Goal: Task Accomplishment & Management: Contribute content

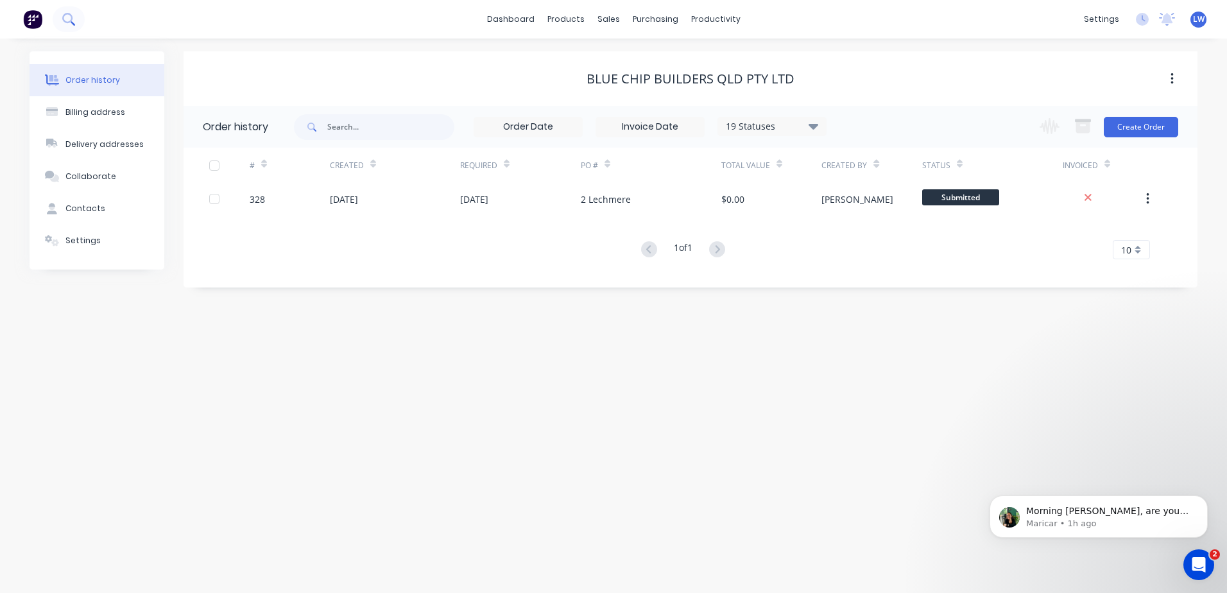
click at [71, 20] on icon at bounding box center [67, 18] width 10 height 10
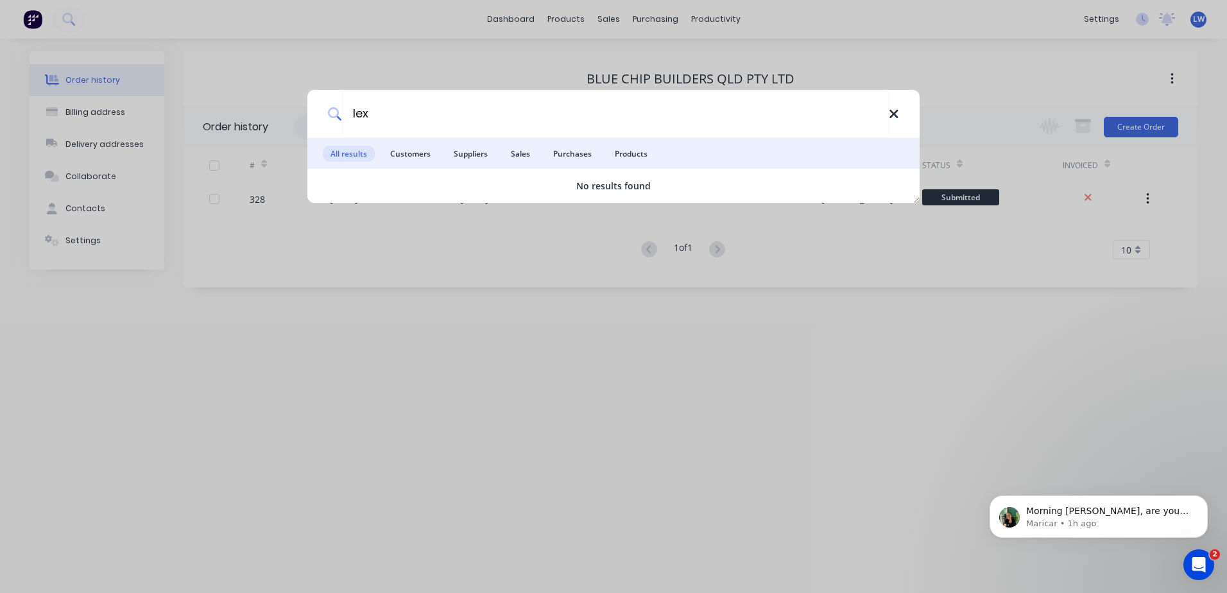
type input "lex"
click at [892, 113] on icon at bounding box center [894, 114] width 8 height 8
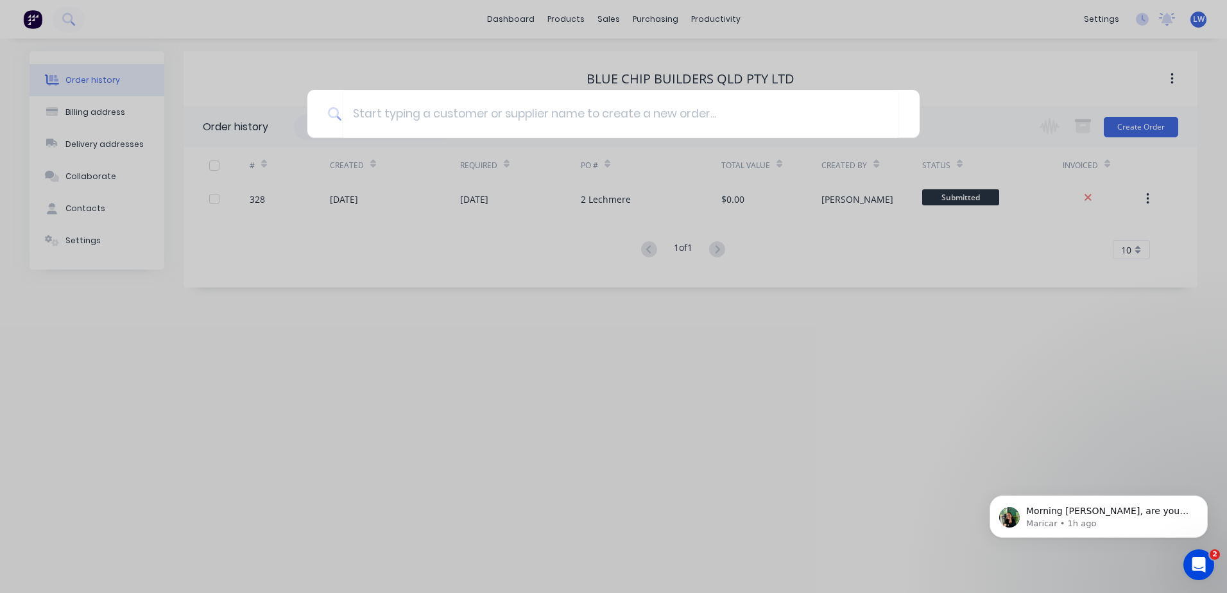
click at [74, 78] on div at bounding box center [613, 296] width 1227 height 593
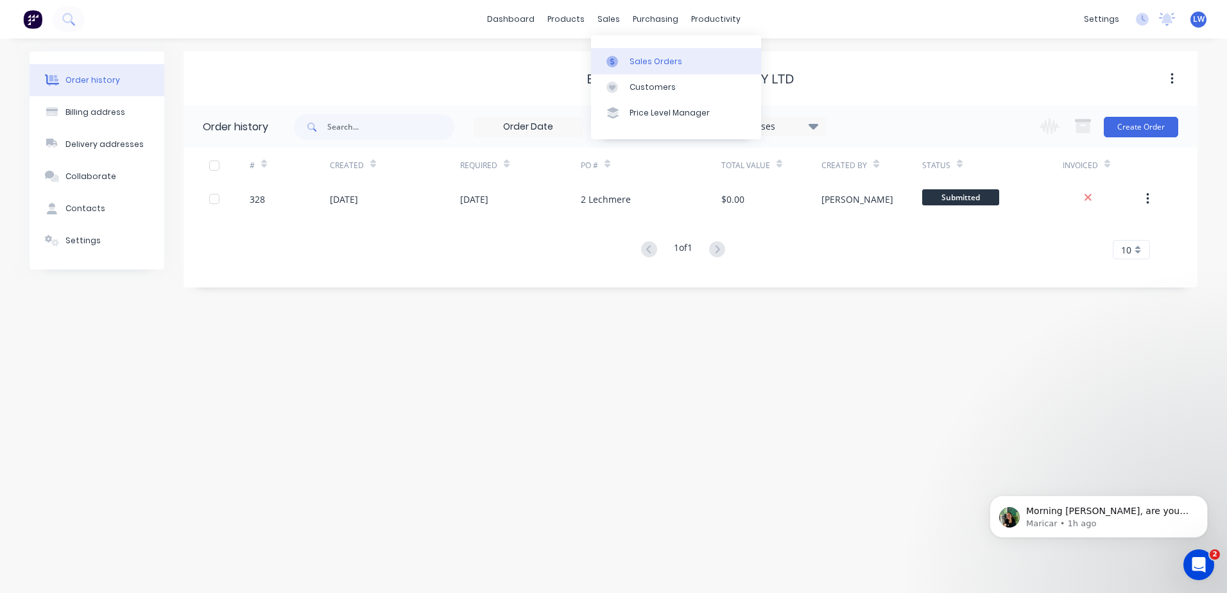
click at [627, 55] on link "Sales Orders" at bounding box center [676, 61] width 170 height 26
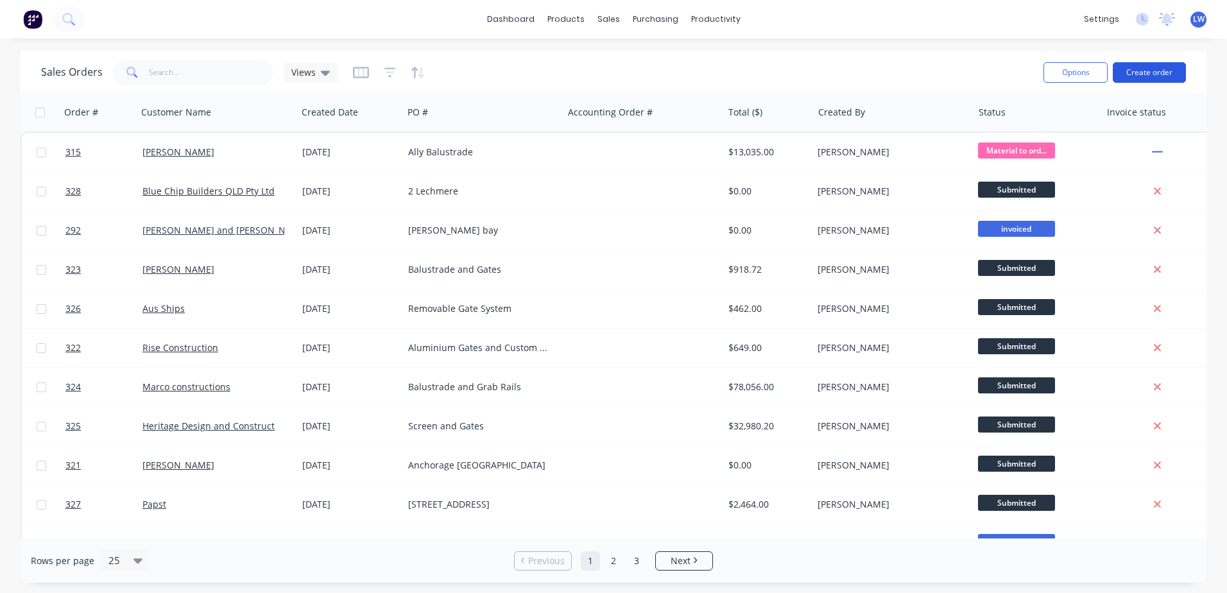
click at [1145, 76] on button "Create order" at bounding box center [1149, 72] width 73 height 21
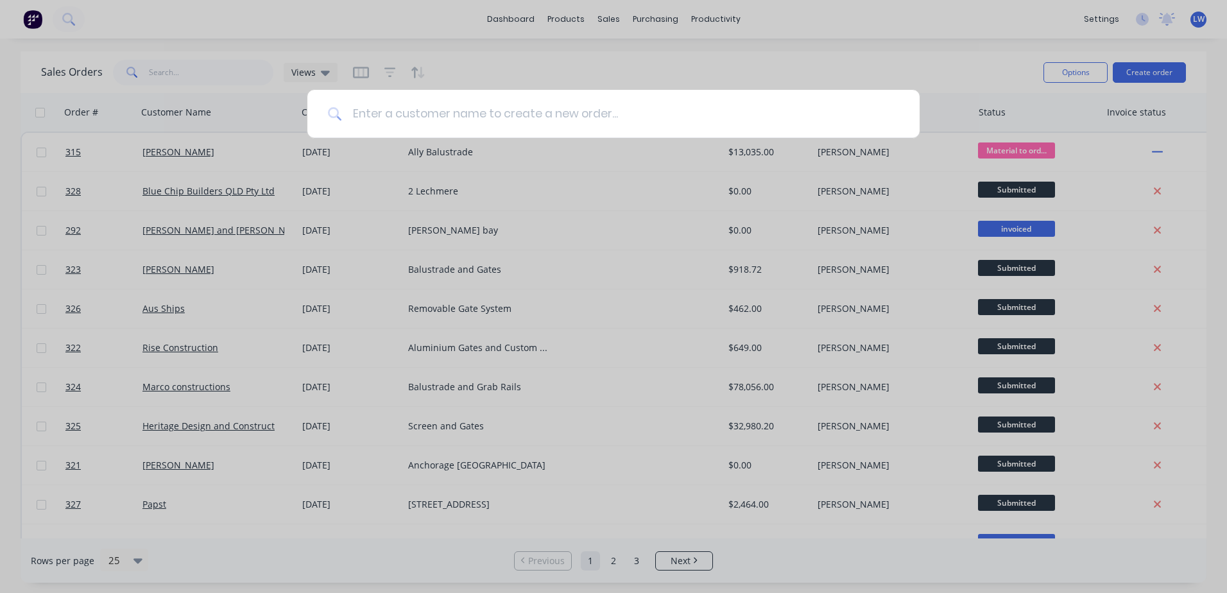
click at [431, 124] on input at bounding box center [620, 114] width 557 height 48
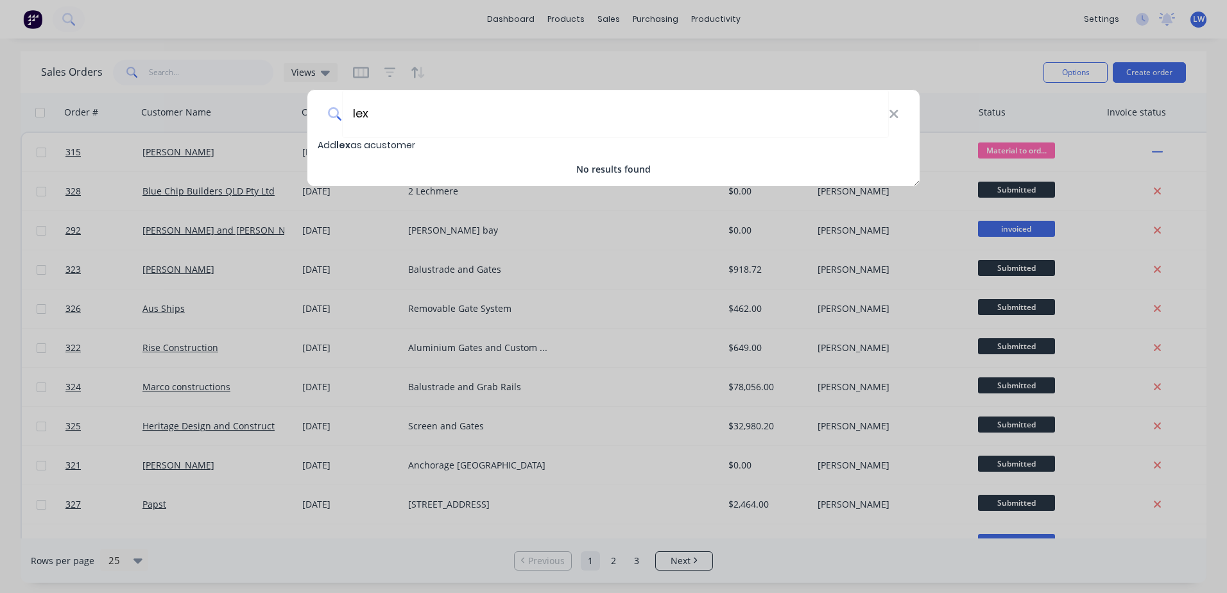
type input "lex"
click at [365, 147] on span "Add lex as a customer" at bounding box center [367, 145] width 98 height 13
select select "AU"
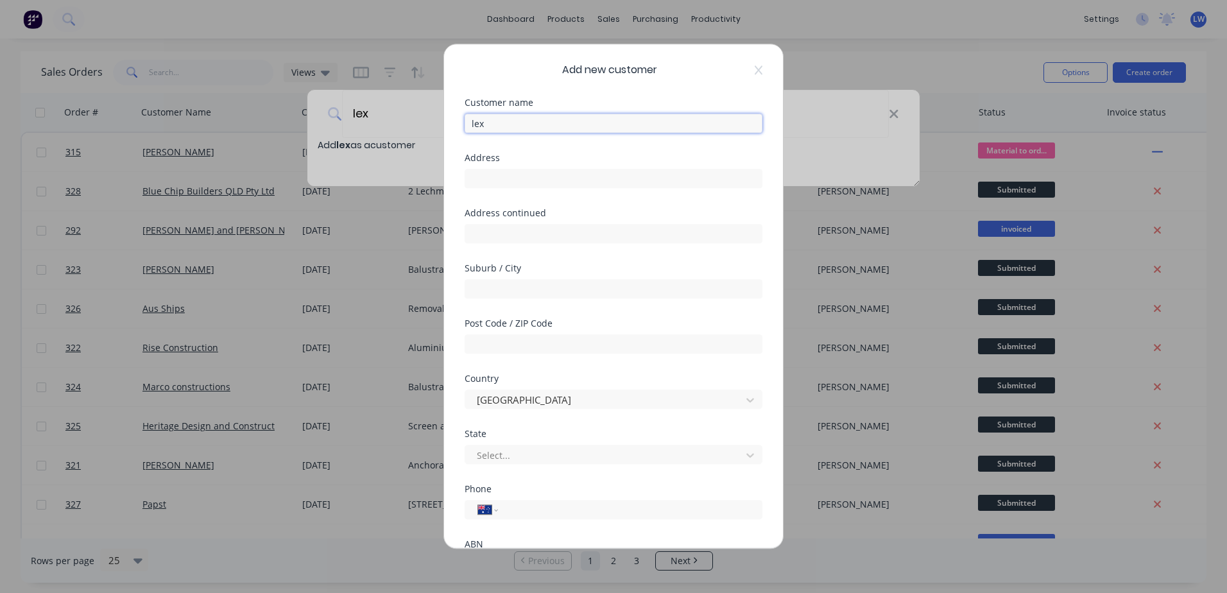
click at [484, 126] on input "lex" at bounding box center [614, 123] width 298 height 19
drag, startPoint x: 487, startPoint y: 126, endPoint x: 462, endPoint y: 125, distance: 25.7
click at [462, 125] on div "Add new customer Customer name lex Address Address continued Suburb / City Post…" at bounding box center [613, 296] width 339 height 504
click at [557, 127] on input "lex" at bounding box center [614, 123] width 298 height 19
drag, startPoint x: 557, startPoint y: 127, endPoint x: 453, endPoint y: 134, distance: 104.2
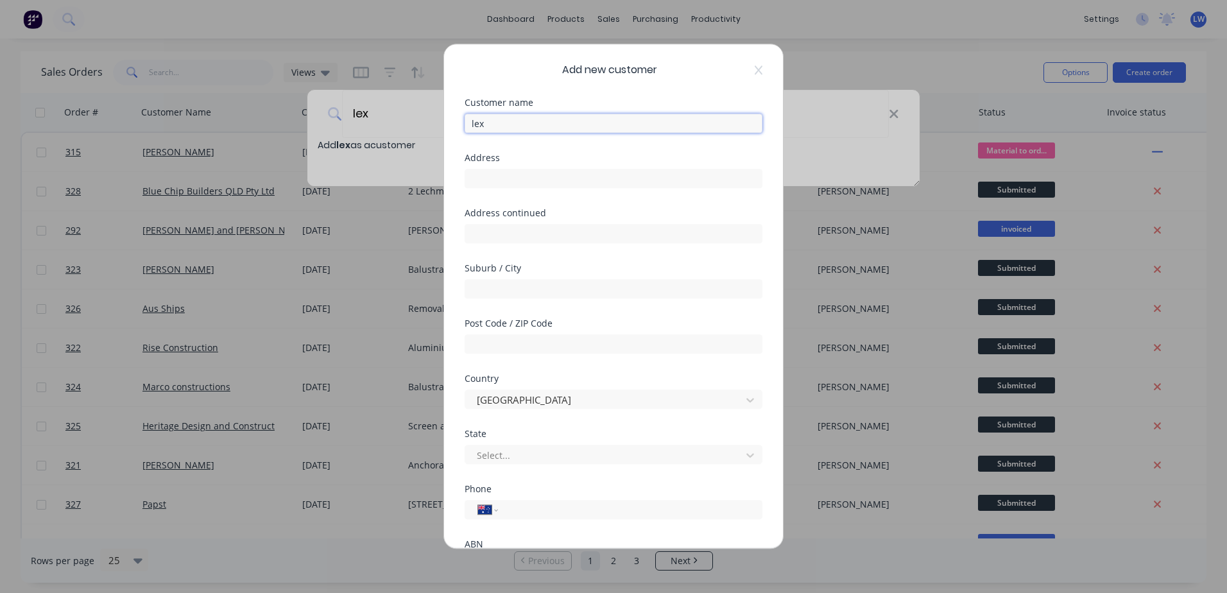
click at [453, 134] on div "Add new customer Customer name lex Address Address continued Suburb / City Post…" at bounding box center [613, 296] width 339 height 504
paste input "Lex Baddiley Marine Engineering"
type input "Lex Baddiley Marine Engineering"
click at [513, 172] on input "text" at bounding box center [614, 178] width 298 height 19
click at [596, 60] on div "Add new customer Customer name Lex Baddiley Marine Engineering Address Address …" at bounding box center [613, 296] width 339 height 504
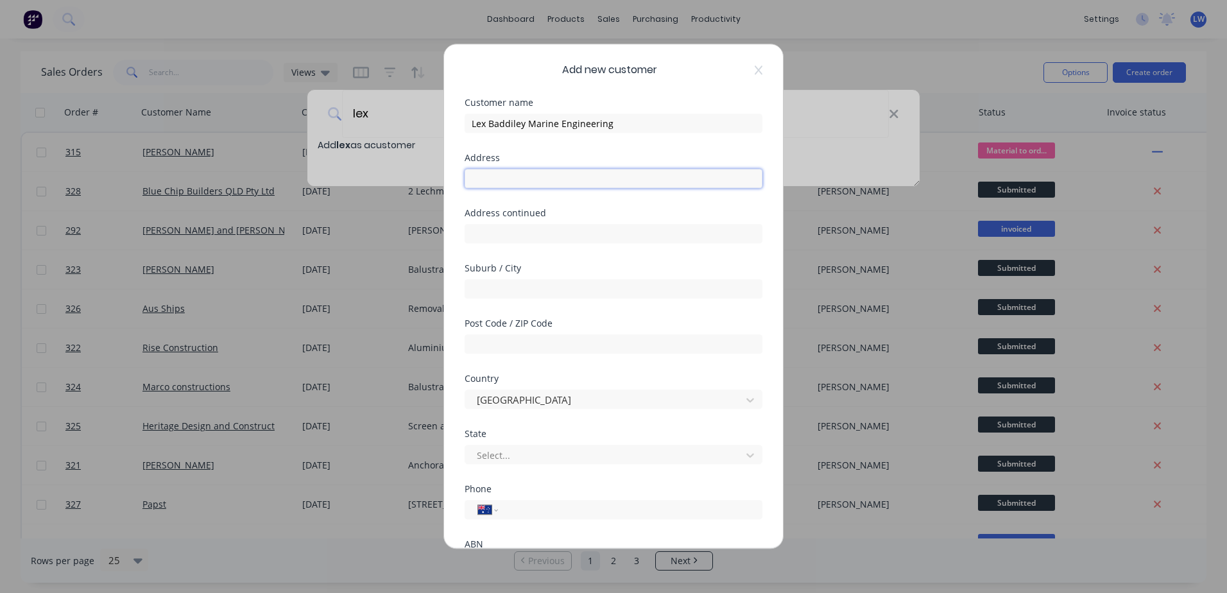
click at [555, 182] on input "text" at bounding box center [614, 178] width 298 height 19
paste input "Billing address 1/17 Rivergate Place, Murarrie, Qld, 4172"
drag, startPoint x: 712, startPoint y: 178, endPoint x: 558, endPoint y: 184, distance: 154.2
click at [558, 184] on input "Billing address 1/17 Rivergate Place, Murarrie, Qld, 4172" at bounding box center [614, 178] width 298 height 19
type input "Billing address 1/17"
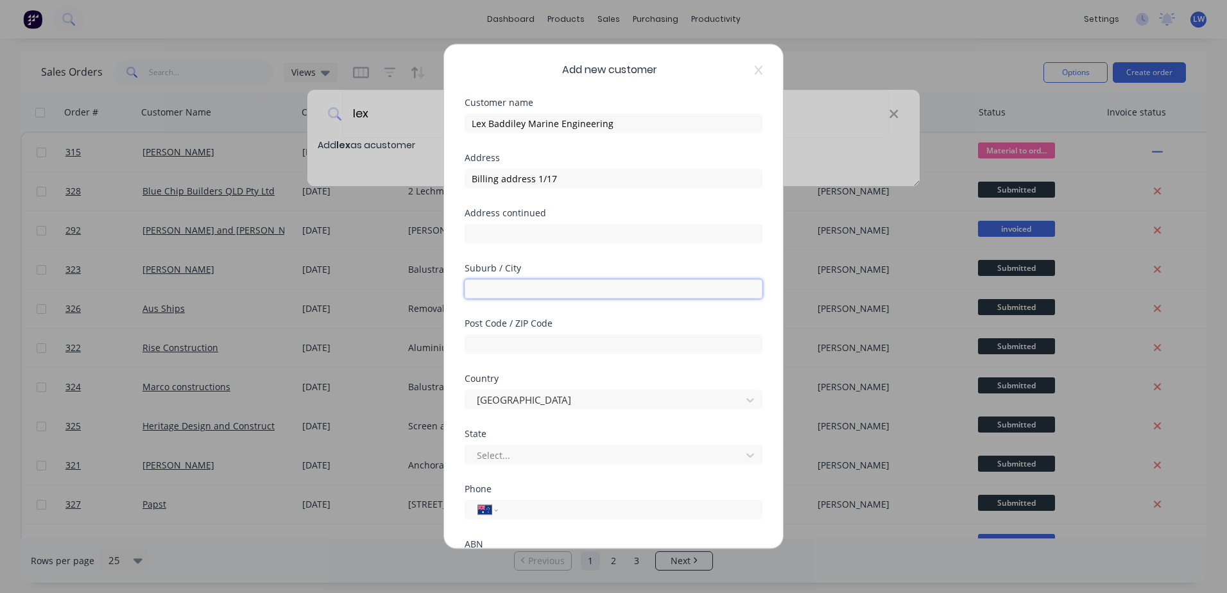
click at [540, 288] on input "text" at bounding box center [614, 288] width 298 height 19
paste input "Rivergate Place, Murarrie, Qld, 4172"
drag, startPoint x: 632, startPoint y: 295, endPoint x: 541, endPoint y: 295, distance: 91.8
click at [541, 295] on input "Rivergate Place, Murarrie, Qld, 4172" at bounding box center [614, 288] width 298 height 19
drag, startPoint x: 536, startPoint y: 289, endPoint x: 454, endPoint y: 289, distance: 82.2
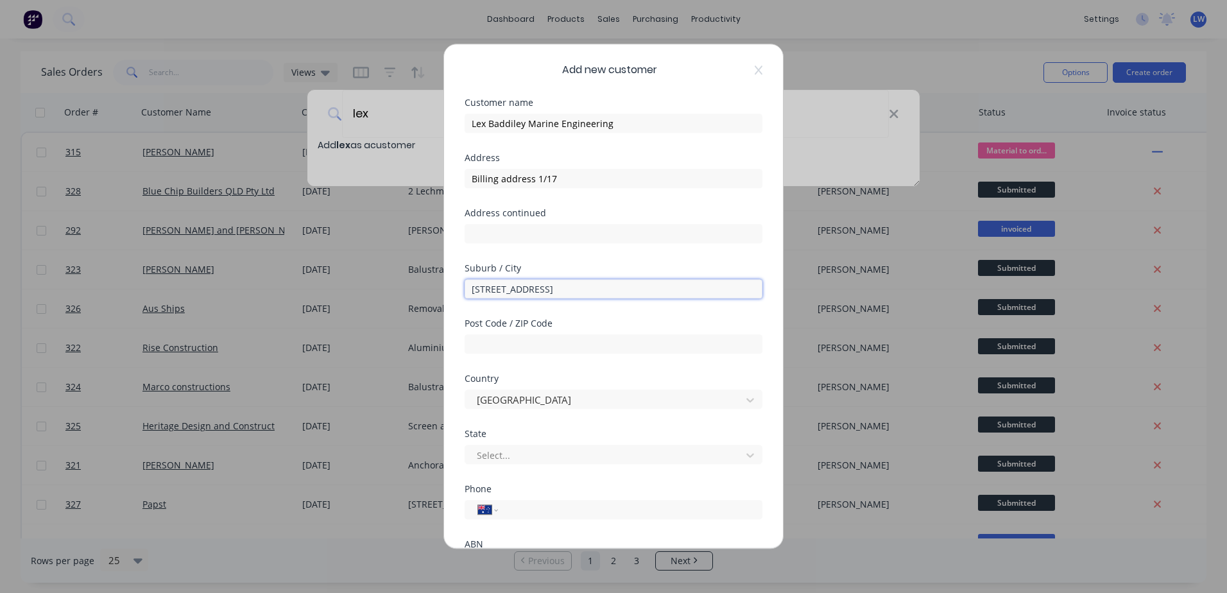
click at [454, 289] on div "Add new customer Customer name Lex Baddiley Marine Engineering Address Billing …" at bounding box center [613, 296] width 339 height 504
type input ", Murarrie, Qld, 4172"
click at [555, 174] on input "Billing address 1/17" at bounding box center [614, 178] width 298 height 19
paste input "Rivergate Place"
type input "Billing address 1/17 Rivergate Place"
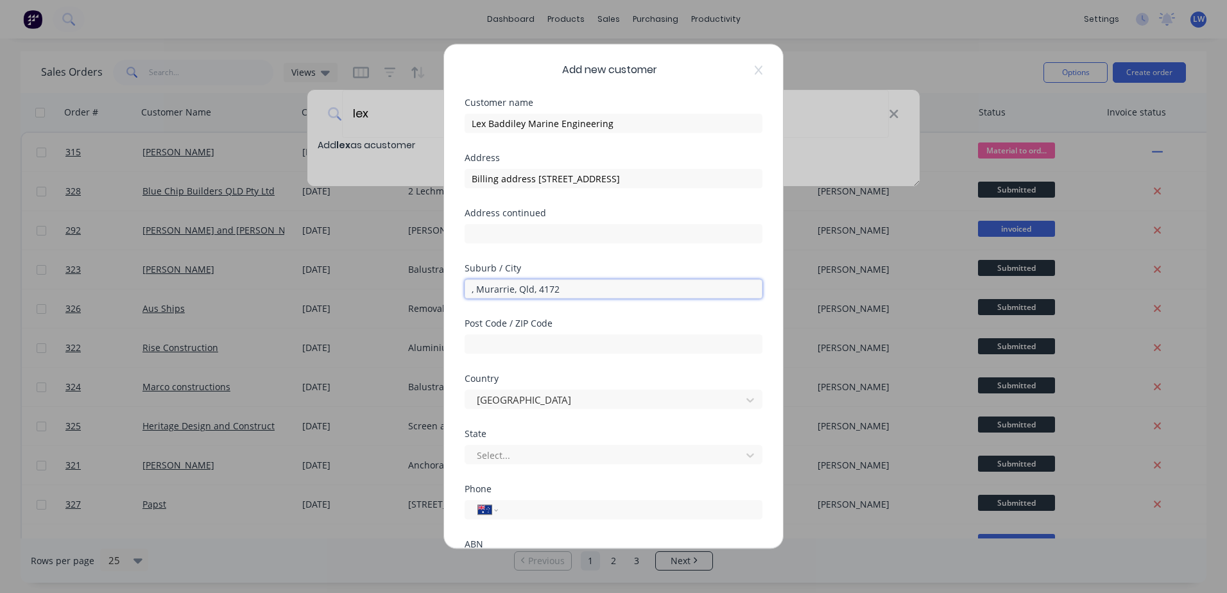
drag, startPoint x: 571, startPoint y: 291, endPoint x: 537, endPoint y: 291, distance: 33.4
click at [537, 291] on input ", Murarrie, Qld, 4172" at bounding box center [614, 288] width 298 height 19
type input ", Murarrie, Qld,"
click at [513, 345] on input "text" at bounding box center [614, 343] width 298 height 19
paste input "4172"
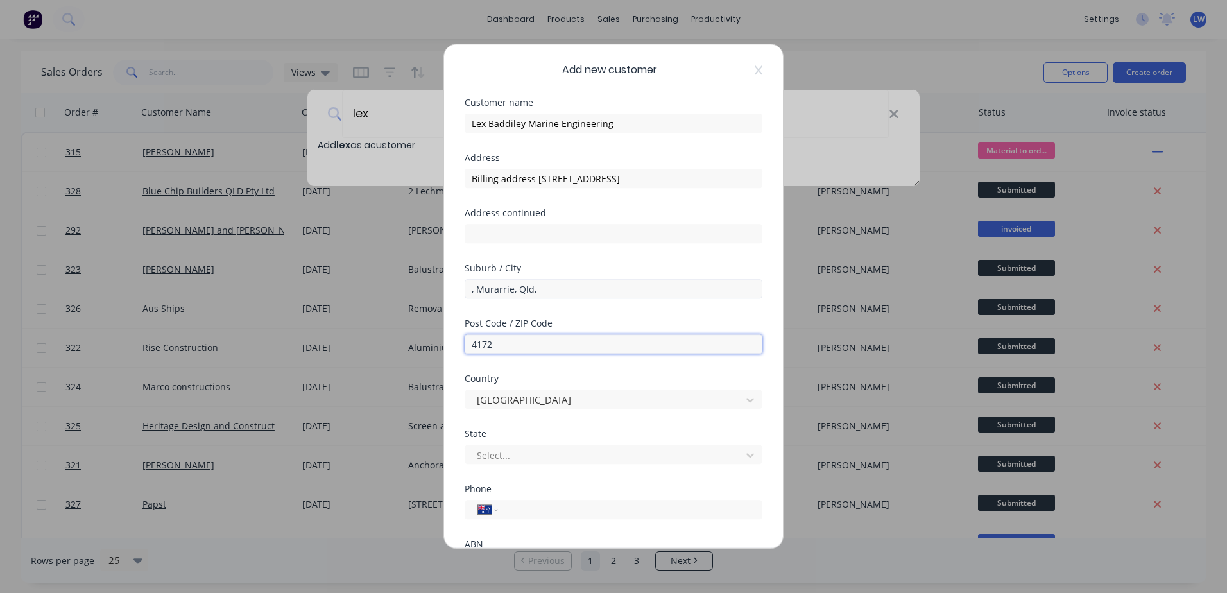
type input "4172"
drag, startPoint x: 539, startPoint y: 290, endPoint x: 523, endPoint y: 293, distance: 16.4
click at [523, 293] on input ", Murarrie, Qld," at bounding box center [614, 288] width 298 height 19
type input "Murarrie"
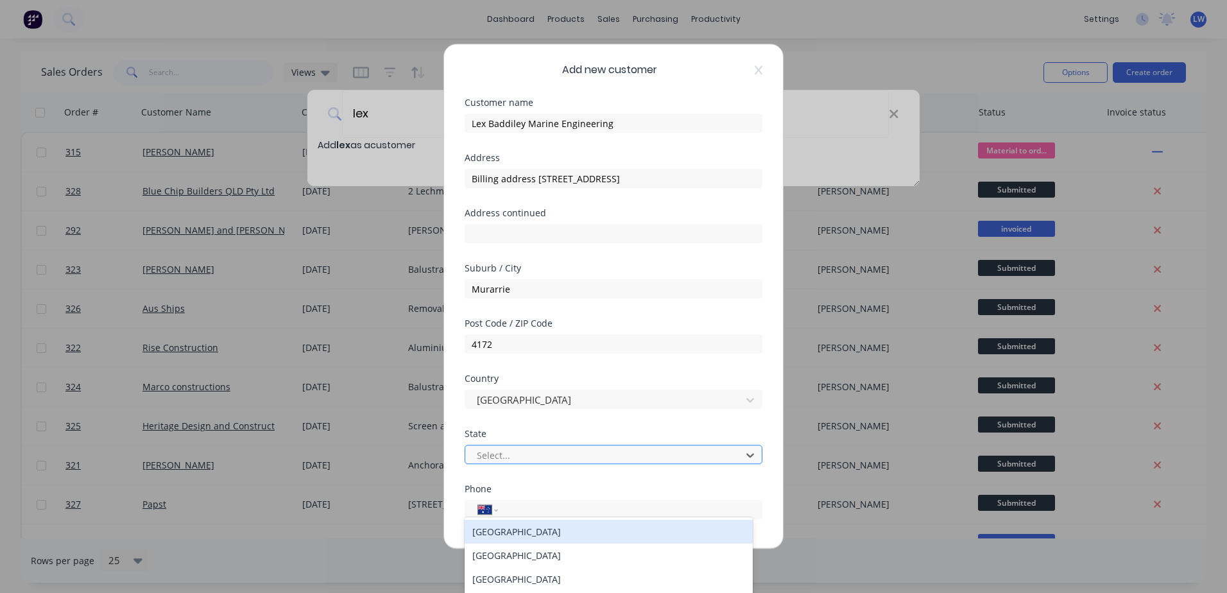
scroll to position [55, 0]
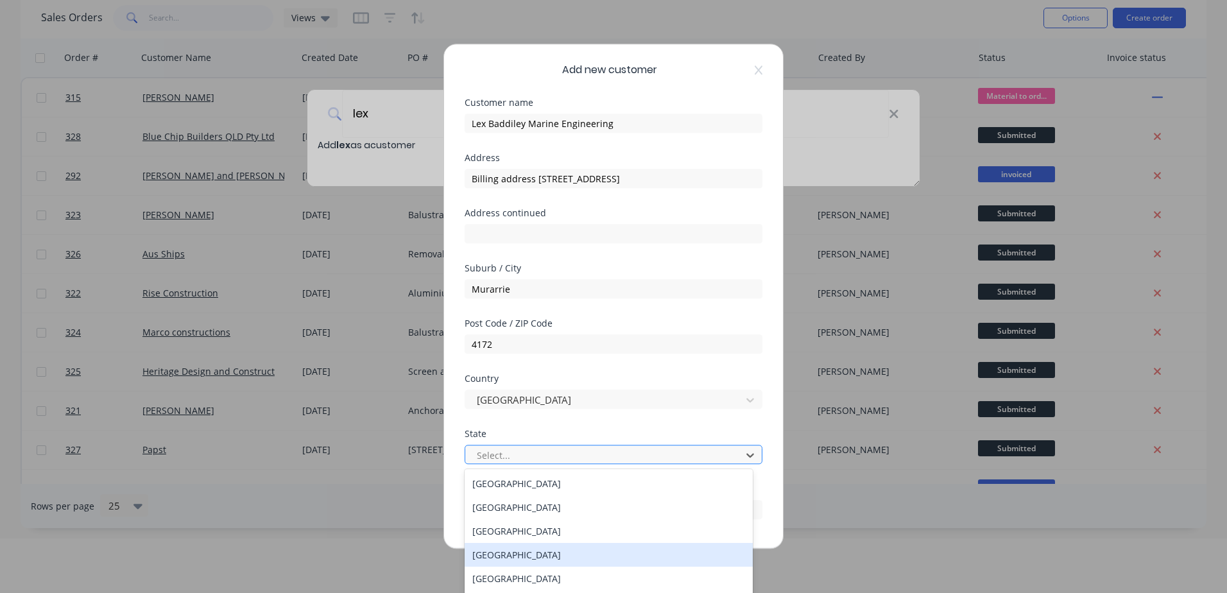
click at [529, 548] on div "Queensland" at bounding box center [609, 555] width 288 height 24
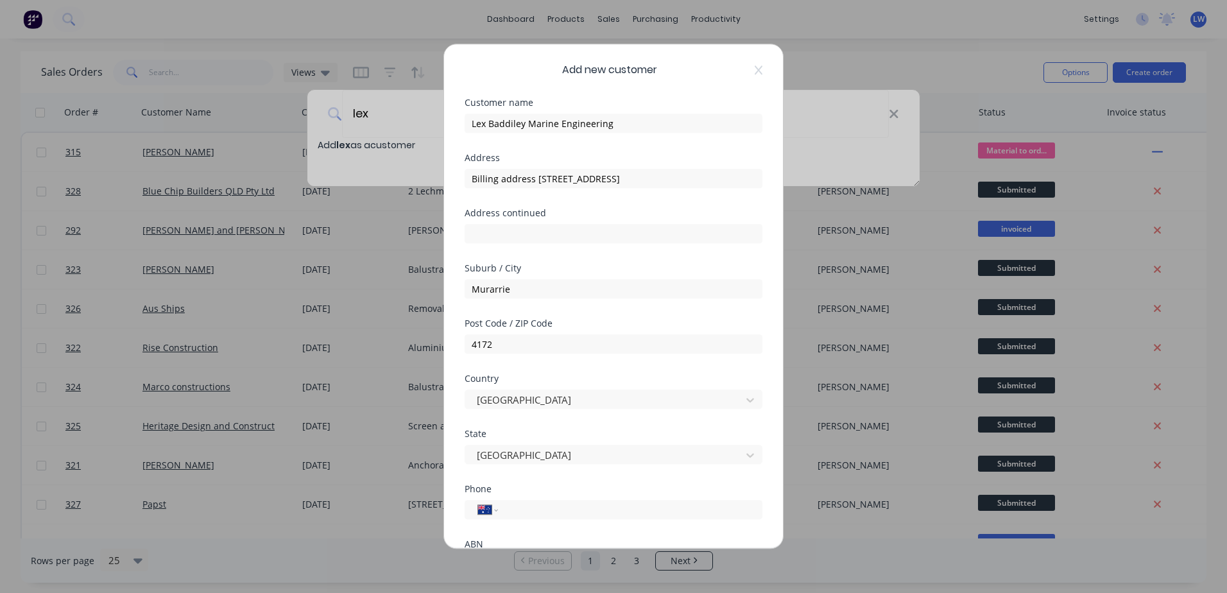
scroll to position [123, 0]
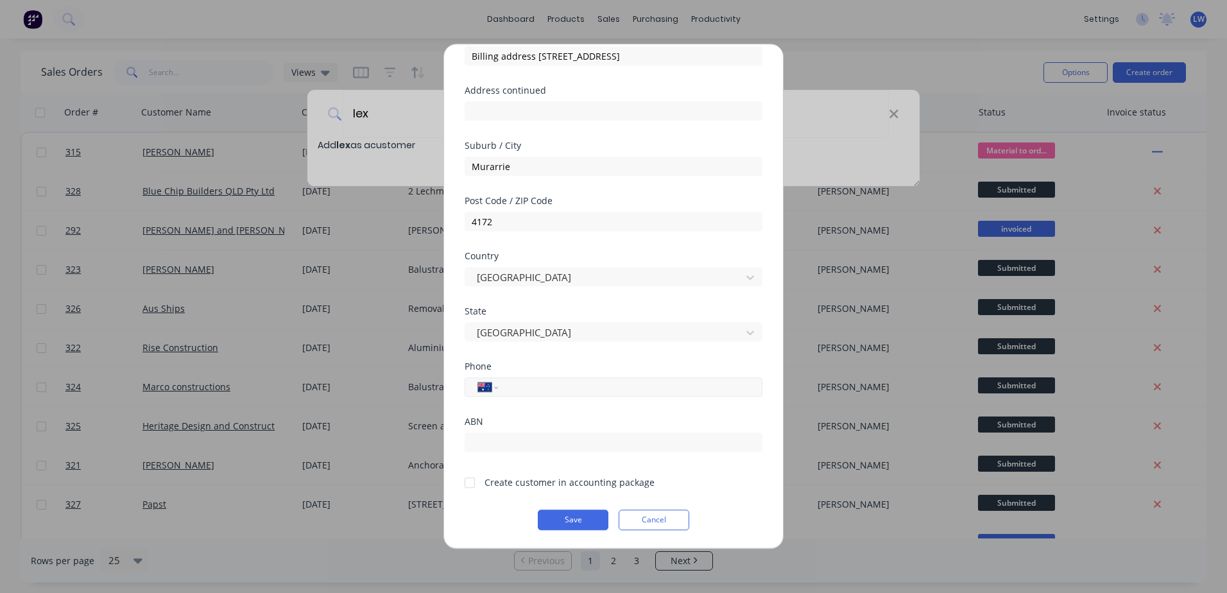
click at [541, 383] on input "tel" at bounding box center [628, 387] width 242 height 15
click at [513, 388] on input "tel" at bounding box center [628, 387] width 242 height 15
paste input "(07) 3890 3366"
type input "(07) 3890 3366"
click at [571, 517] on button "Save" at bounding box center [573, 520] width 71 height 21
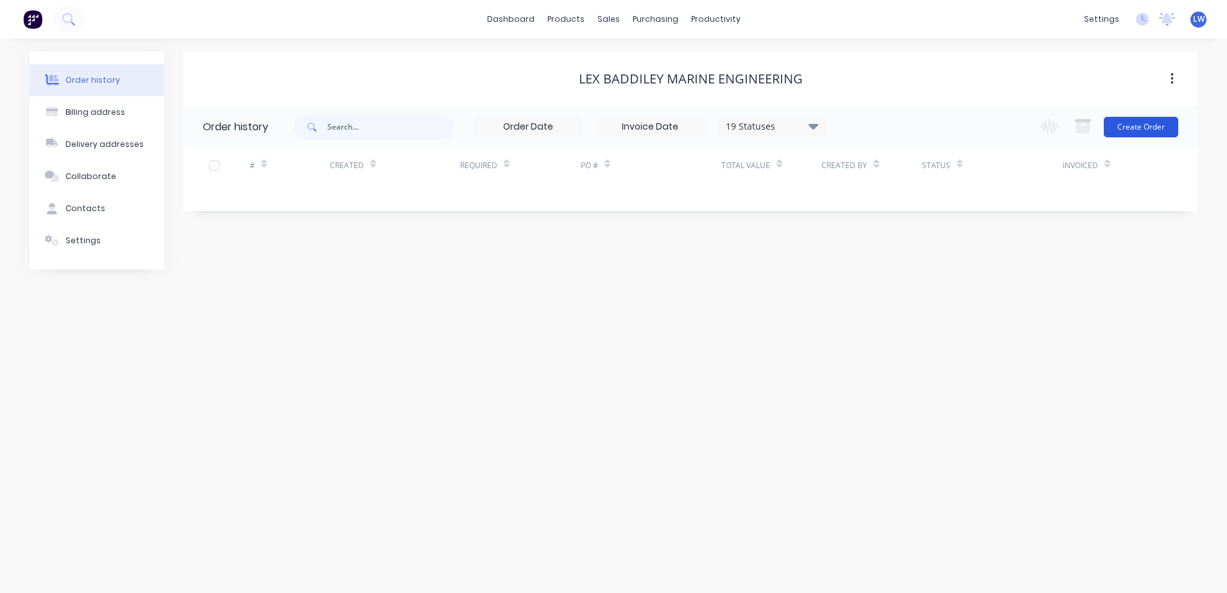
click at [1121, 131] on button "Create Order" at bounding box center [1141, 127] width 74 height 21
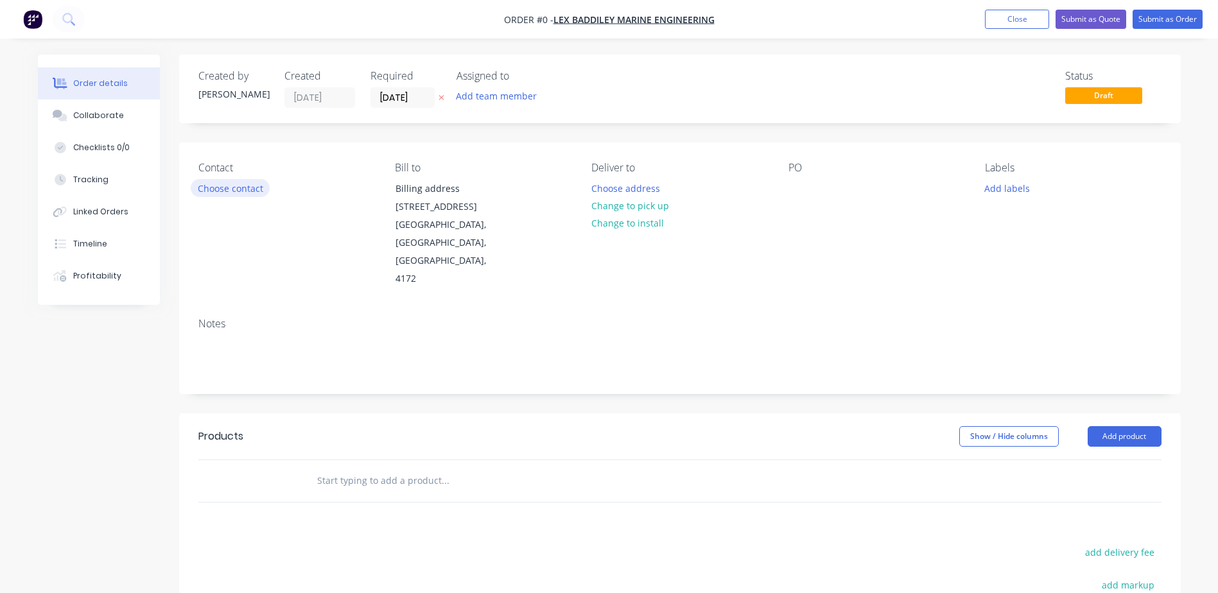
click at [247, 189] on button "Choose contact" at bounding box center [230, 187] width 79 height 17
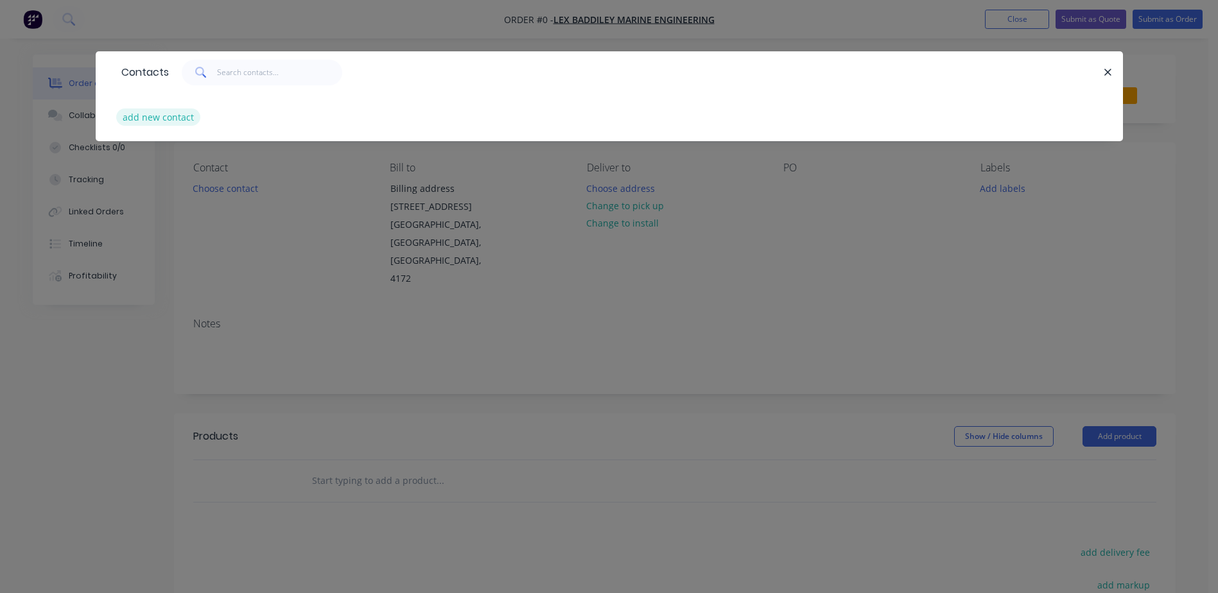
click at [171, 120] on button "add new contact" at bounding box center [158, 116] width 85 height 17
select select "AU"
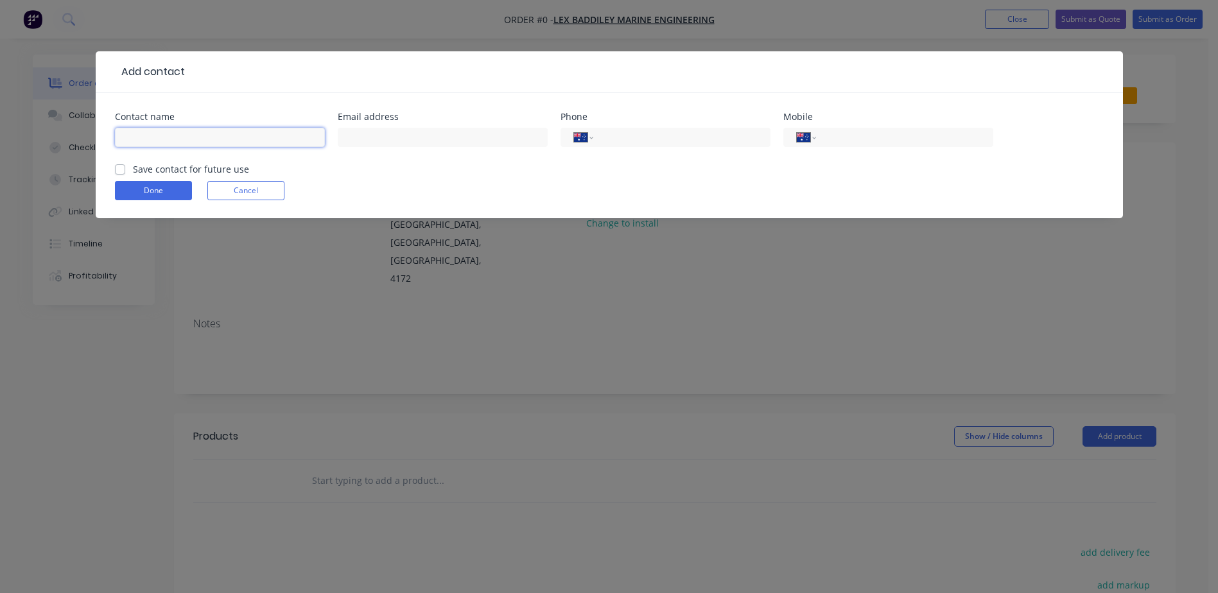
click at [178, 137] on input "text" at bounding box center [220, 137] width 210 height 19
type input "Lex Baddiley"
click at [422, 137] on input "text" at bounding box center [443, 137] width 210 height 19
paste input "admin@lexmarine.com.au"
type input "admin@lexmarine.com.au"
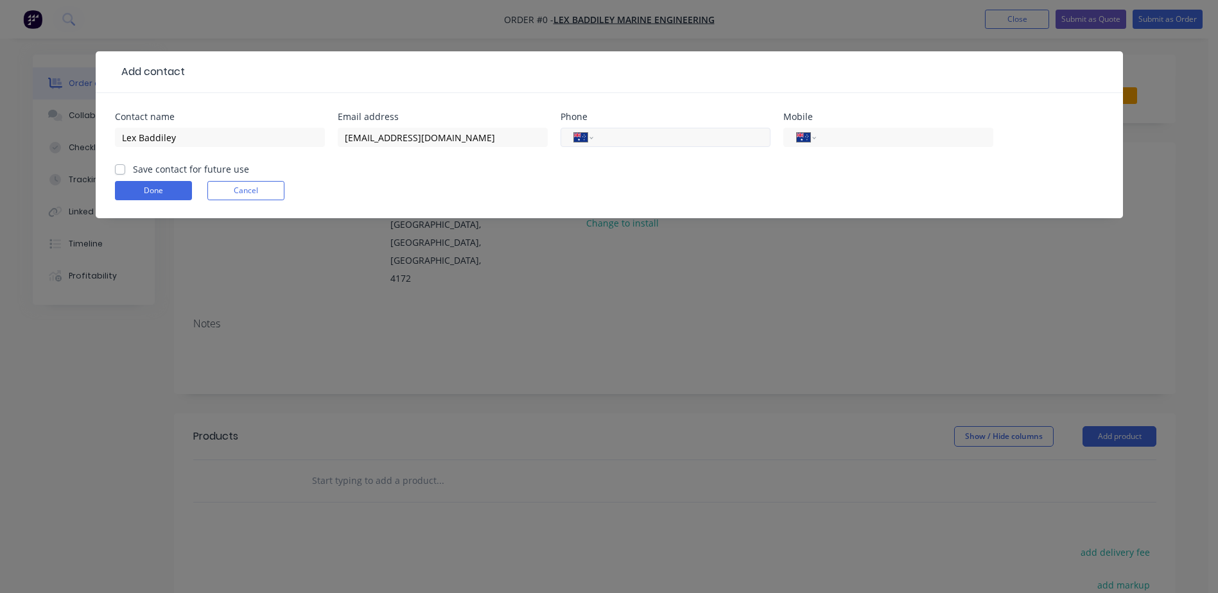
click at [640, 130] on input "tel" at bounding box center [679, 137] width 154 height 15
paste input "(07) 3890 3366"
type input "(07) 3890 3366"
click at [555, 189] on div "Done Cancel" at bounding box center [609, 190] width 989 height 19
click at [133, 167] on label "Save contact for future use" at bounding box center [191, 168] width 116 height 13
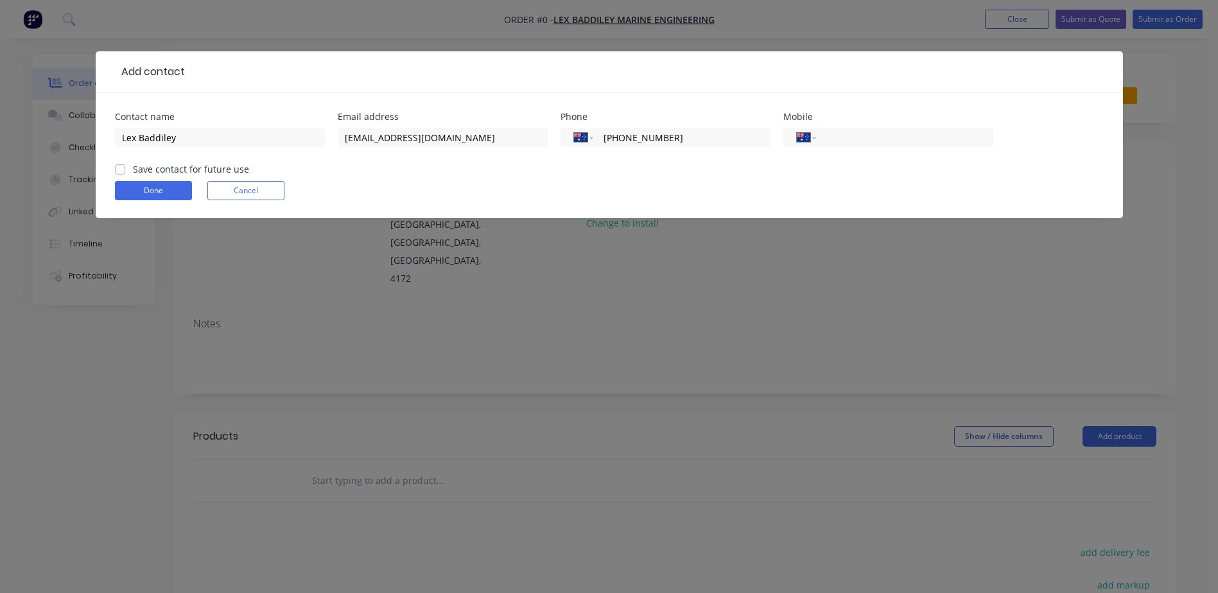
click at [116, 167] on input "Save contact for future use" at bounding box center [120, 168] width 10 height 12
checkbox input "true"
click at [129, 191] on button "Done" at bounding box center [153, 190] width 77 height 19
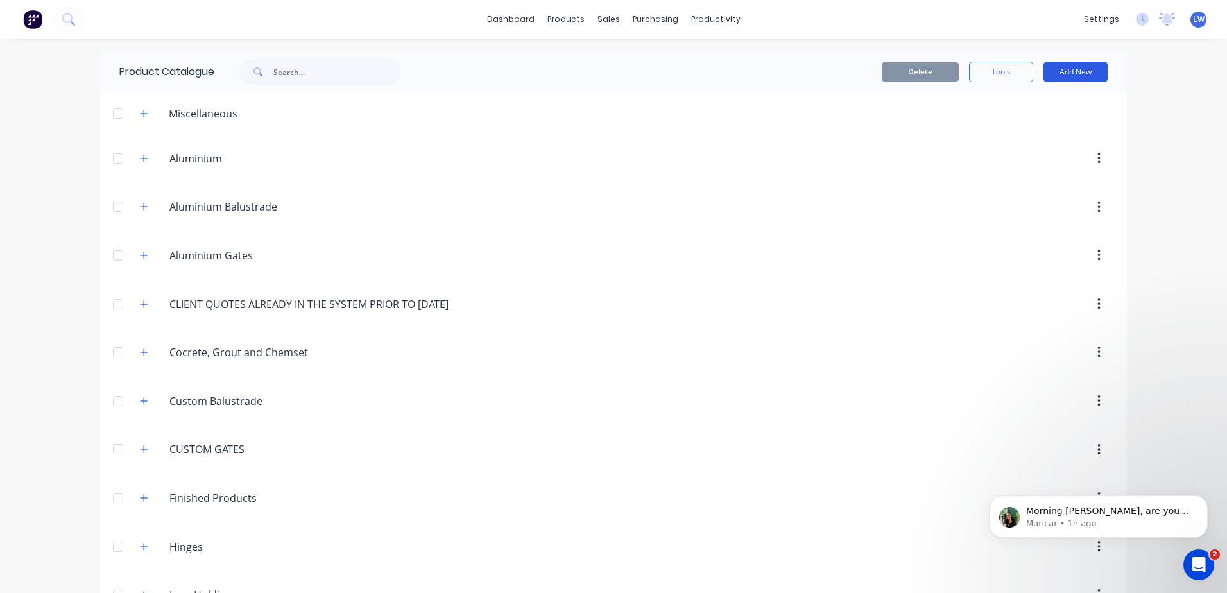
click at [1071, 69] on button "Add New" at bounding box center [1076, 72] width 64 height 21
click at [1010, 109] on div "Category" at bounding box center [1047, 105] width 99 height 19
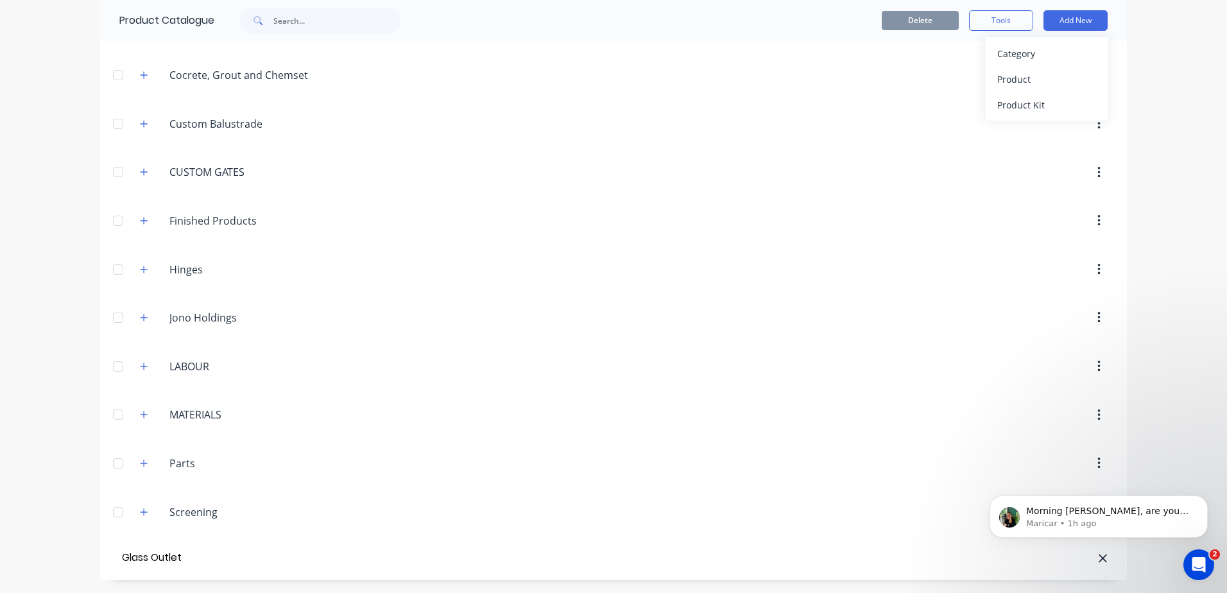
type input "Glass Outlet"
click at [1021, 85] on div "Product" at bounding box center [1047, 79] width 99 height 19
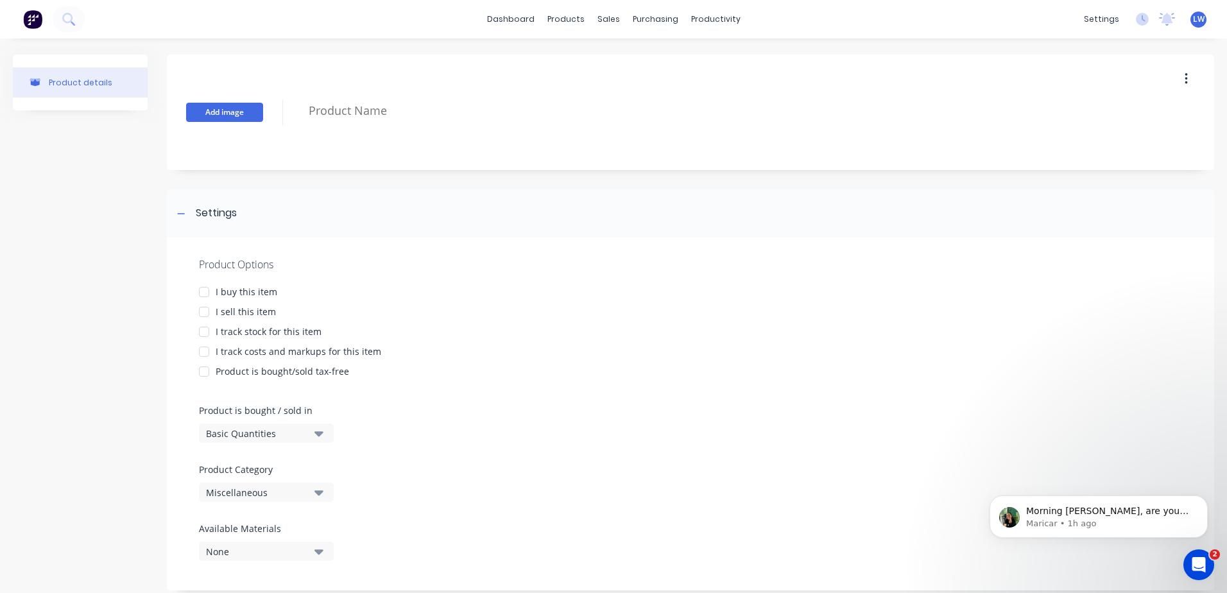
click at [210, 114] on button "Add image" at bounding box center [224, 112] width 77 height 19
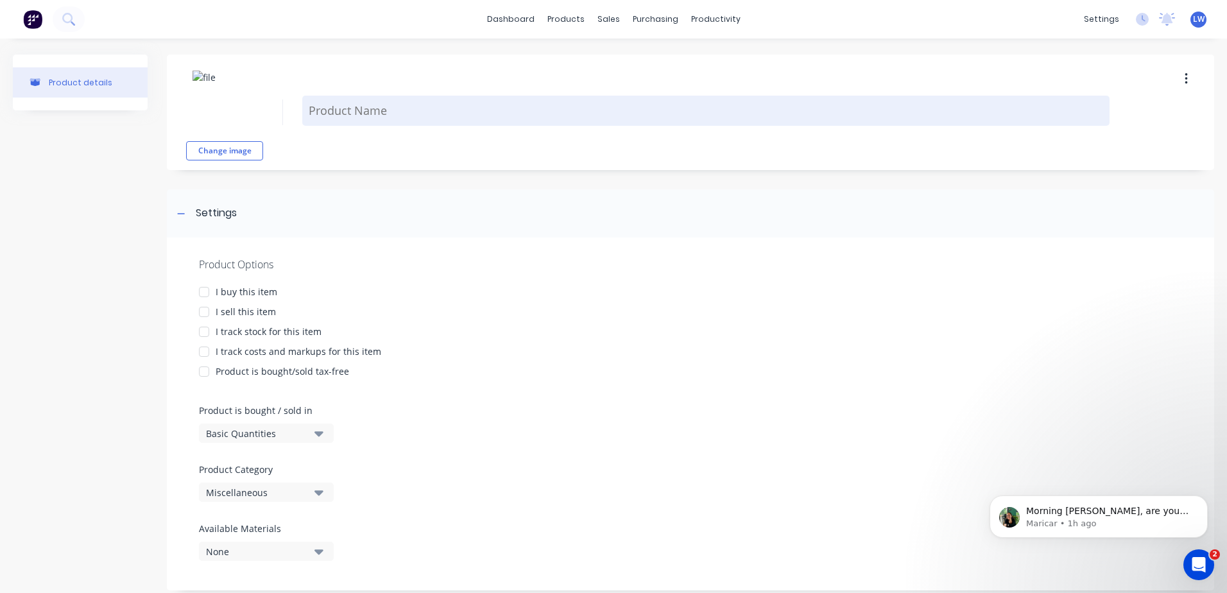
click at [337, 106] on textarea at bounding box center [706, 111] width 808 height 30
paste textarea "MADRID - Base Plated Spigot - BLACK- MAD-SBP-B"
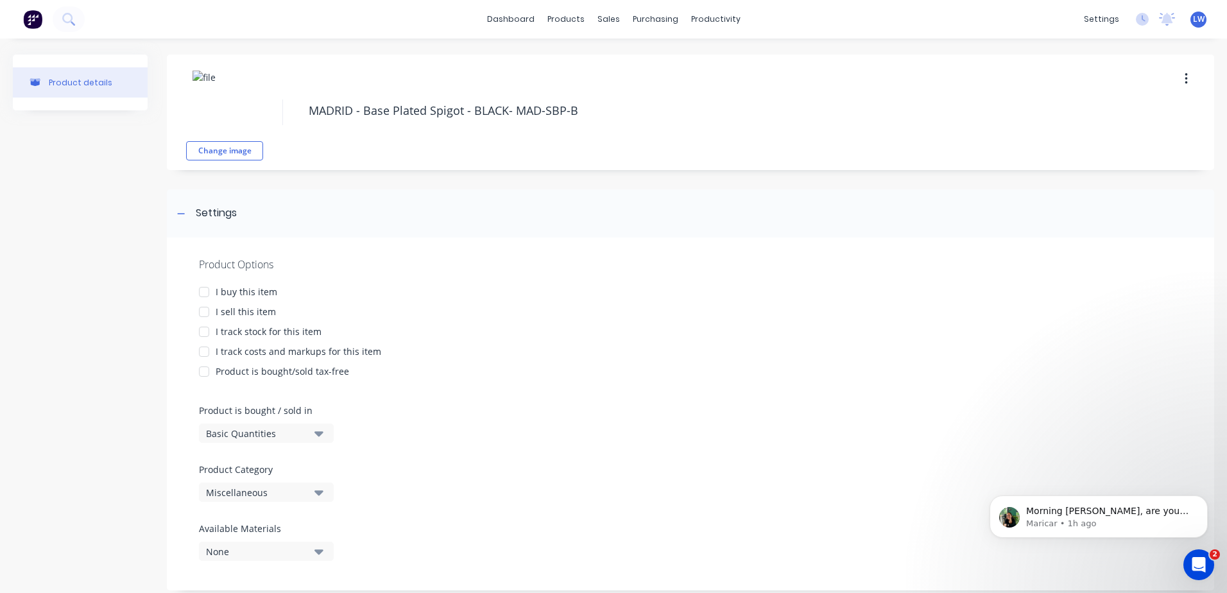
click at [204, 295] on div at bounding box center [204, 292] width 26 height 26
click at [207, 311] on div at bounding box center [204, 312] width 26 height 26
click at [205, 353] on div at bounding box center [204, 352] width 26 height 26
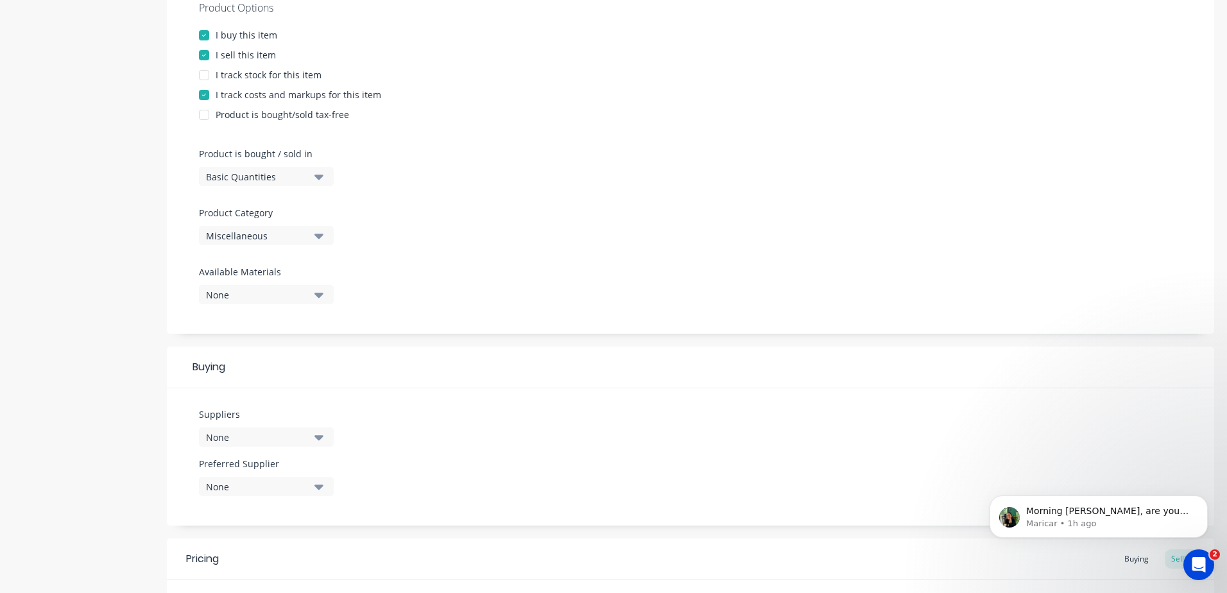
type textarea "MADRID - Base Plated Spigot - BLACK- MAD-SBP-B"
click at [320, 236] on icon "button" at bounding box center [319, 236] width 9 height 5
click at [254, 372] on div "Glass Outlet" at bounding box center [295, 371] width 193 height 26
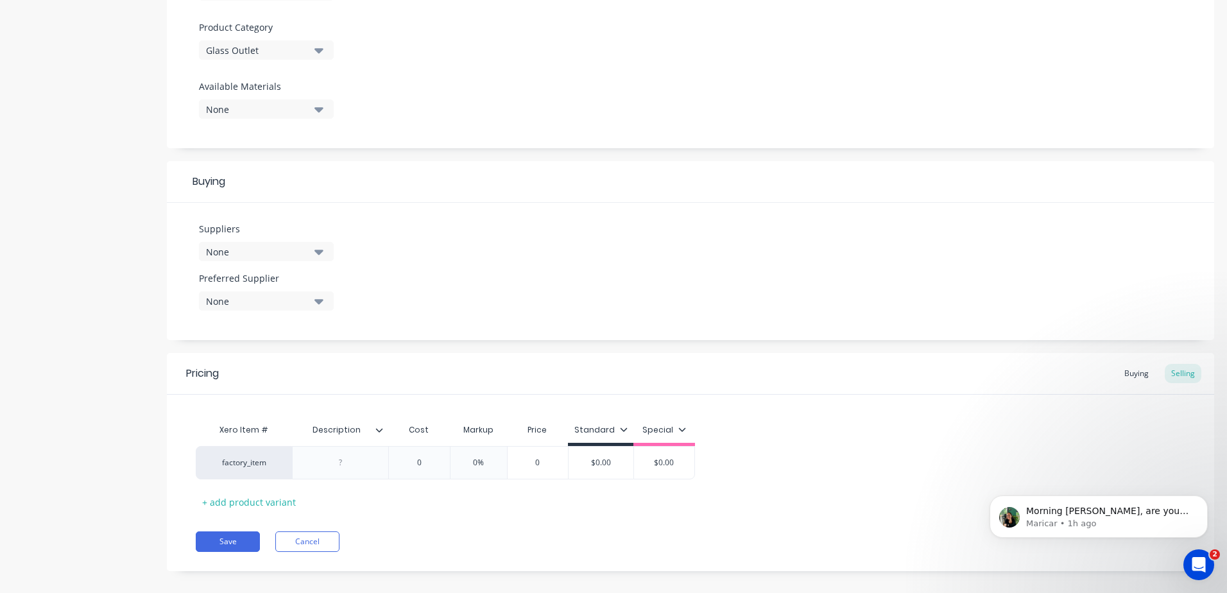
scroll to position [456, 0]
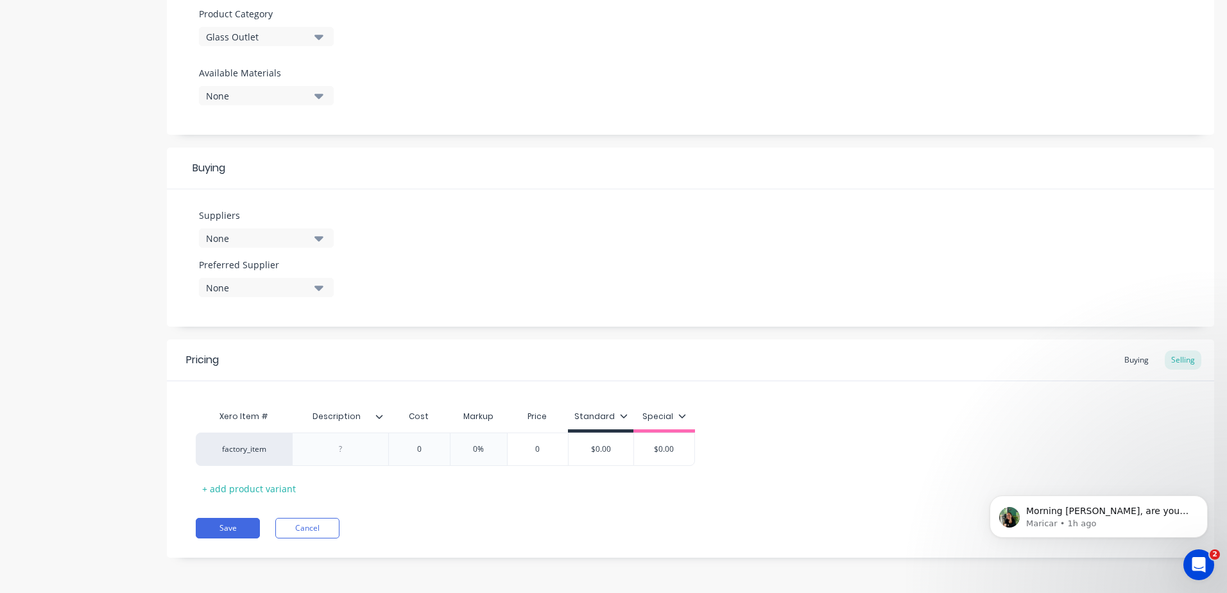
click at [324, 237] on button "None" at bounding box center [266, 238] width 135 height 19
click at [291, 279] on input "text" at bounding box center [304, 277] width 136 height 26
type input "gla"
drag, startPoint x: 291, startPoint y: 276, endPoint x: 211, endPoint y: 272, distance: 81.0
click at [211, 272] on div "gla" at bounding box center [295, 273] width 193 height 32
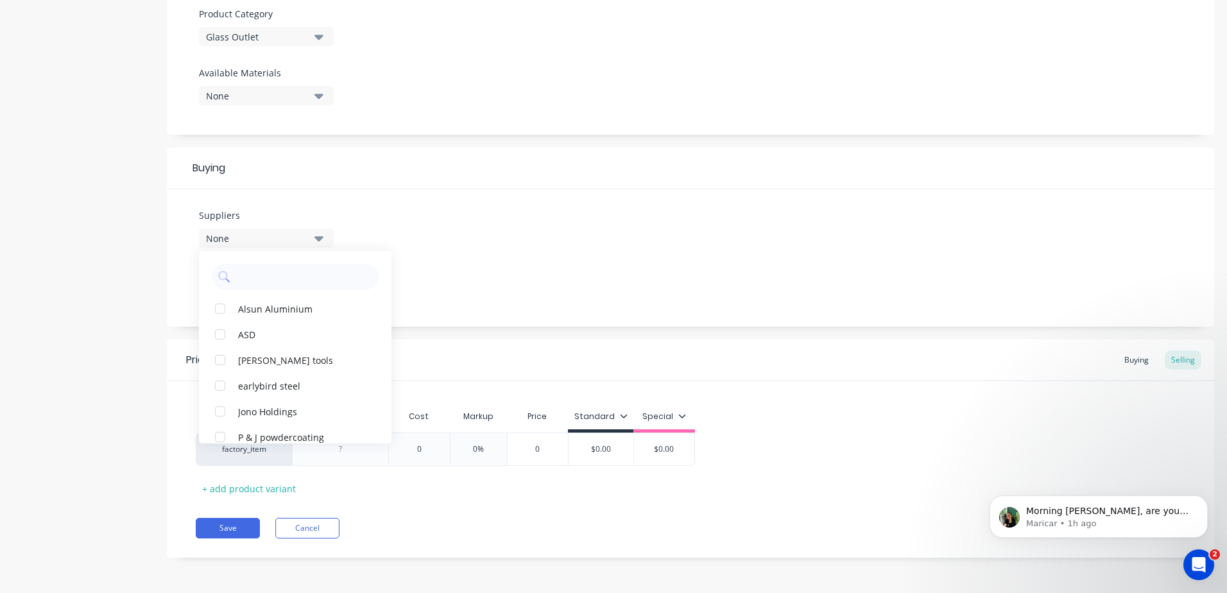
click at [346, 237] on div "Suppliers None Alsun Aluminium ASD [PERSON_NAME] tools earlybird steel Jono Hol…" at bounding box center [691, 257] width 1048 height 137
click at [349, 454] on div at bounding box center [341, 449] width 64 height 17
paste div
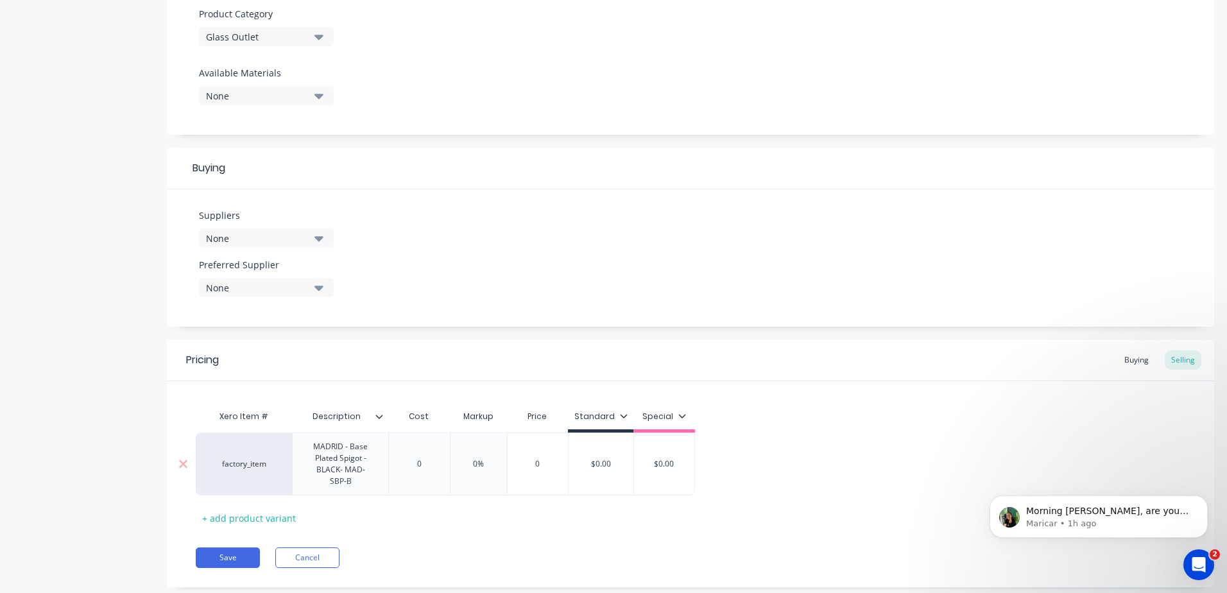
type input "0"
click at [426, 465] on div "factory_item MADRID - Base Plated Spigot - BLACK- MAD-SBP-B 0 0 0% 0 $0.00 $0.00" at bounding box center [445, 464] width 499 height 63
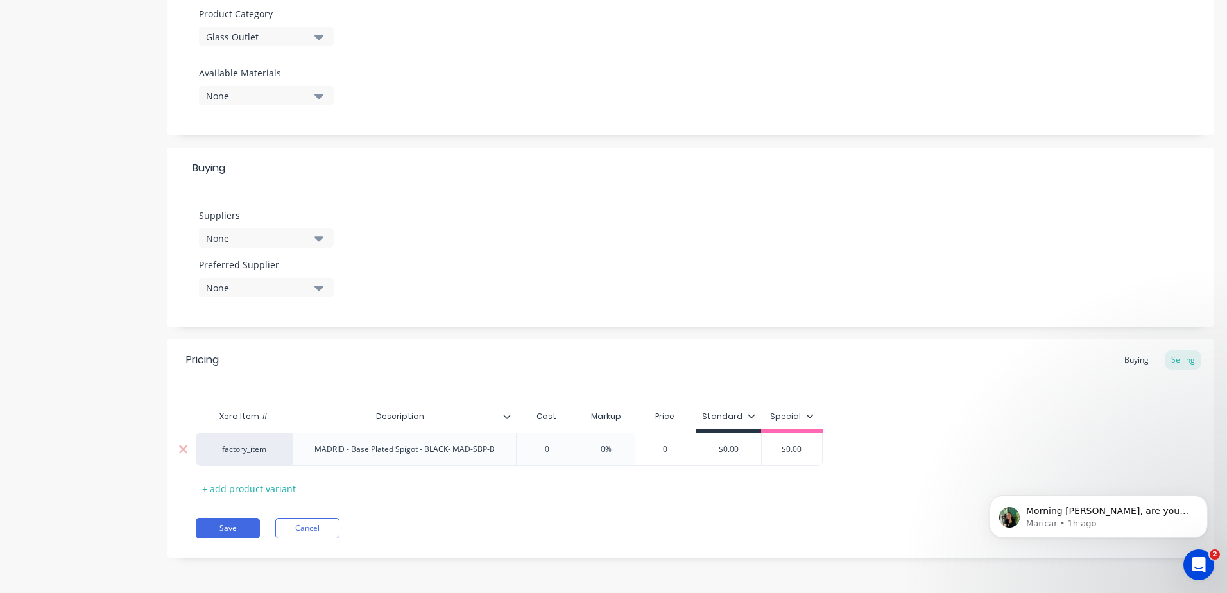
click at [496, 451] on div "MADRID - Base Plated Spigot - BLACK- MAD-SBP-B" at bounding box center [404, 449] width 201 height 17
click at [556, 452] on input "0" at bounding box center [535, 453] width 64 height 12
type input "44.31"
click at [620, 454] on input "0%" at bounding box center [611, 453] width 64 height 12
click at [609, 452] on input "0%" at bounding box center [611, 453] width 64 height 12
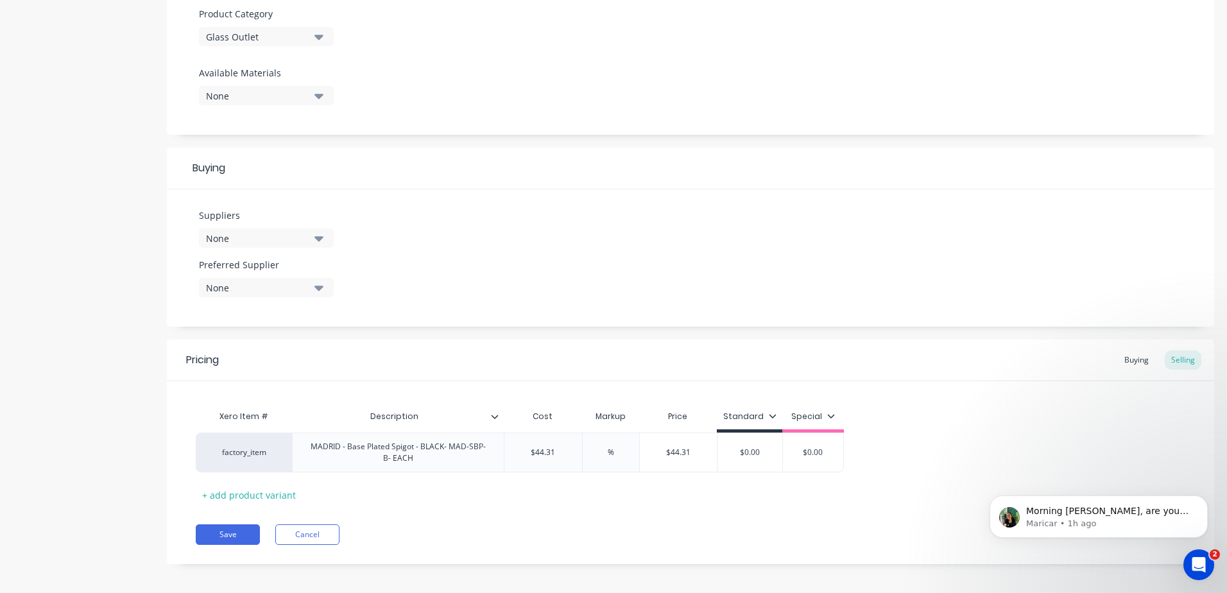
type input "0%"
click at [650, 486] on div "Xero Item # Description Cost Markup Price Standard Special factory_item MADRID …" at bounding box center [691, 454] width 990 height 101
click at [762, 451] on input "$0.00" at bounding box center [750, 453] width 65 height 12
drag, startPoint x: 763, startPoint y: 453, endPoint x: 726, endPoint y: 454, distance: 37.3
click at [726, 454] on input "$0.00" at bounding box center [750, 453] width 65 height 12
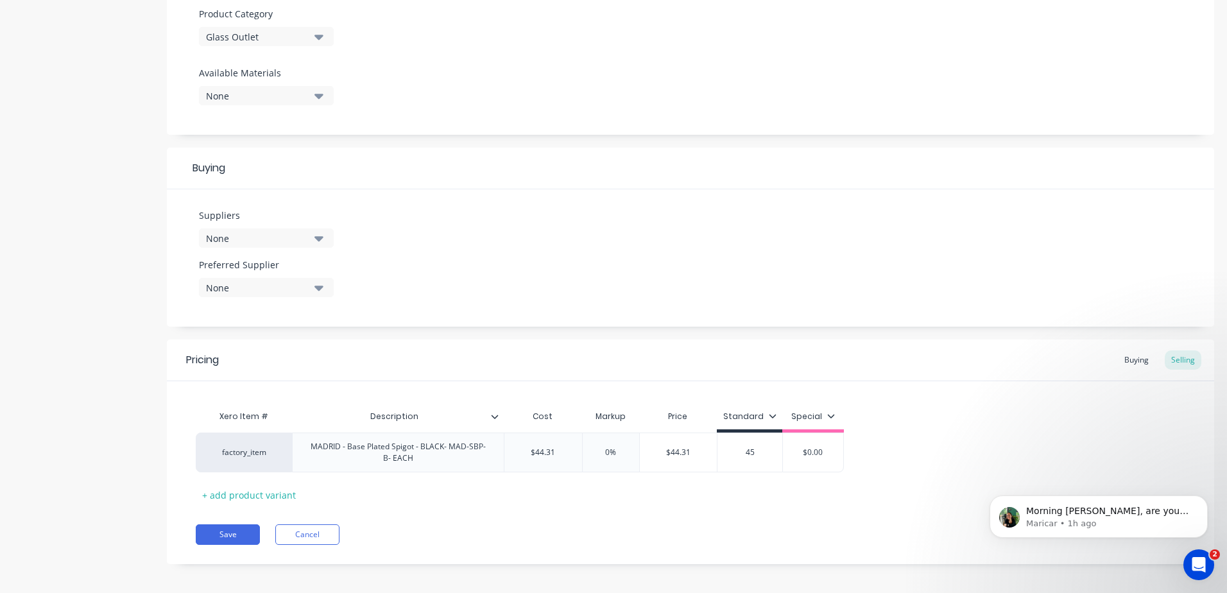
type input "45"
click at [776, 512] on div "Pricing Buying Selling Xero Item # Description Cost Markup Price Standard Speci…" at bounding box center [691, 452] width 1048 height 225
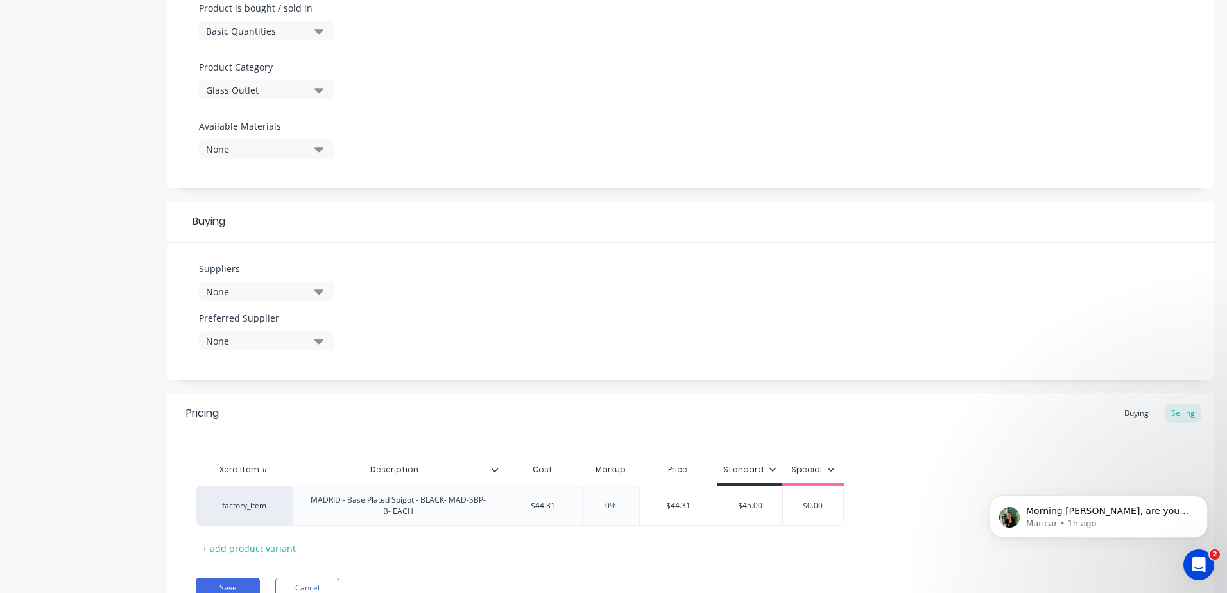
scroll to position [462, 0]
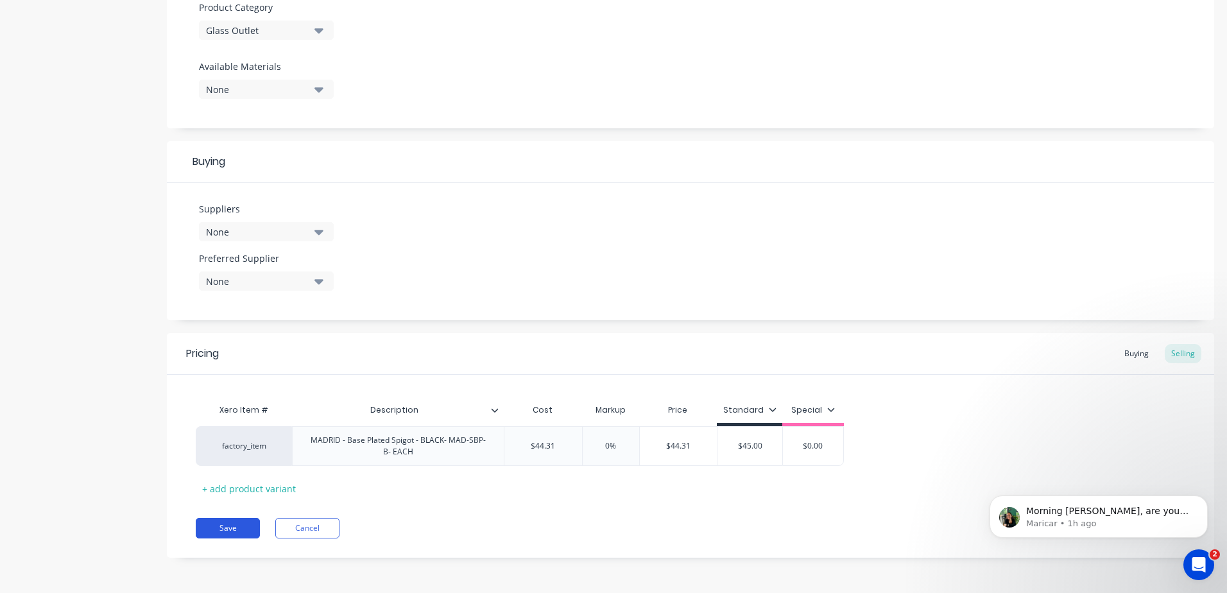
click at [230, 530] on button "Save" at bounding box center [228, 528] width 64 height 21
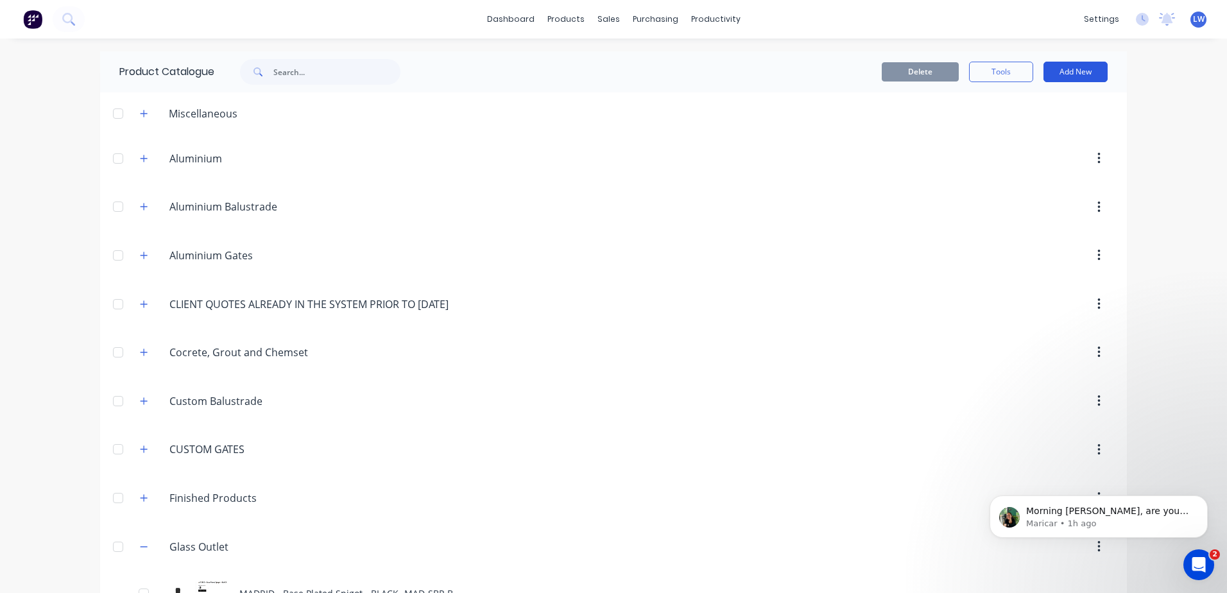
click at [1062, 71] on button "Add New" at bounding box center [1076, 72] width 64 height 21
click at [1005, 130] on div "Product" at bounding box center [1047, 130] width 99 height 19
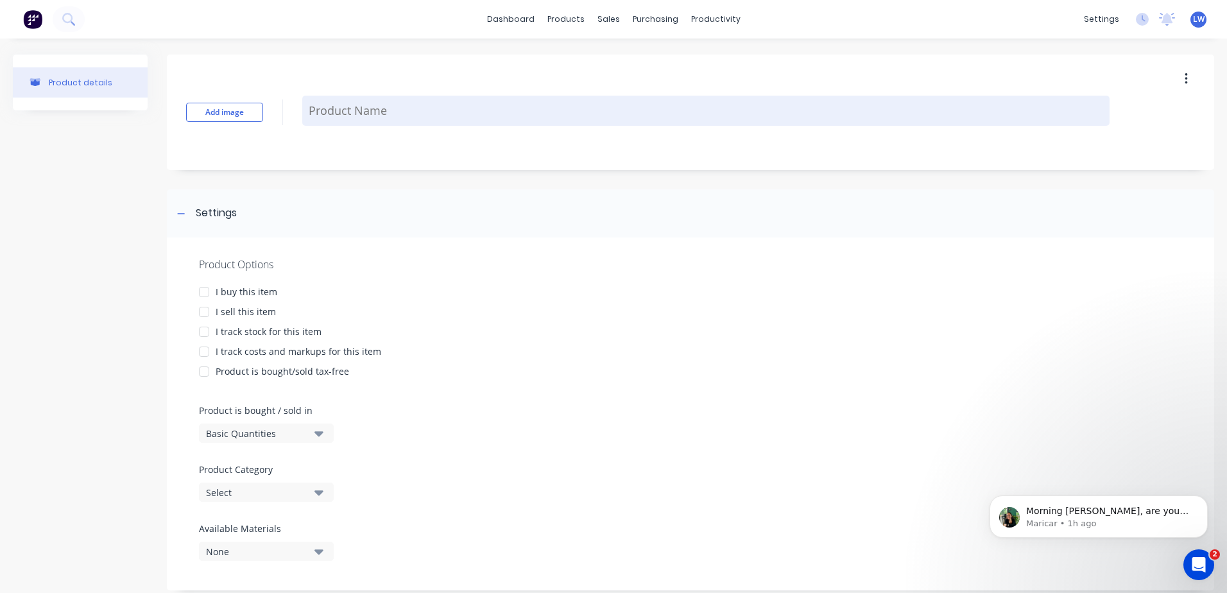
click at [329, 114] on textarea at bounding box center [706, 111] width 808 height 30
paste textarea "MADRID - Domical Cover - BLACK"
type textarea "MADRID - Domical Cover - BLACK"
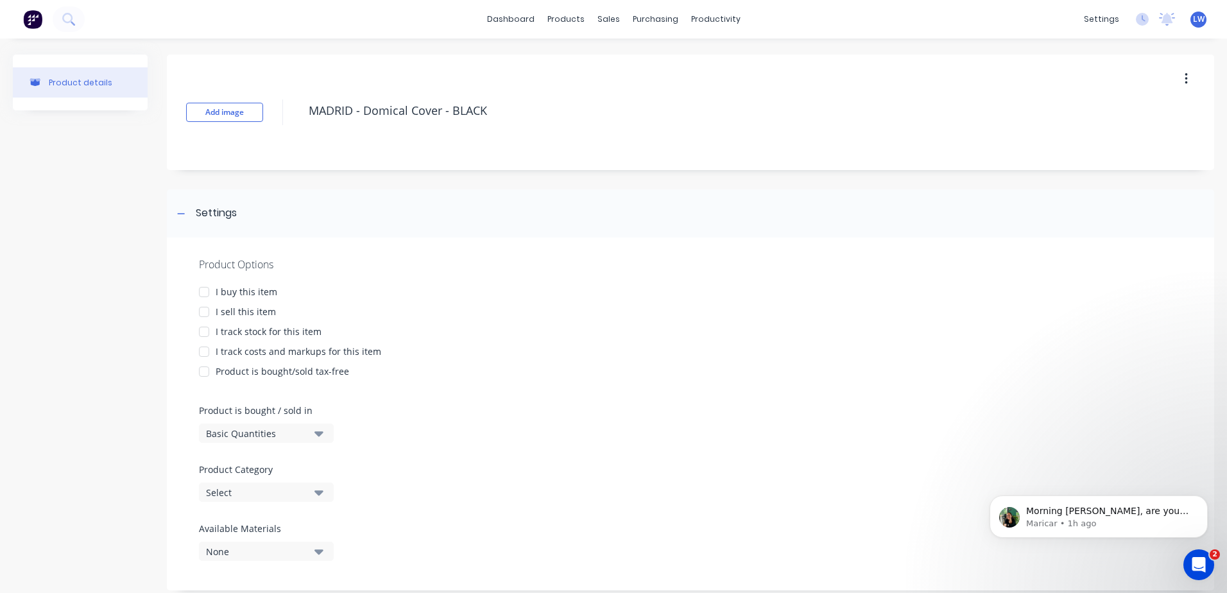
drag, startPoint x: 502, startPoint y: 109, endPoint x: 220, endPoint y: 94, distance: 282.8
click at [222, 94] on div "Add image MADRID - Domical Cover - BLACK" at bounding box center [691, 113] width 1048 height 116
click at [218, 115] on button "Add image" at bounding box center [224, 112] width 77 height 19
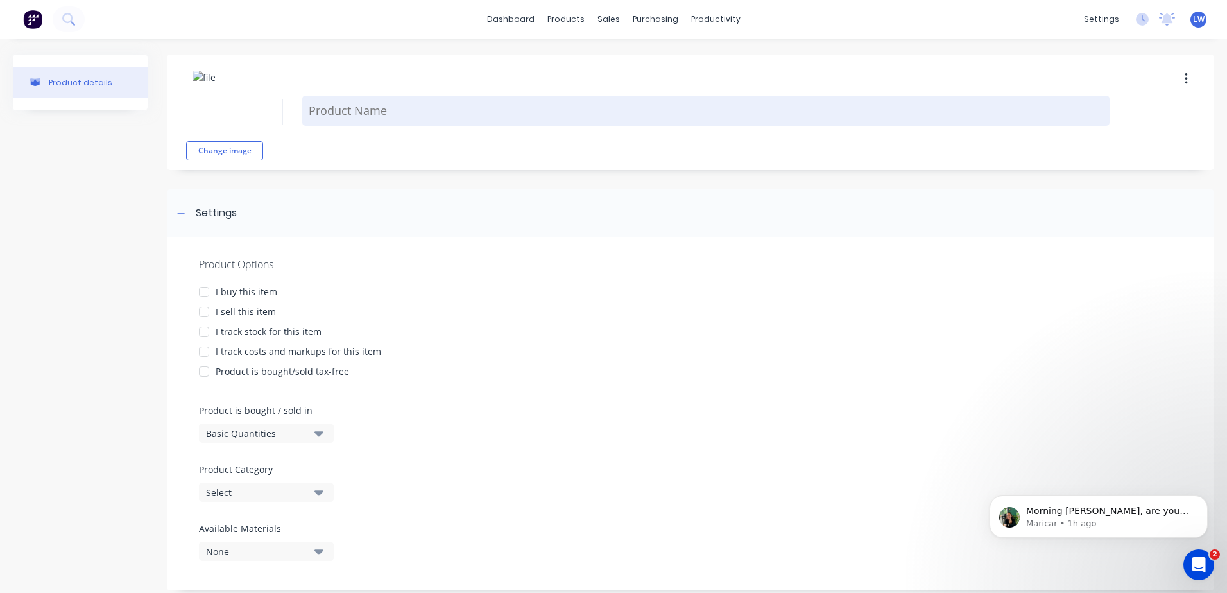
click at [352, 111] on textarea at bounding box center [706, 111] width 808 height 30
paste textarea "MADRID - Domical Cover - BLACK- MAD-SDC-B- EACH"
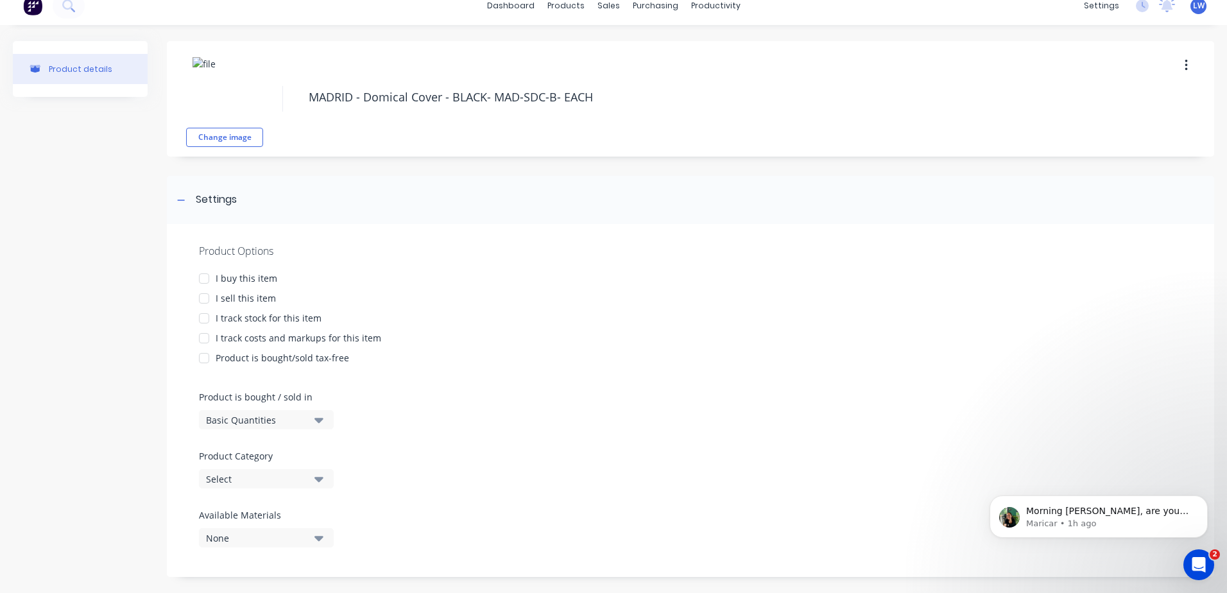
scroll to position [26, 0]
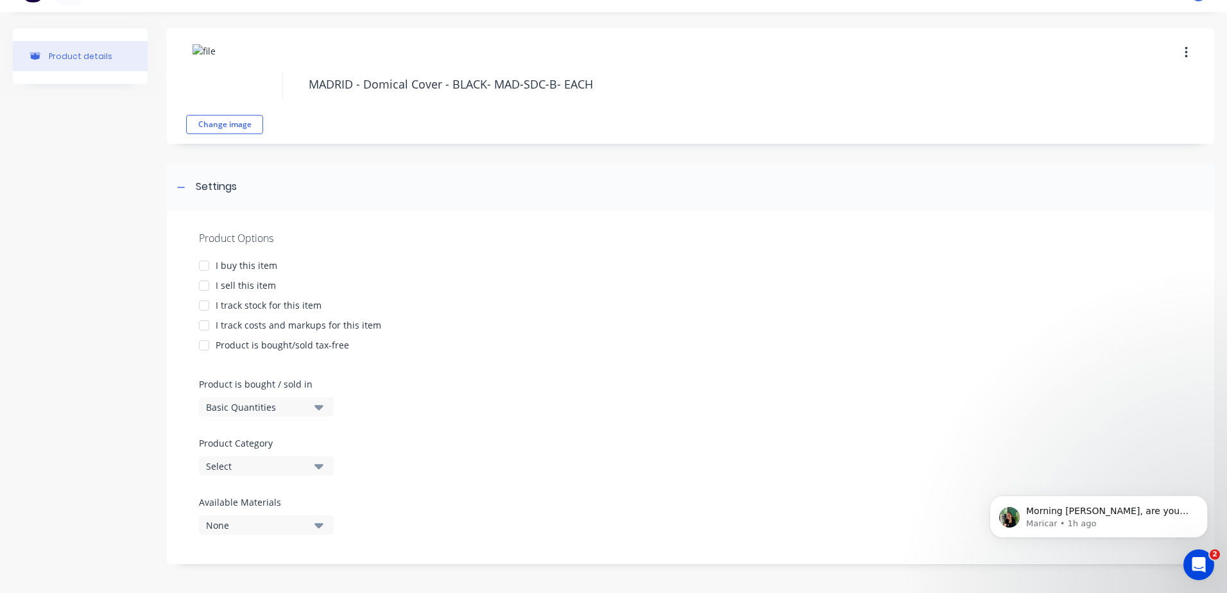
click at [206, 262] on div at bounding box center [204, 266] width 26 height 26
click at [203, 282] on div at bounding box center [204, 286] width 26 height 26
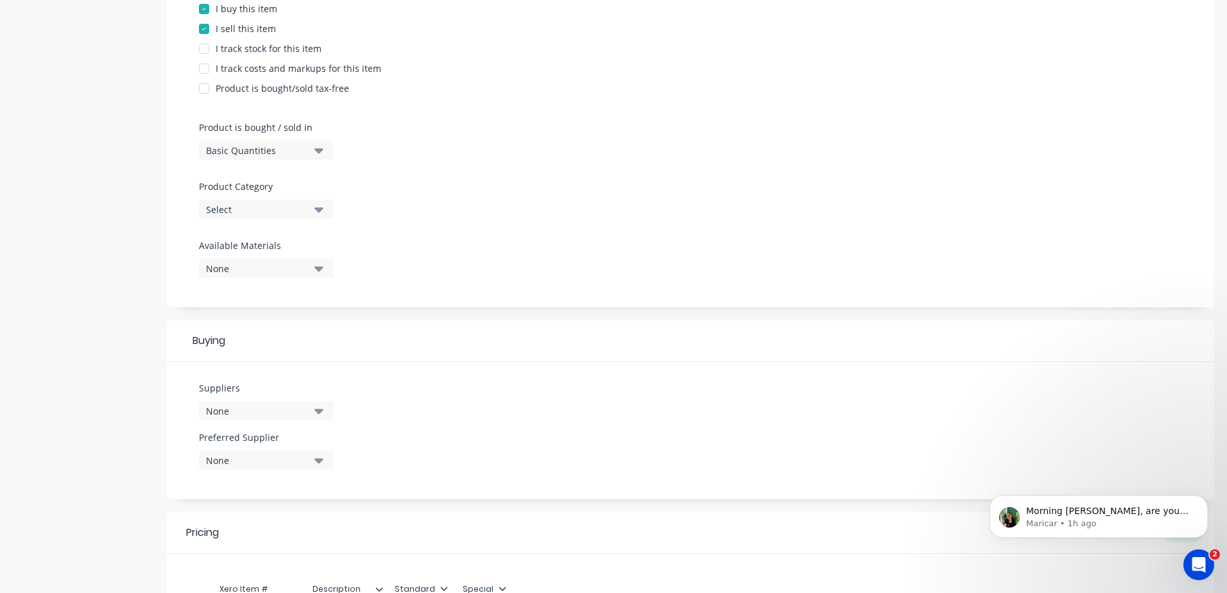
type textarea "MADRID - Domical Cover - BLACK- MAD-SDC-B- EACH"
click at [316, 210] on icon "button" at bounding box center [319, 209] width 9 height 14
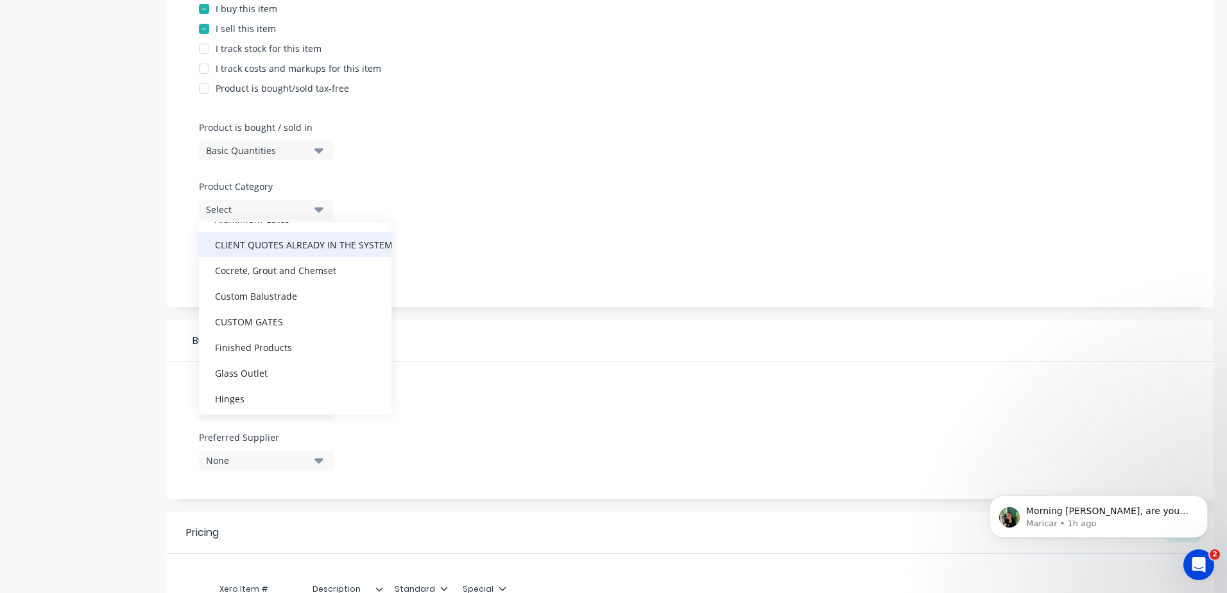
scroll to position [193, 0]
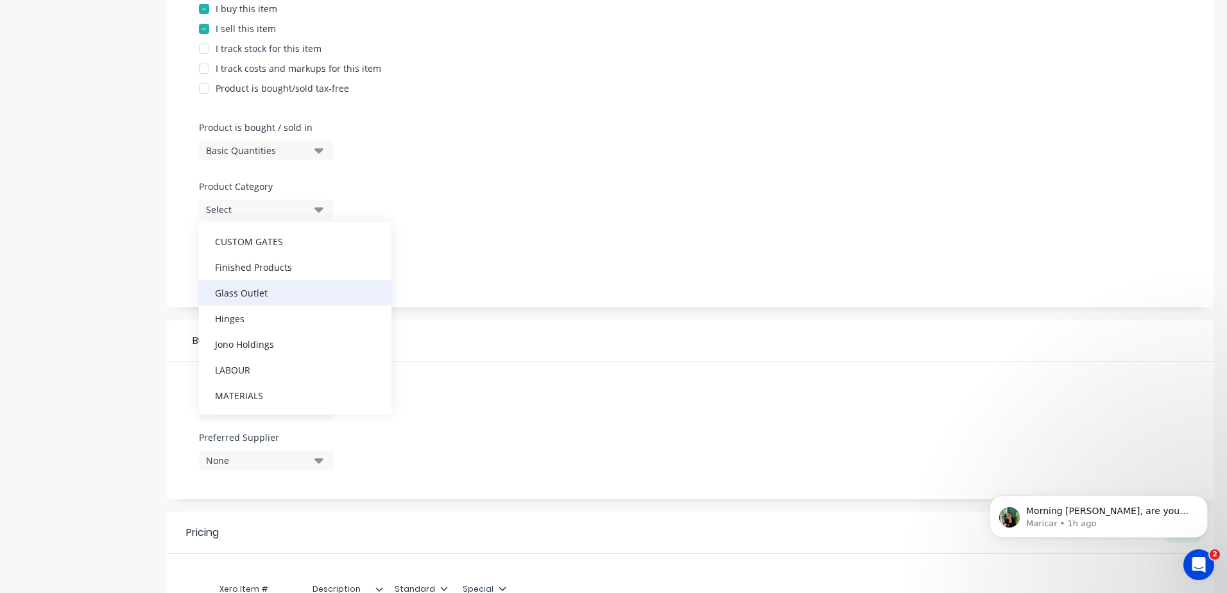
click at [249, 286] on div "Glass Outlet" at bounding box center [295, 293] width 193 height 26
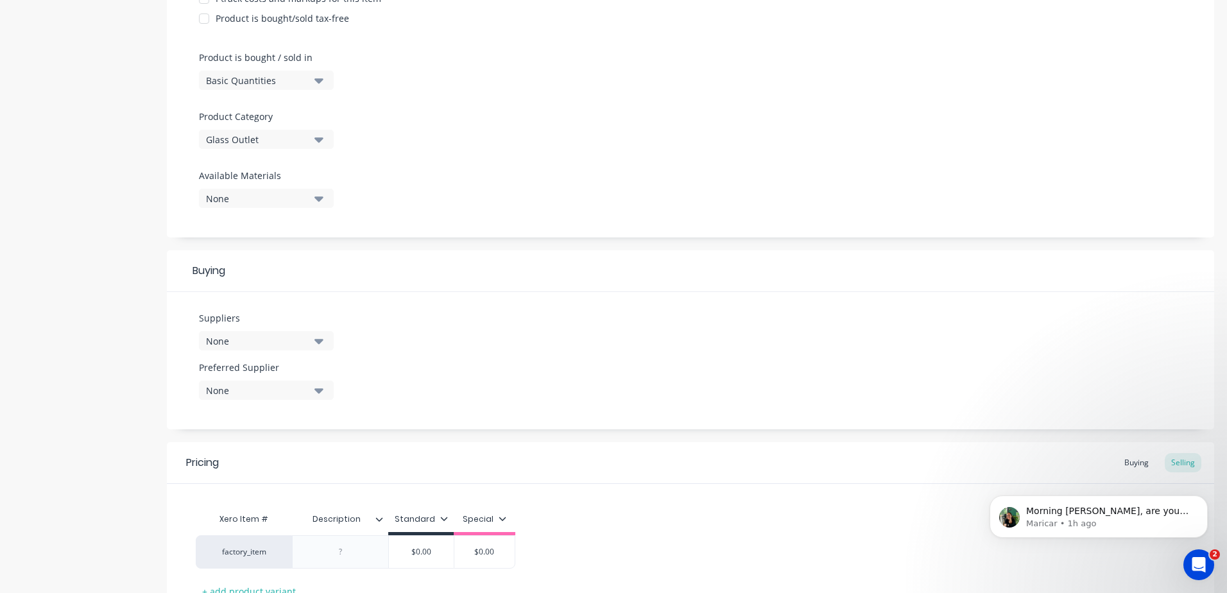
scroll to position [456, 0]
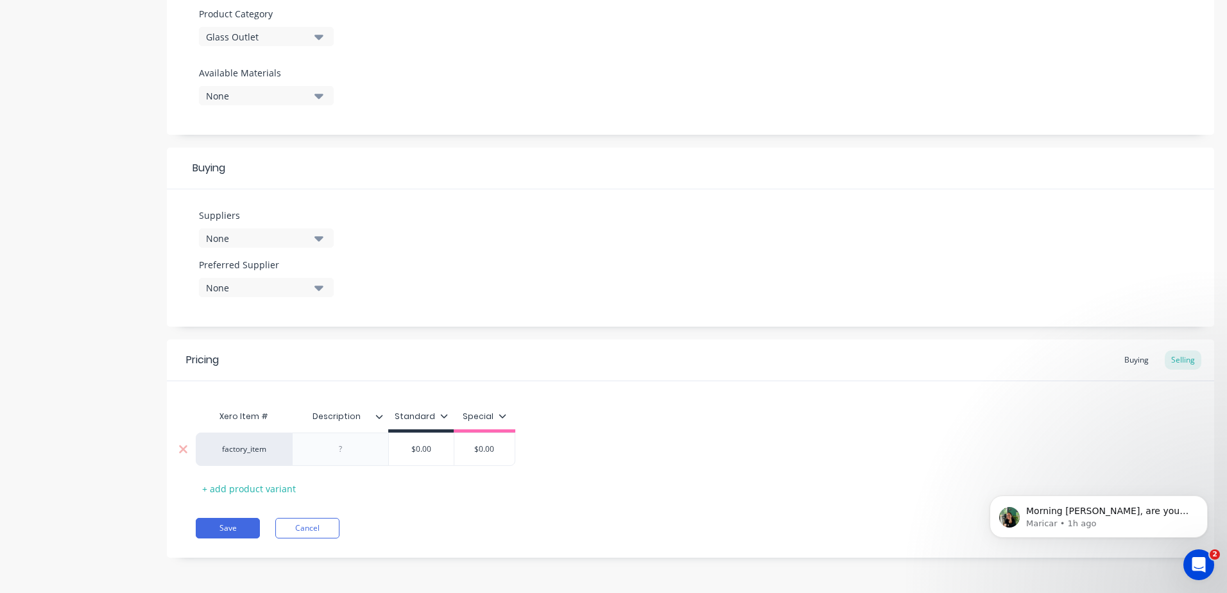
click at [338, 455] on div at bounding box center [341, 449] width 64 height 17
paste div
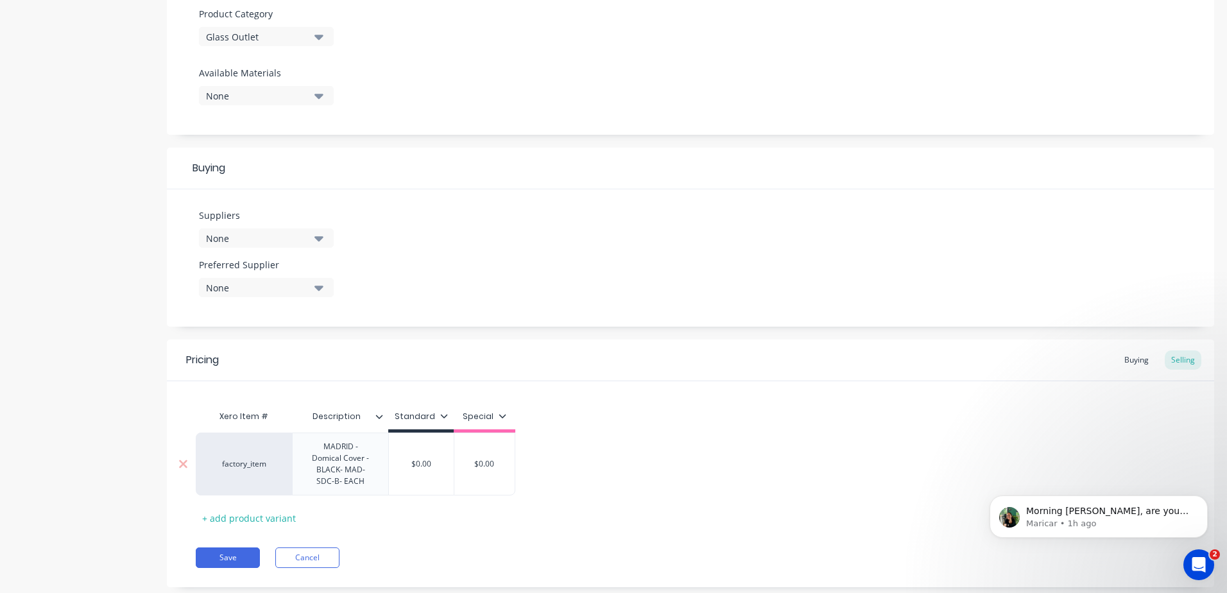
type input "$0.00"
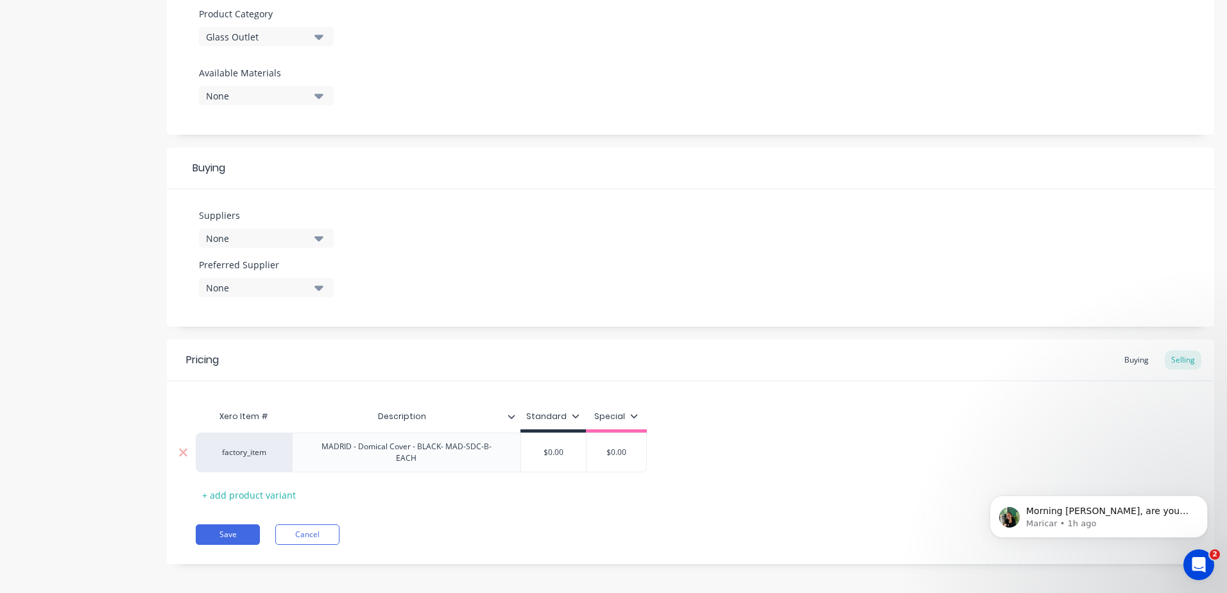
click at [433, 463] on div "factory_item MADRID - Domical Cover - BLACK- MAD-SDC-B- EACH $0.00 $0.00 $0.00" at bounding box center [421, 453] width 451 height 40
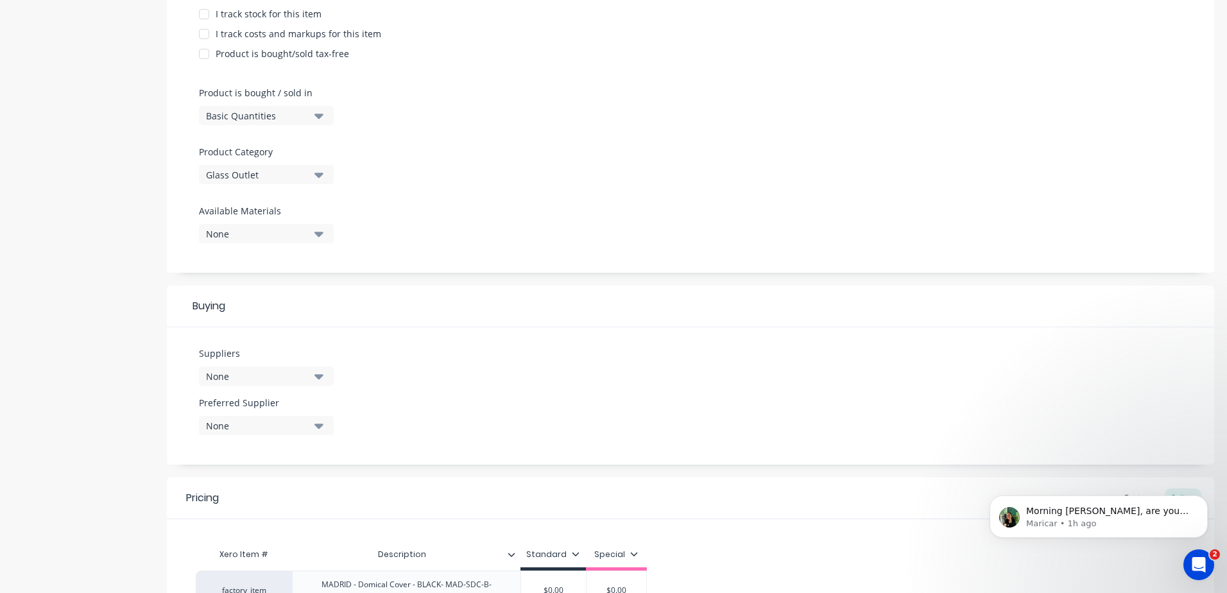
scroll to position [135, 0]
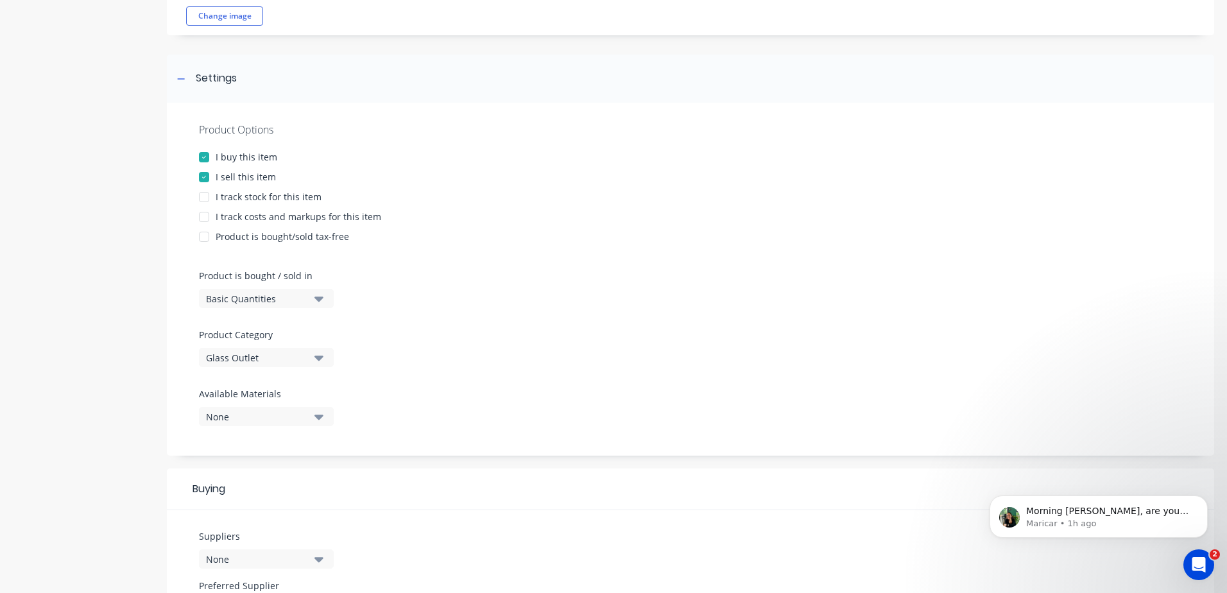
click at [204, 214] on div at bounding box center [204, 217] width 26 height 26
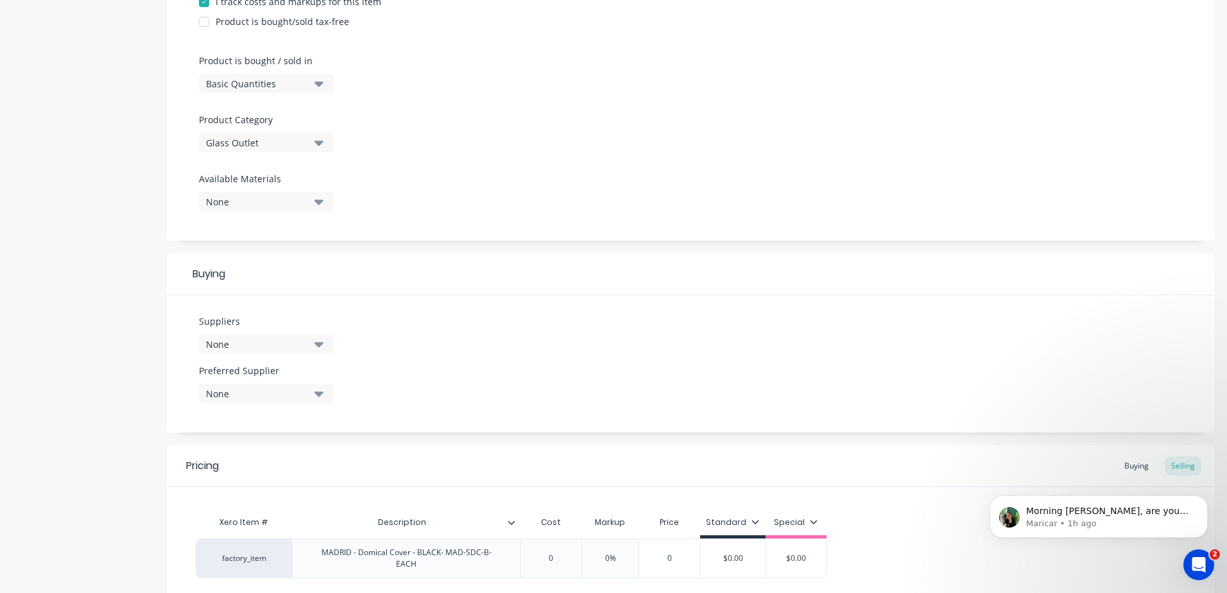
scroll to position [456, 0]
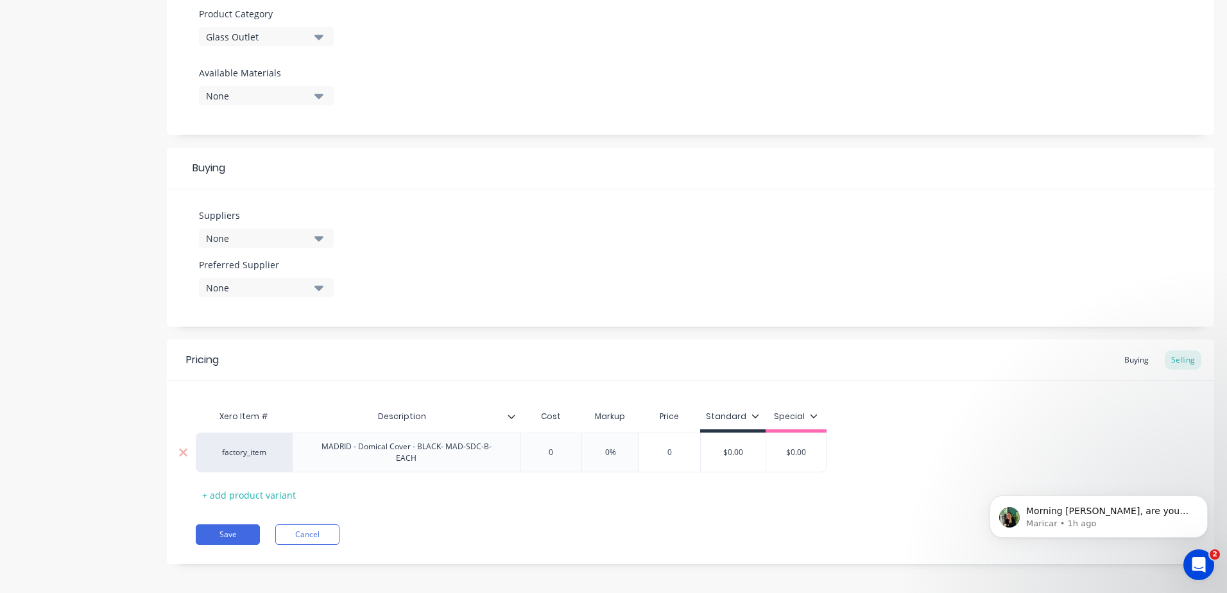
type input "0"
click at [560, 447] on input "0" at bounding box center [551, 453] width 64 height 12
type input "5.66"
click at [698, 453] on input "$5.66" at bounding box center [688, 453] width 73 height 12
drag, startPoint x: 700, startPoint y: 452, endPoint x: 677, endPoint y: 454, distance: 23.3
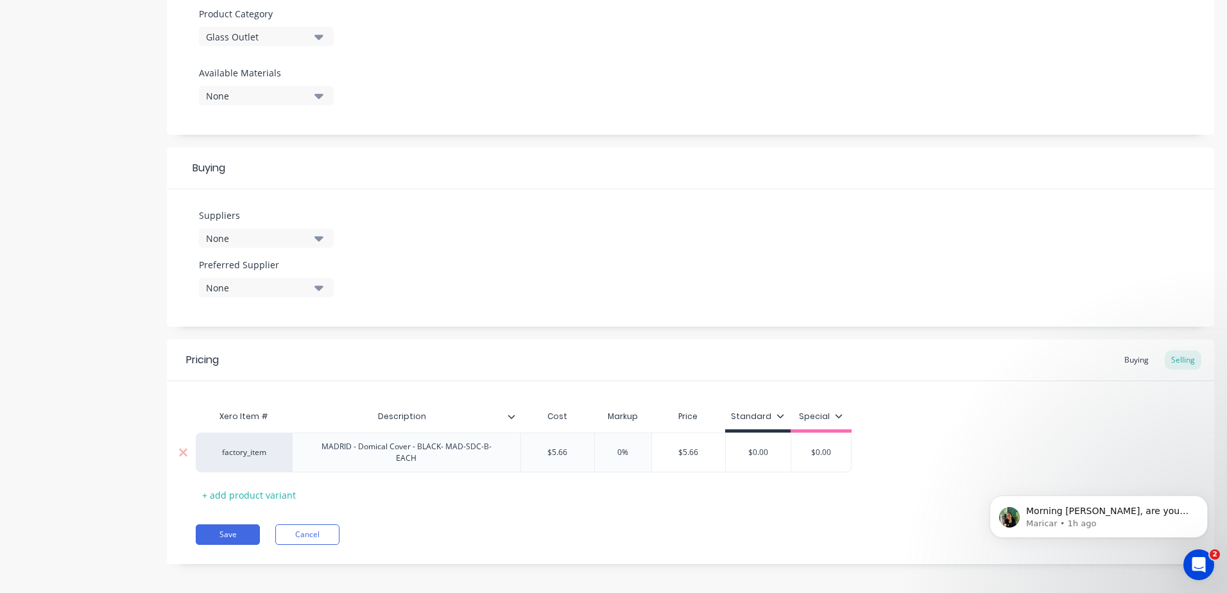
click at [677, 454] on input "$5.66" at bounding box center [688, 453] width 73 height 12
type input "6"
click at [677, 489] on div "Xero Item # Description Cost Markup Price Standard Special factory_item MADRID …" at bounding box center [691, 454] width 990 height 101
click at [761, 448] on input "$0.00" at bounding box center [750, 453] width 65 height 12
drag, startPoint x: 761, startPoint y: 448, endPoint x: 737, endPoint y: 450, distance: 24.5
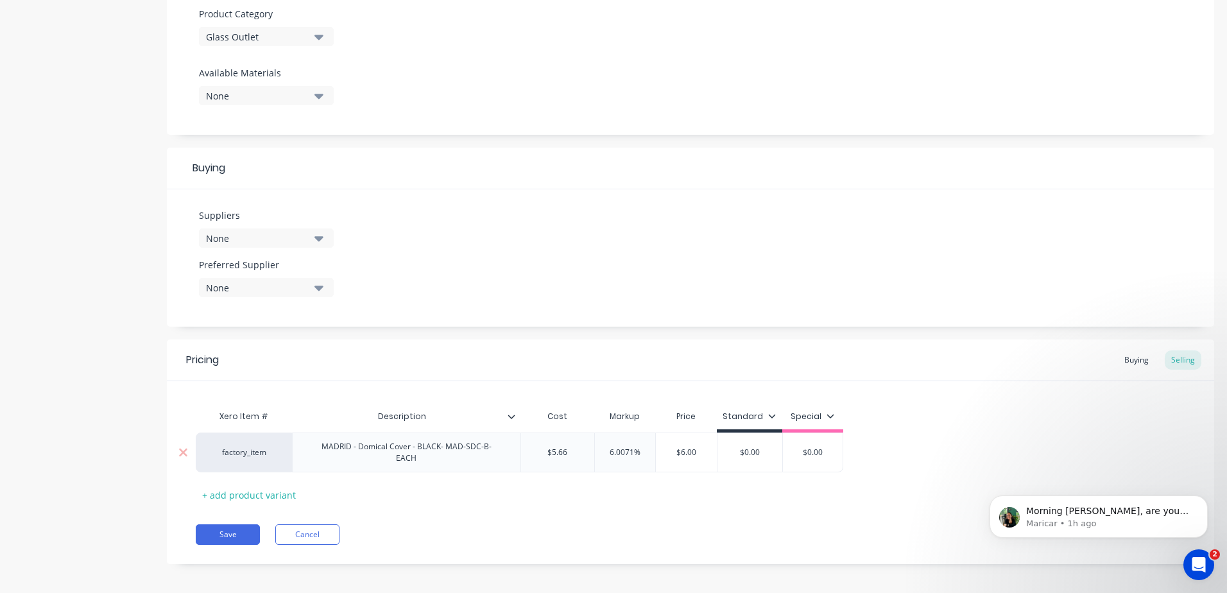
click at [737, 450] on input "$0.00" at bounding box center [750, 453] width 65 height 12
type input "6"
click at [216, 530] on button "Save" at bounding box center [228, 534] width 64 height 21
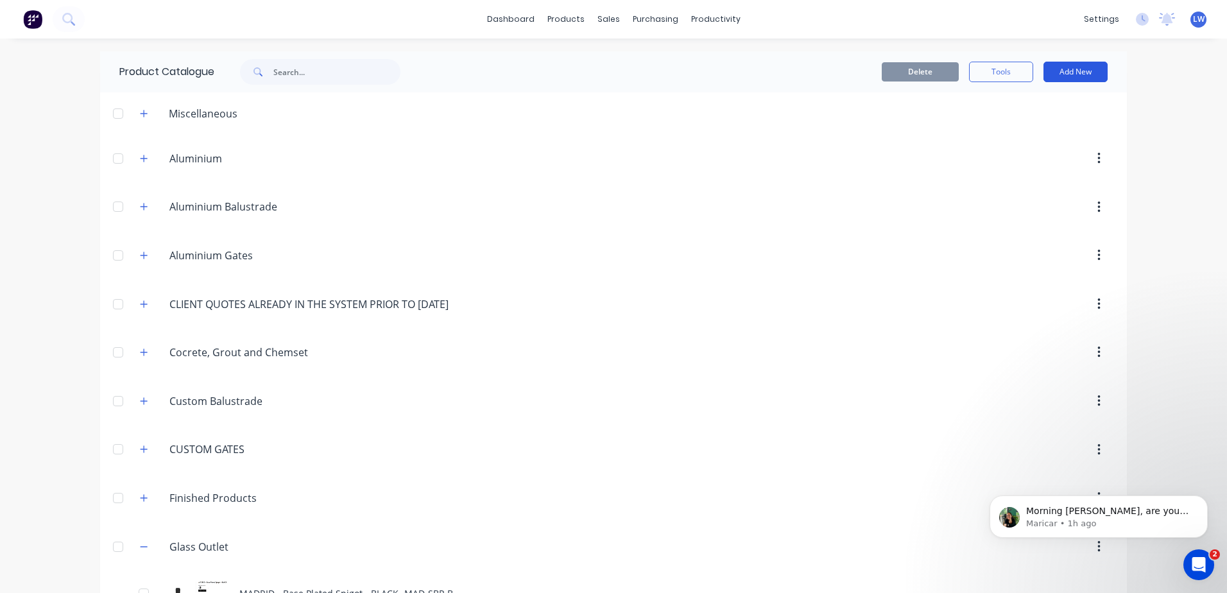
click at [1082, 67] on button "Add New" at bounding box center [1076, 72] width 64 height 21
click at [1008, 131] on div "Product" at bounding box center [1047, 130] width 99 height 19
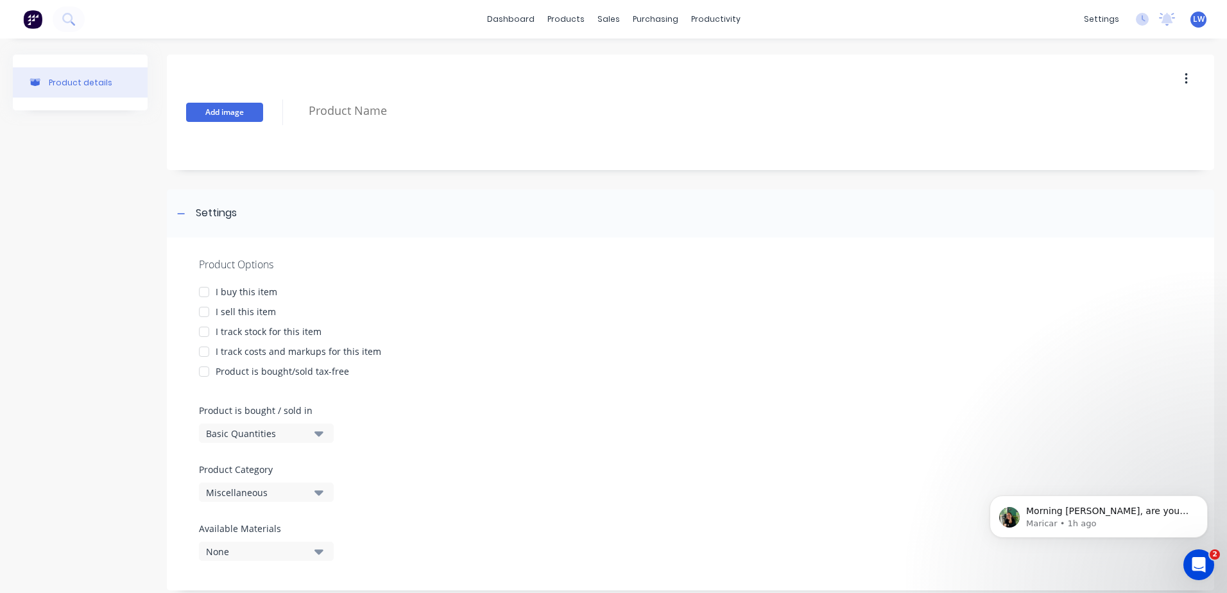
click at [211, 116] on button "Add image" at bounding box center [224, 112] width 77 height 19
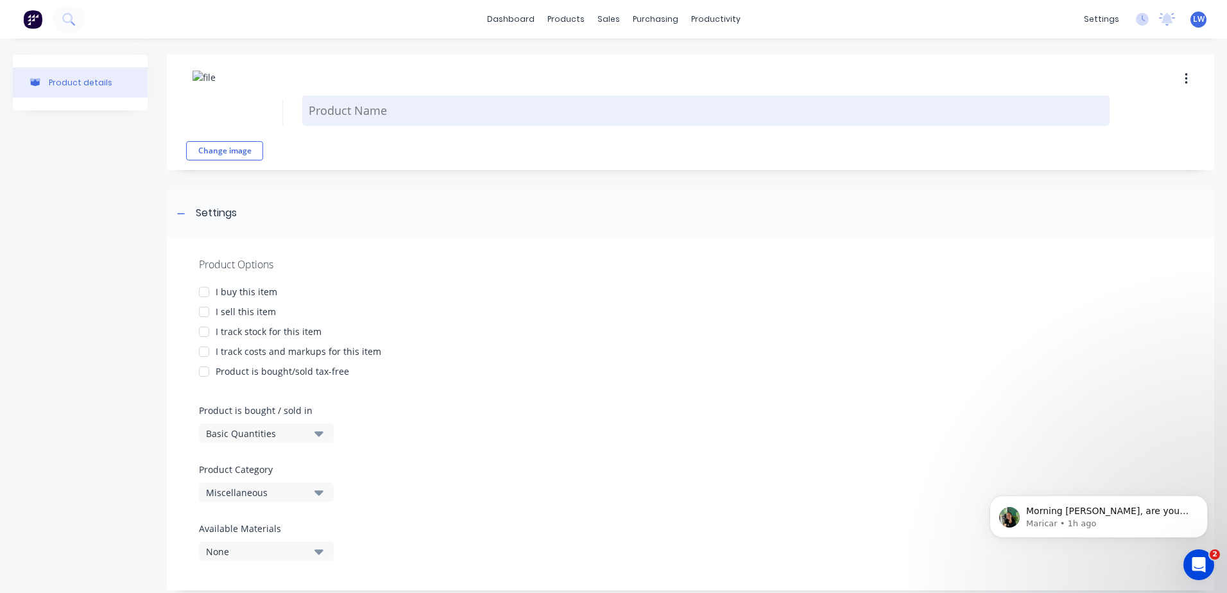
click at [433, 110] on textarea at bounding box center [706, 111] width 808 height 30
paste textarea "Master WALL LATCH KIT - BLACK- MR-WGL-B- Each"
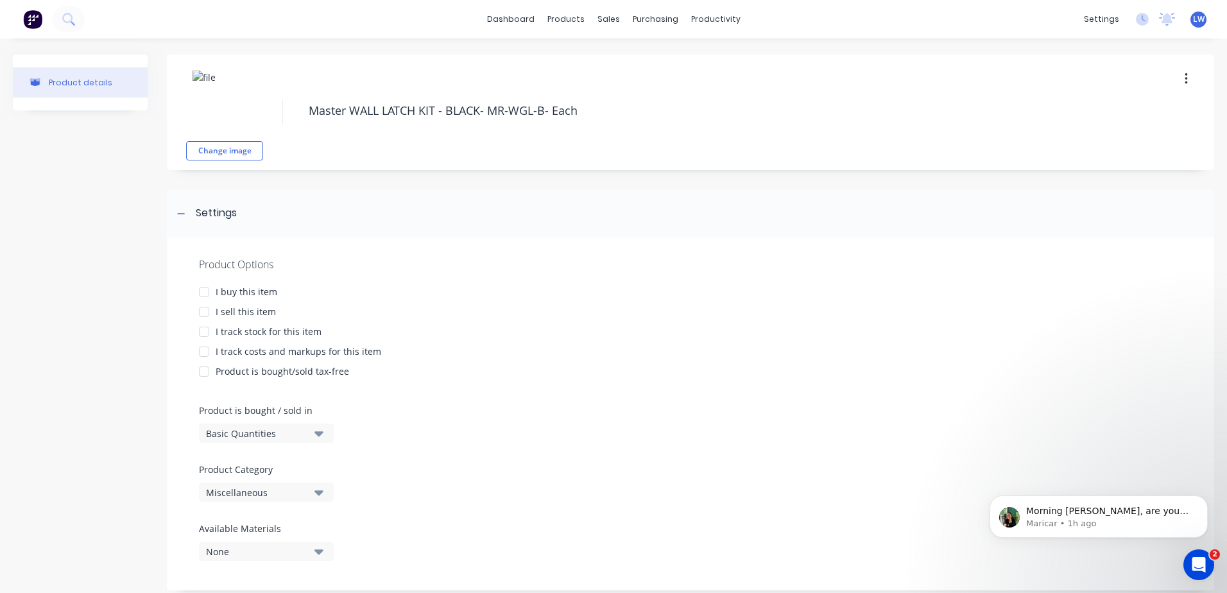
click at [201, 291] on div at bounding box center [204, 292] width 26 height 26
click at [202, 308] on div at bounding box center [204, 312] width 26 height 26
click at [205, 352] on div at bounding box center [204, 352] width 26 height 26
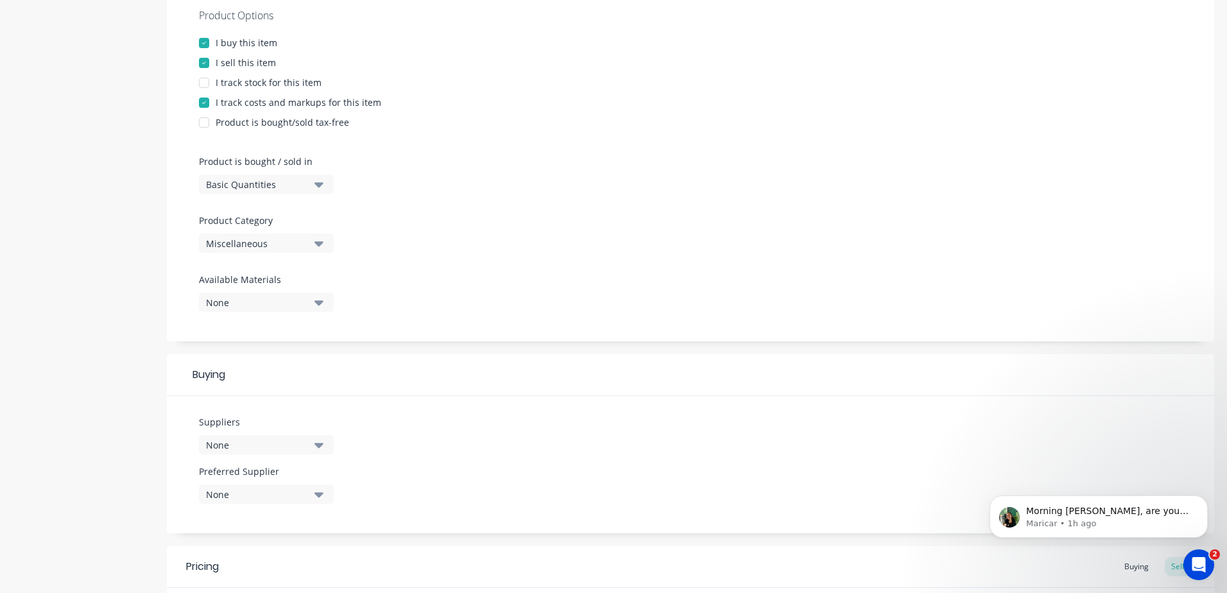
scroll to position [257, 0]
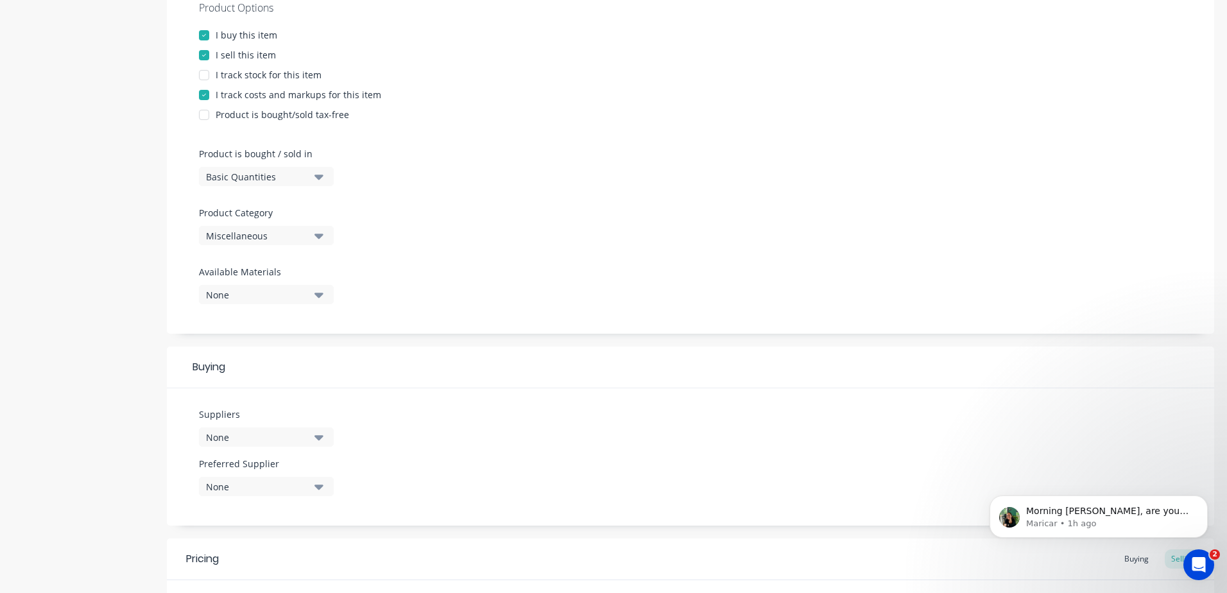
type textarea "Master WALL LATCH KIT - BLACK- MR-WGL-B- Each"
click at [306, 236] on div "Miscellaneous" at bounding box center [257, 235] width 103 height 13
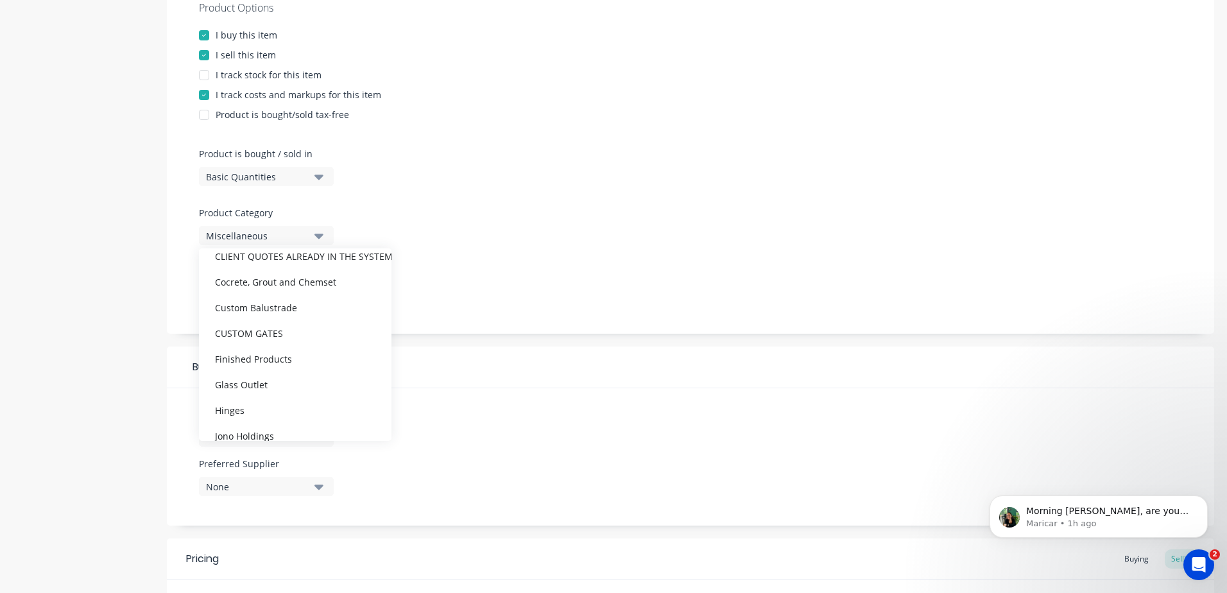
scroll to position [128, 0]
click at [257, 384] on div "Glass Outlet" at bounding box center [295, 383] width 193 height 26
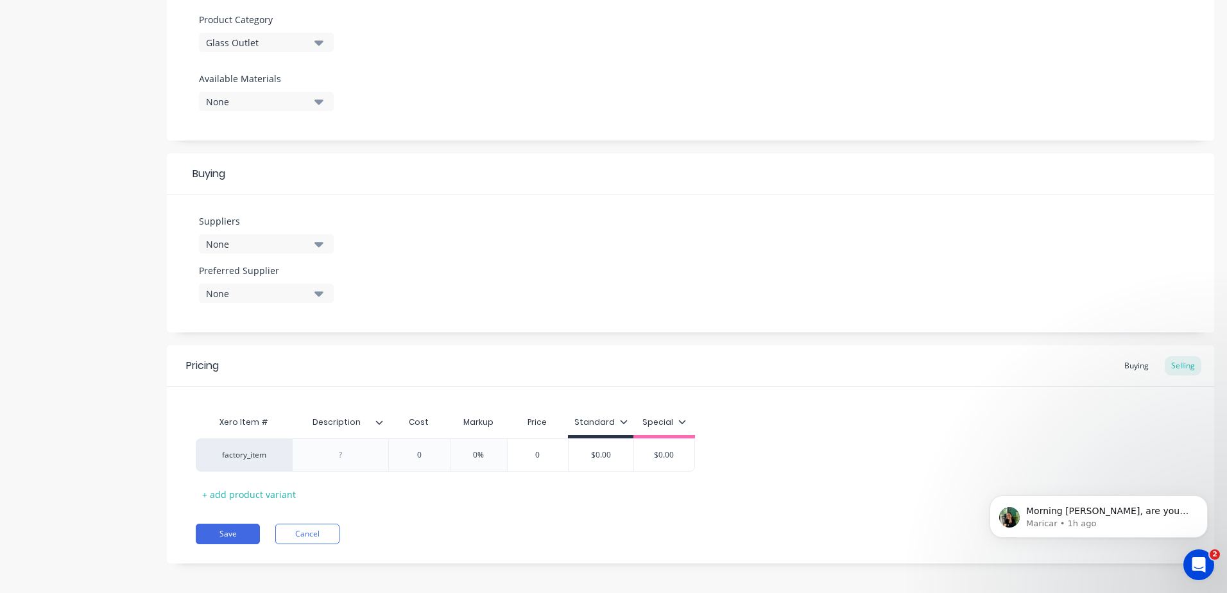
scroll to position [456, 0]
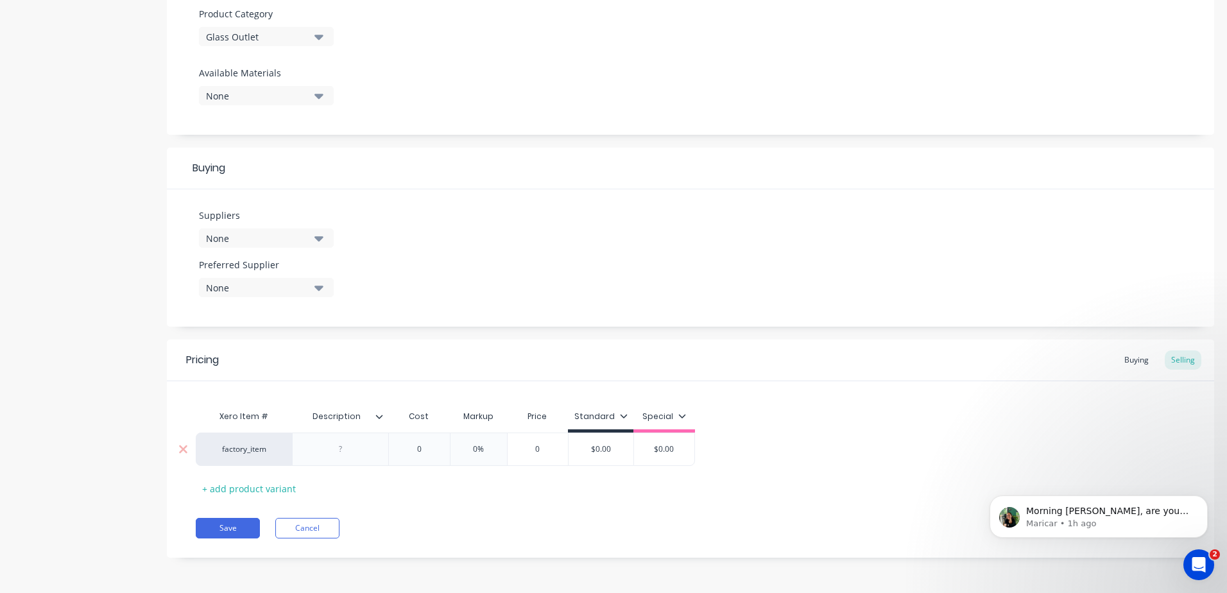
click at [356, 451] on div at bounding box center [341, 449] width 64 height 17
paste div
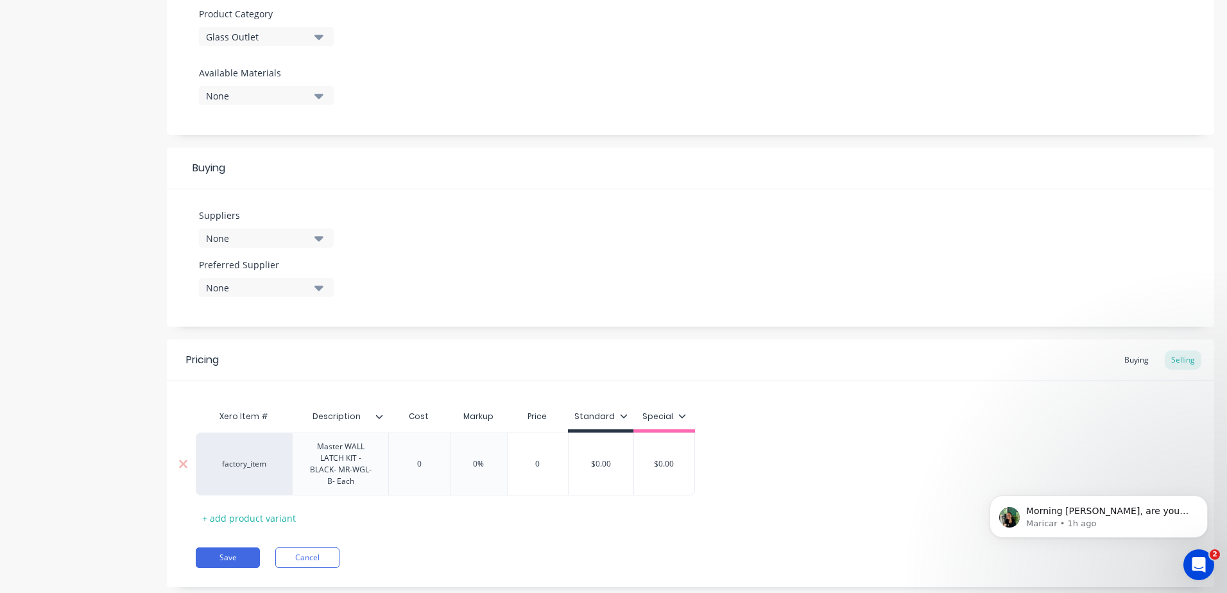
click at [425, 470] on div "0" at bounding box center [419, 464] width 64 height 32
type input "0"
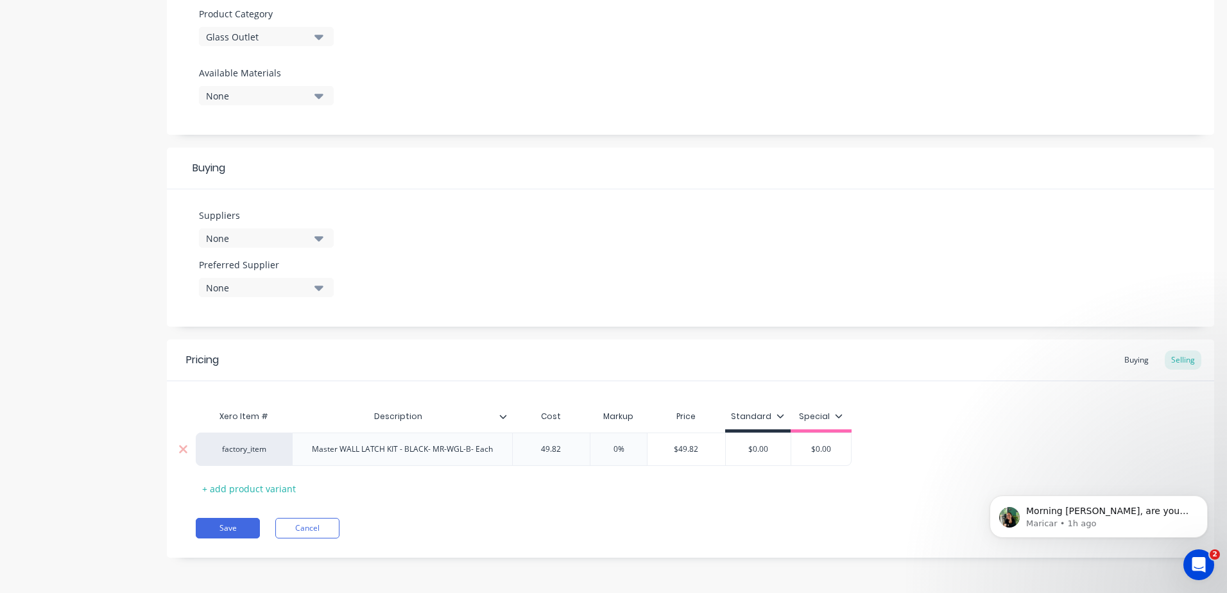
type input "49.82"
drag, startPoint x: 702, startPoint y: 449, endPoint x: 665, endPoint y: 449, distance: 36.6
click at [665, 449] on input "$49.82" at bounding box center [687, 450] width 78 height 12
type input "50"
drag, startPoint x: 772, startPoint y: 450, endPoint x: 739, endPoint y: 456, distance: 33.9
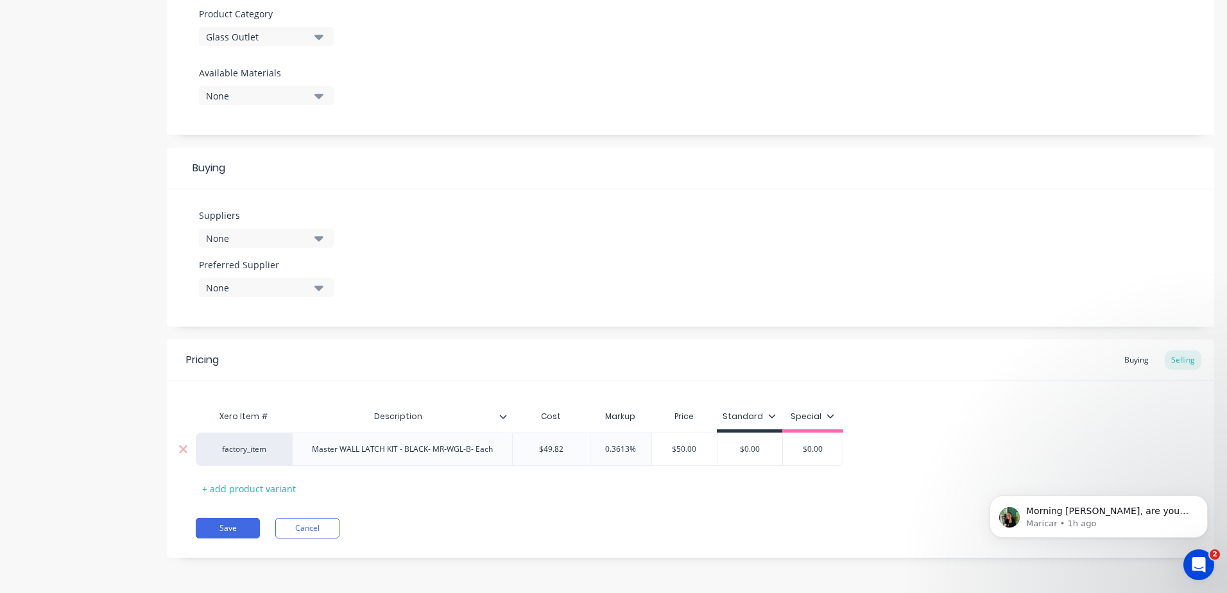
click at [739, 456] on div "$0.00 $0.00" at bounding box center [750, 449] width 65 height 32
type input "50"
click at [673, 494] on div "Xero Item # Description Cost Markup Price Standard Special factory_item Master …" at bounding box center [691, 451] width 990 height 95
click at [230, 526] on button "Save" at bounding box center [228, 528] width 64 height 21
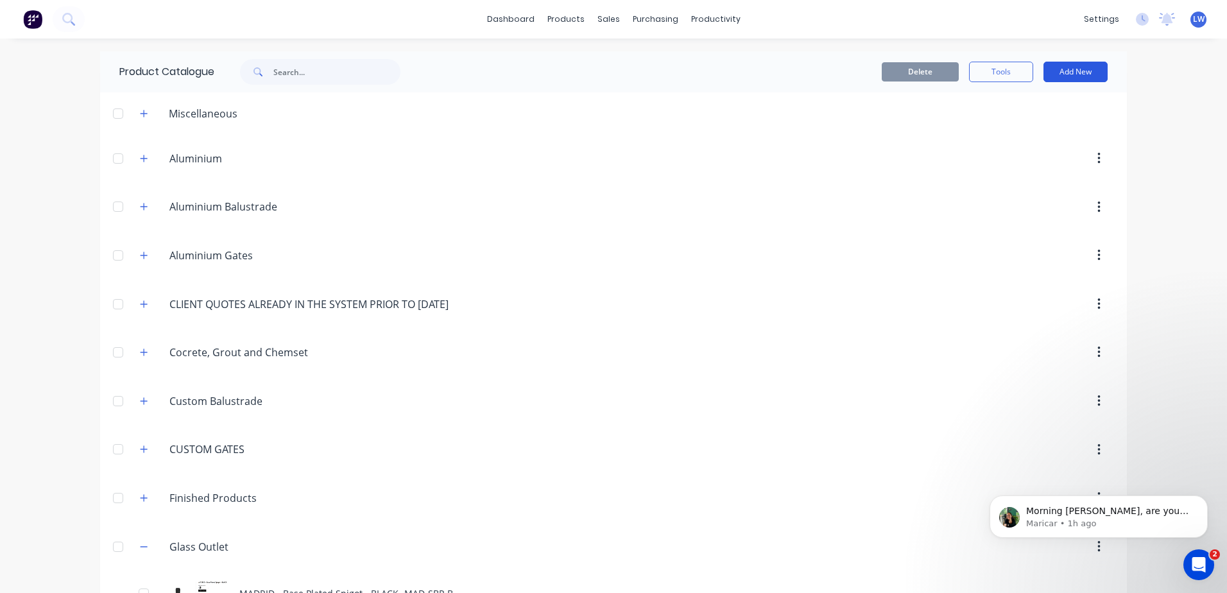
click at [1089, 78] on button "Add New" at bounding box center [1076, 72] width 64 height 21
click at [1026, 132] on div "Product" at bounding box center [1047, 130] width 99 height 19
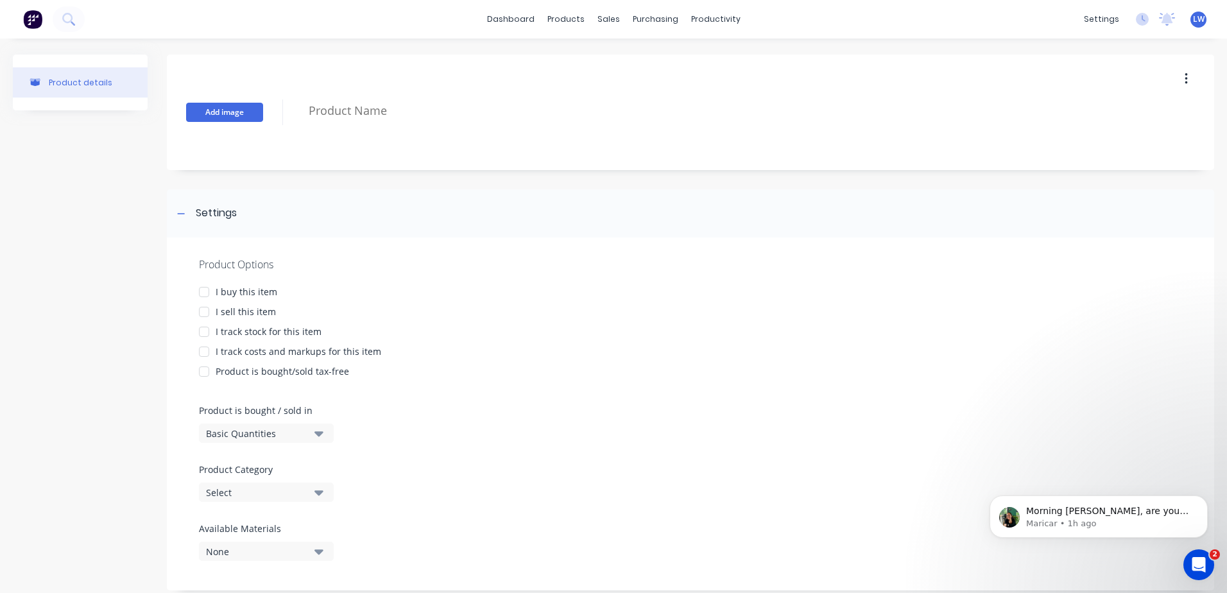
click at [235, 116] on button "Add image" at bounding box center [224, 112] width 77 height 19
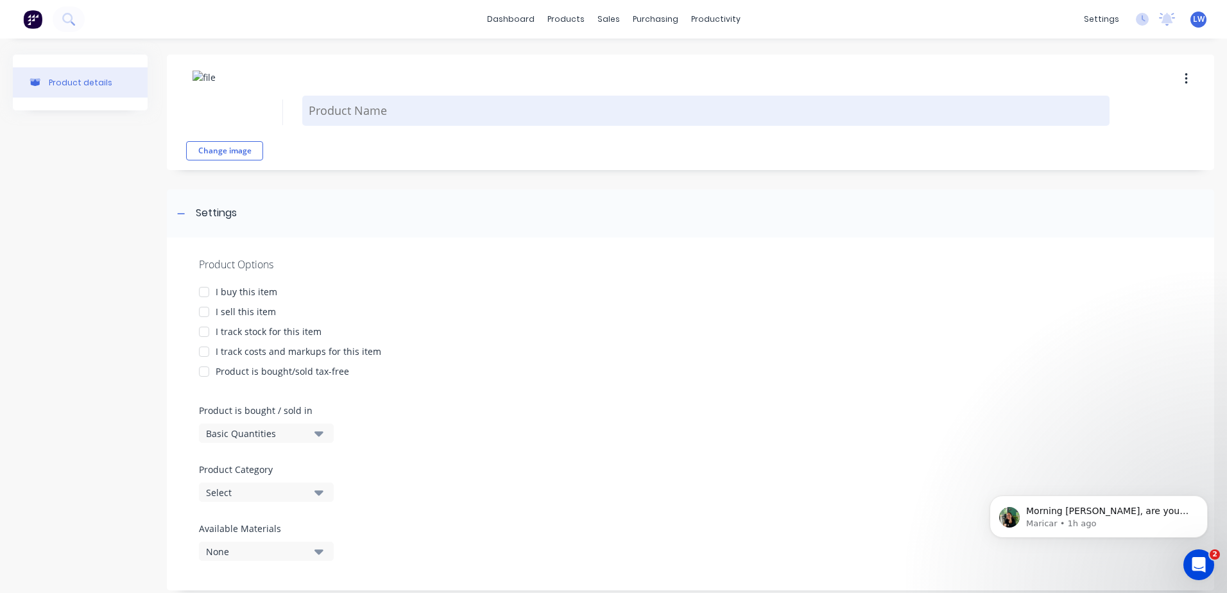
click at [350, 104] on textarea at bounding box center [706, 111] width 808 height 30
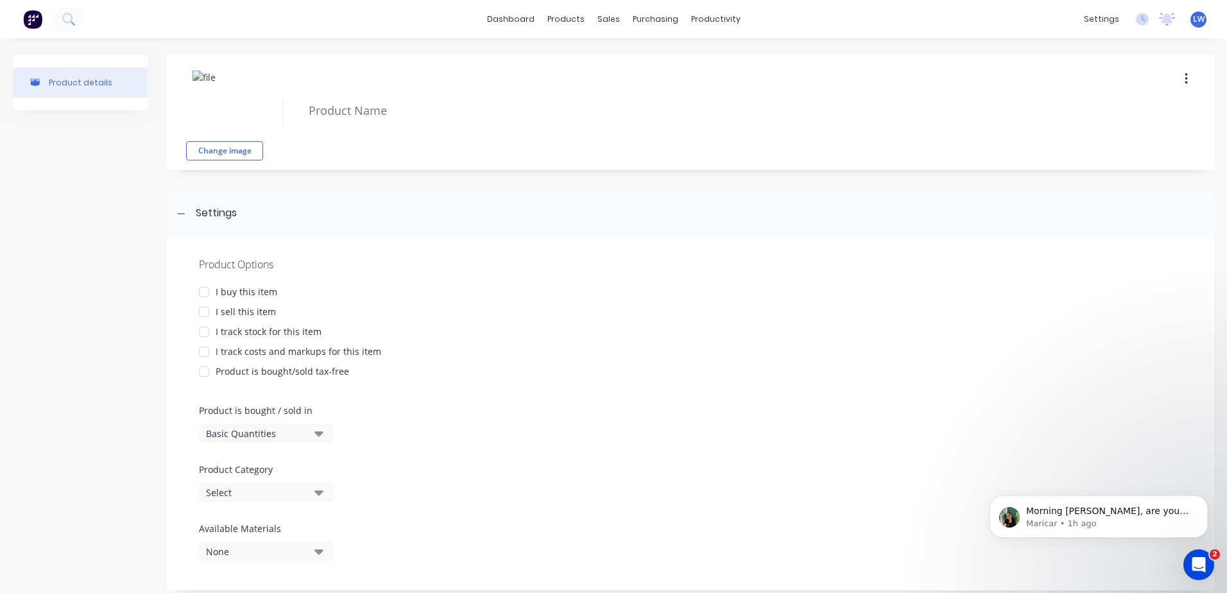
paste textarea "SUMMIT Frameless Balustrade 1200W x 970H"
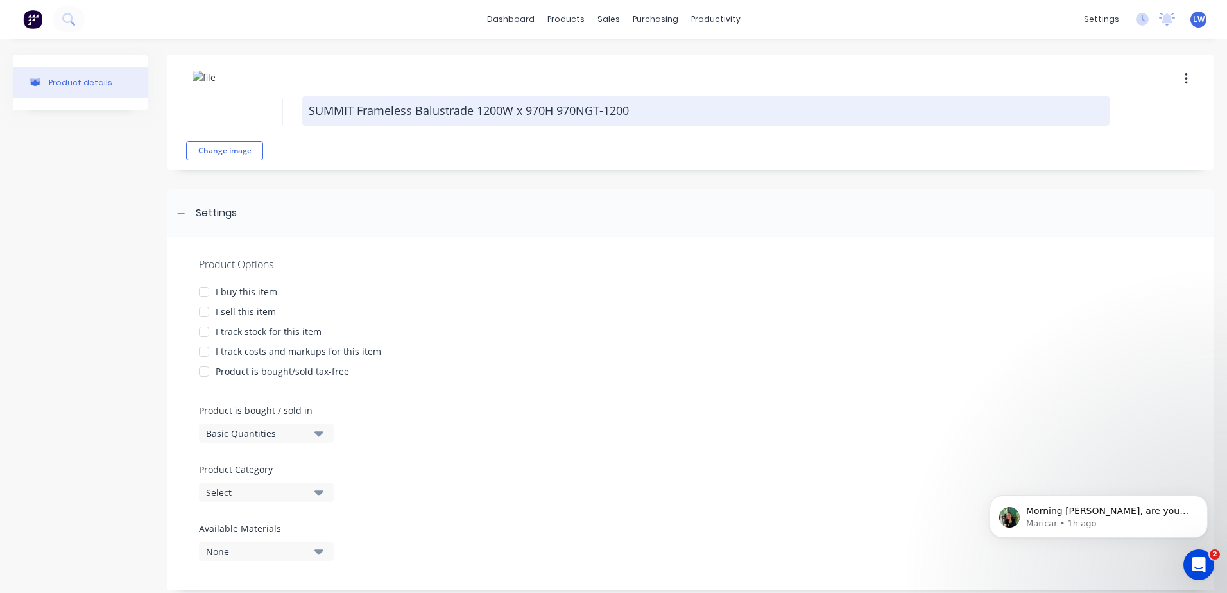
click at [556, 114] on textarea "SUMMIT Frameless Balustrade 1200W x 970H 970NGT-1200" at bounding box center [706, 111] width 808 height 30
click at [632, 116] on textarea "SUMMIT Frameless Balustrade 1200W x 970H-970NGT-1200" at bounding box center [706, 111] width 808 height 30
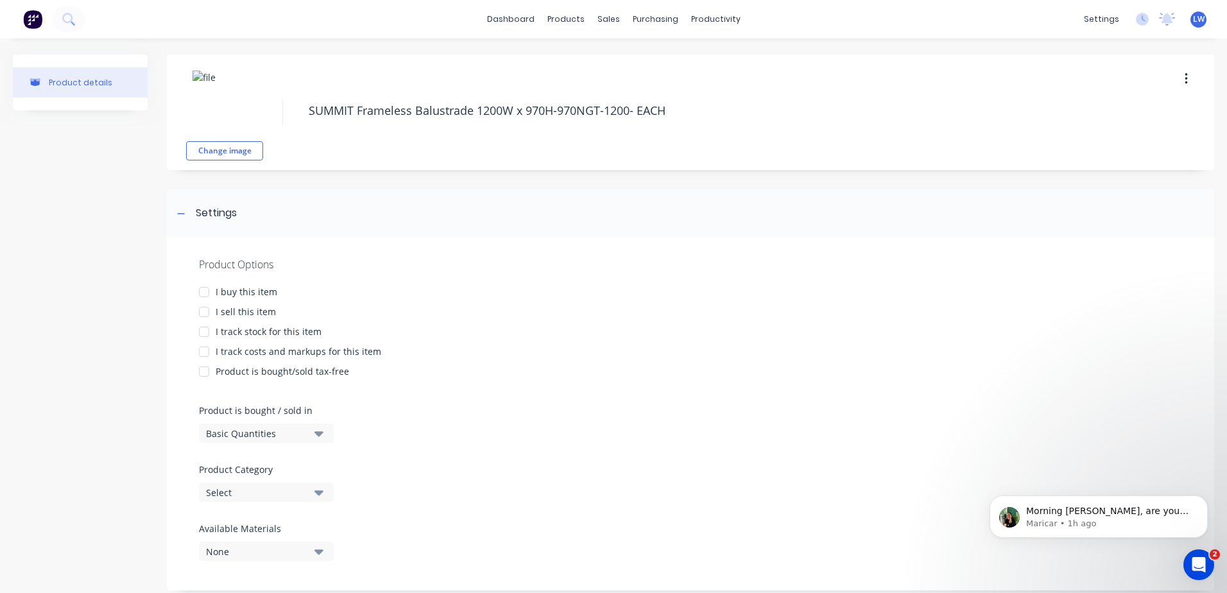
click at [205, 285] on div at bounding box center [204, 292] width 26 height 26
click at [205, 310] on div at bounding box center [204, 312] width 26 height 26
click at [203, 352] on div at bounding box center [204, 352] width 26 height 26
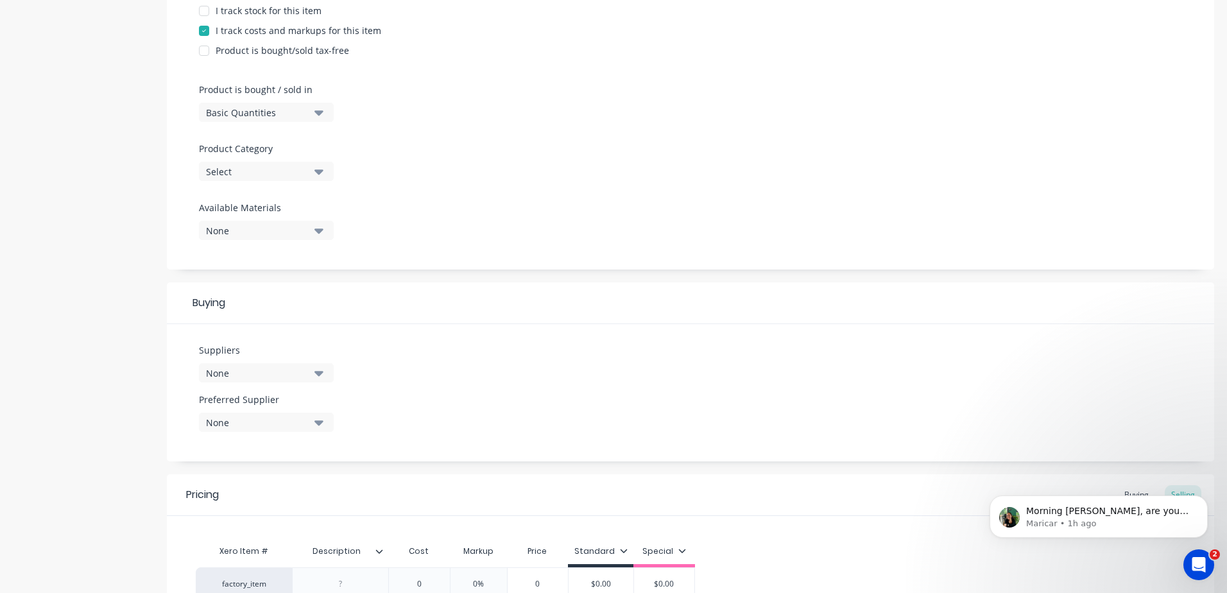
scroll to position [456, 0]
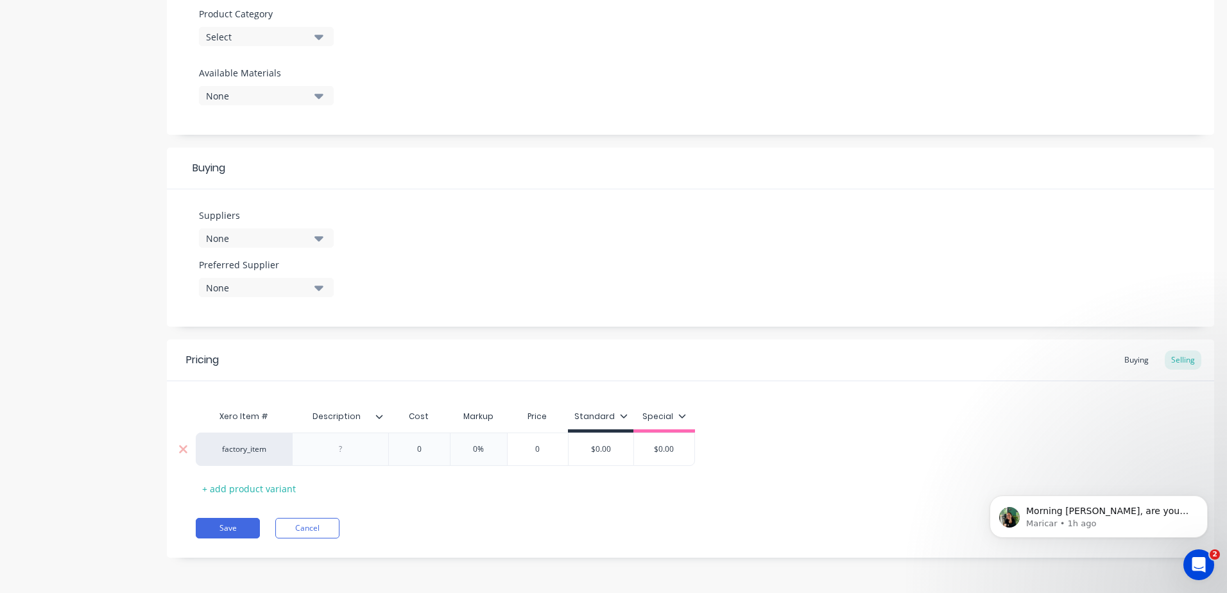
type textarea "SUMMIT Frameless Balustrade 1200W x 970H-970NGT-1200- EACH"
click at [348, 451] on div at bounding box center [341, 449] width 64 height 17
paste div
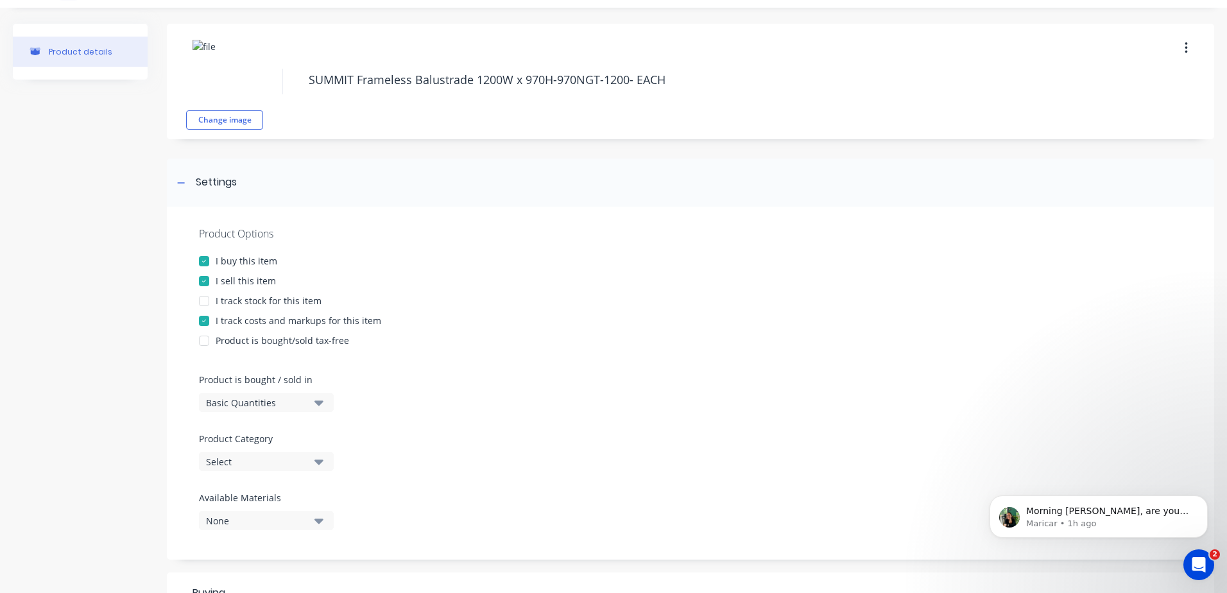
scroll to position [0, 0]
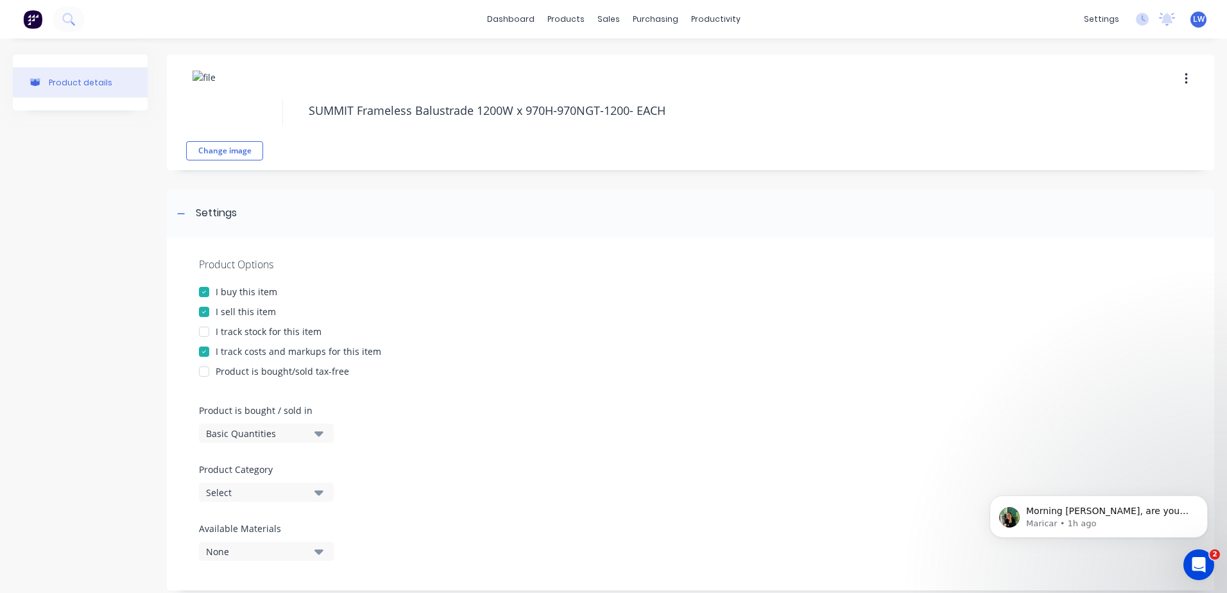
drag, startPoint x: 694, startPoint y: 110, endPoint x: 160, endPoint y: 99, distance: 534.2
click at [160, 99] on div "Product details Change image SUMMIT Frameless Balustrade 1200W x 970H-970NGT-12…" at bounding box center [614, 544] width 1202 height 978
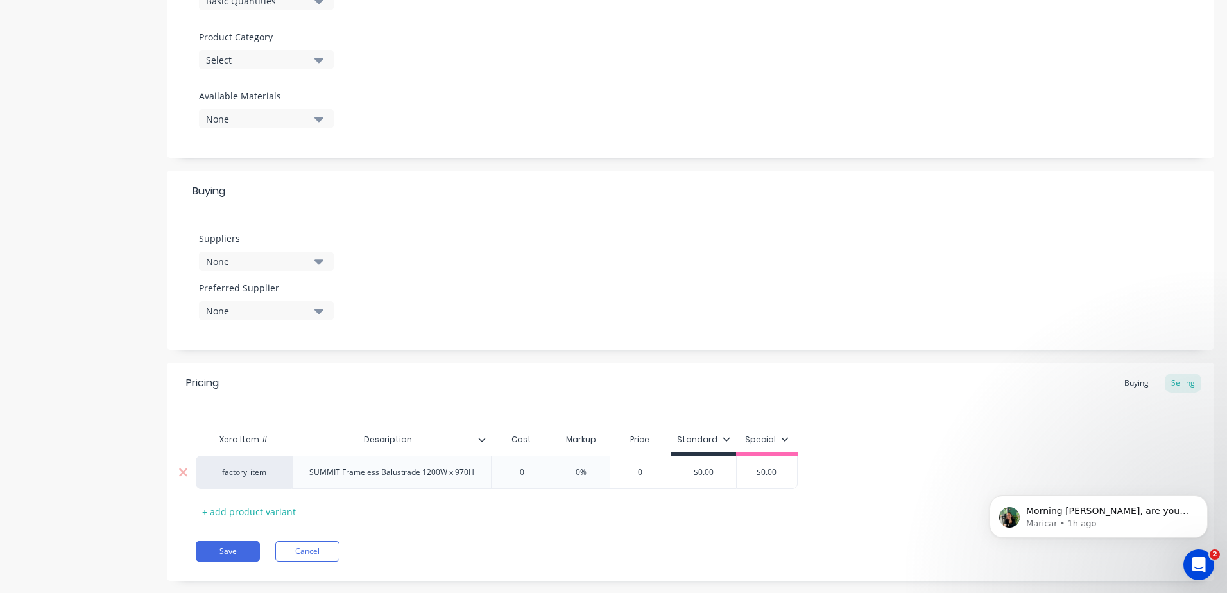
scroll to position [456, 0]
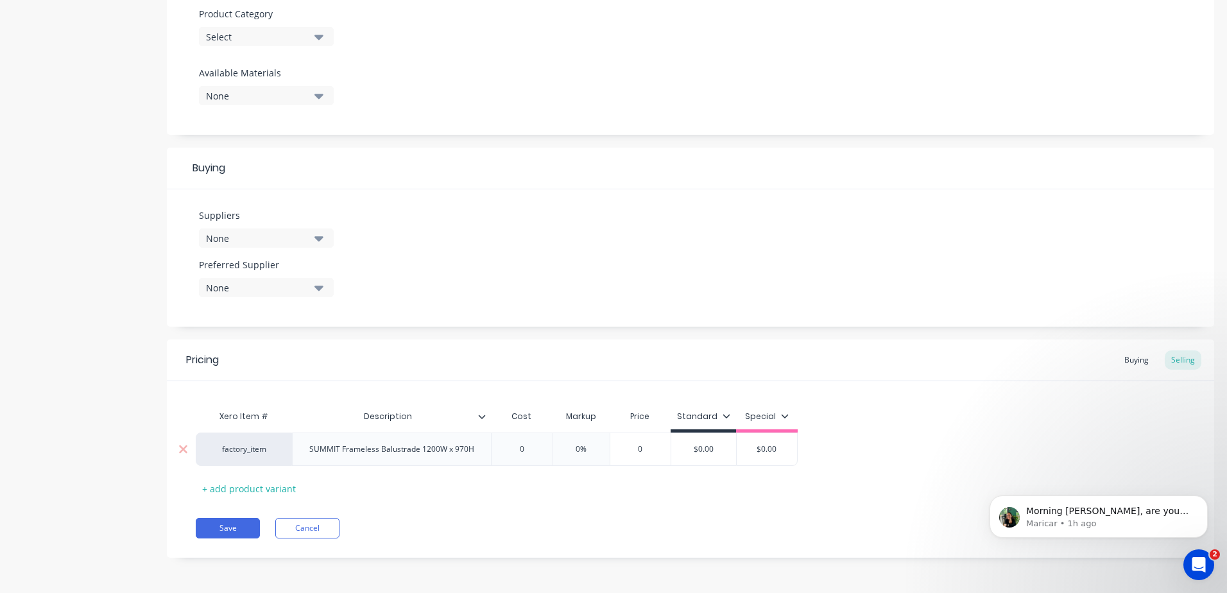
click at [469, 451] on div "SUMMIT Frameless Balustrade 1200W x 970H" at bounding box center [392, 449] width 186 height 17
drag, startPoint x: 480, startPoint y: 456, endPoint x: 252, endPoint y: 453, distance: 227.9
click at [252, 453] on div "factory_item SUMMIT Frameless Balustrade 1200W x 970H 0 0% 0 $0.00 $0.00" at bounding box center [497, 449] width 602 height 33
type input "0"
click at [532, 451] on input "0" at bounding box center [535, 453] width 64 height 12
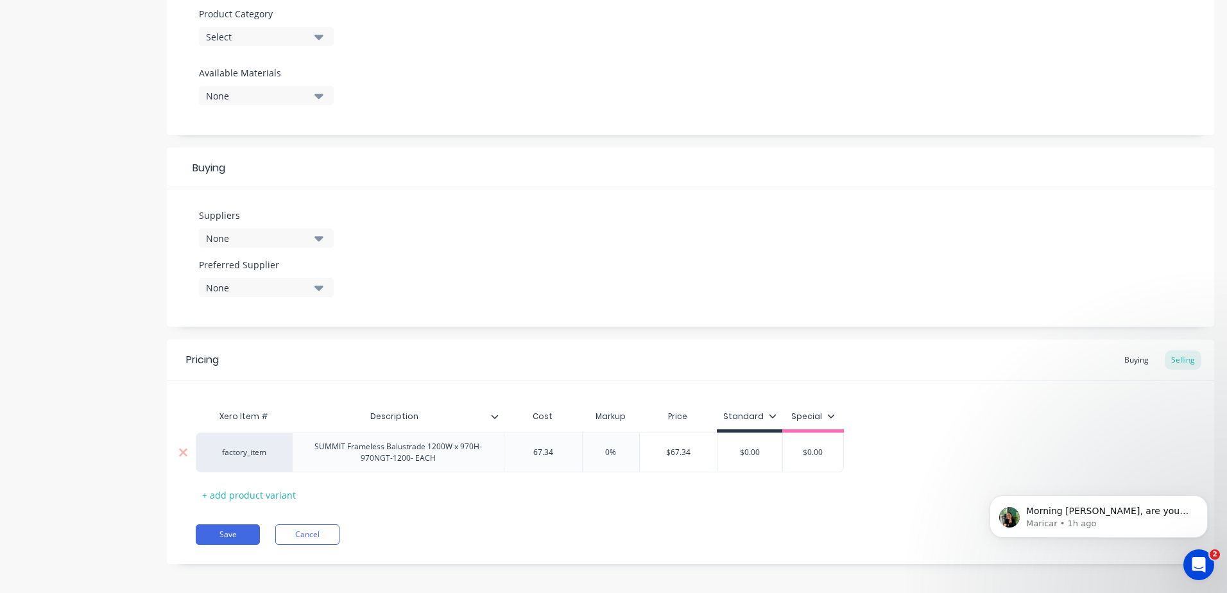
type input "67.34"
type input "0%"
type input "$68"
type input "$0.0068"
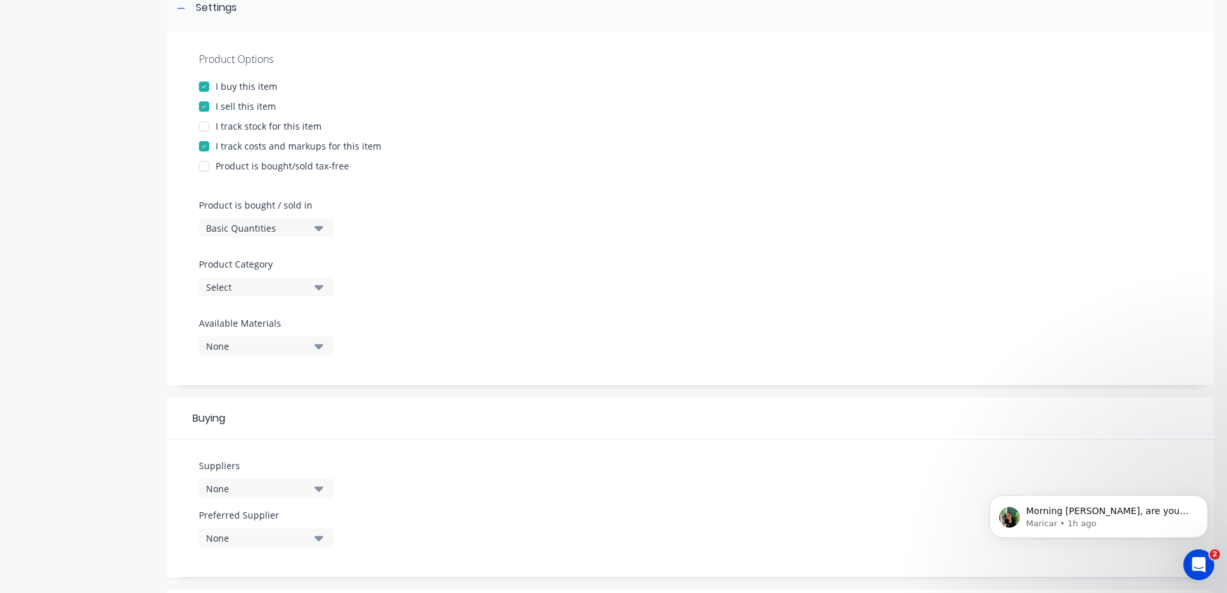
scroll to position [199, 0]
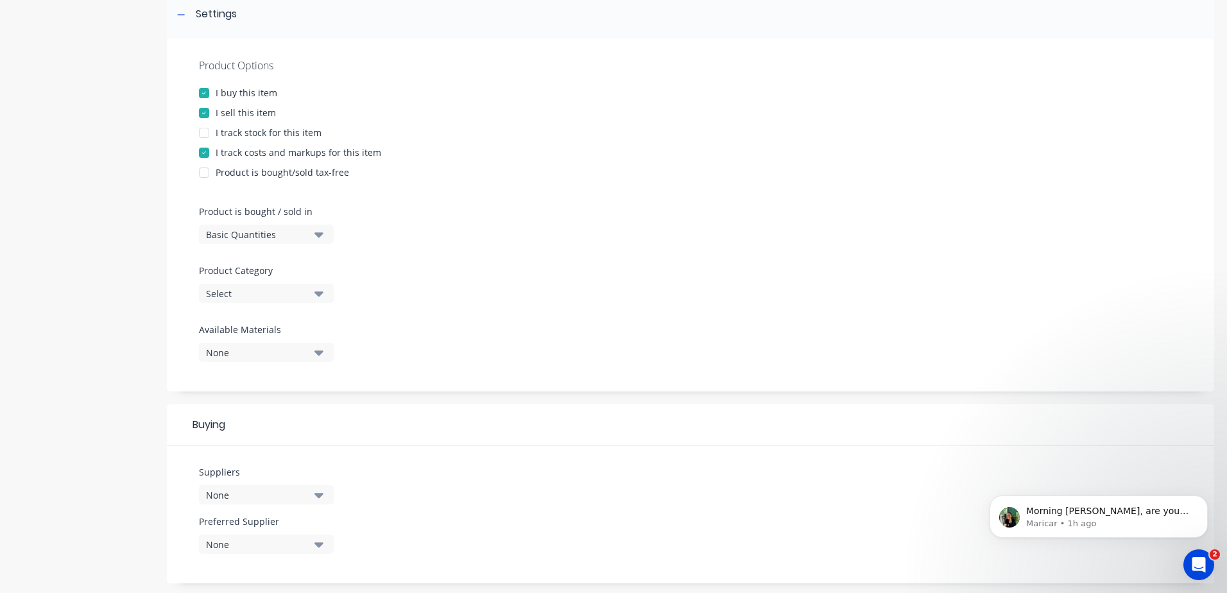
click at [321, 297] on icon "button" at bounding box center [319, 293] width 9 height 14
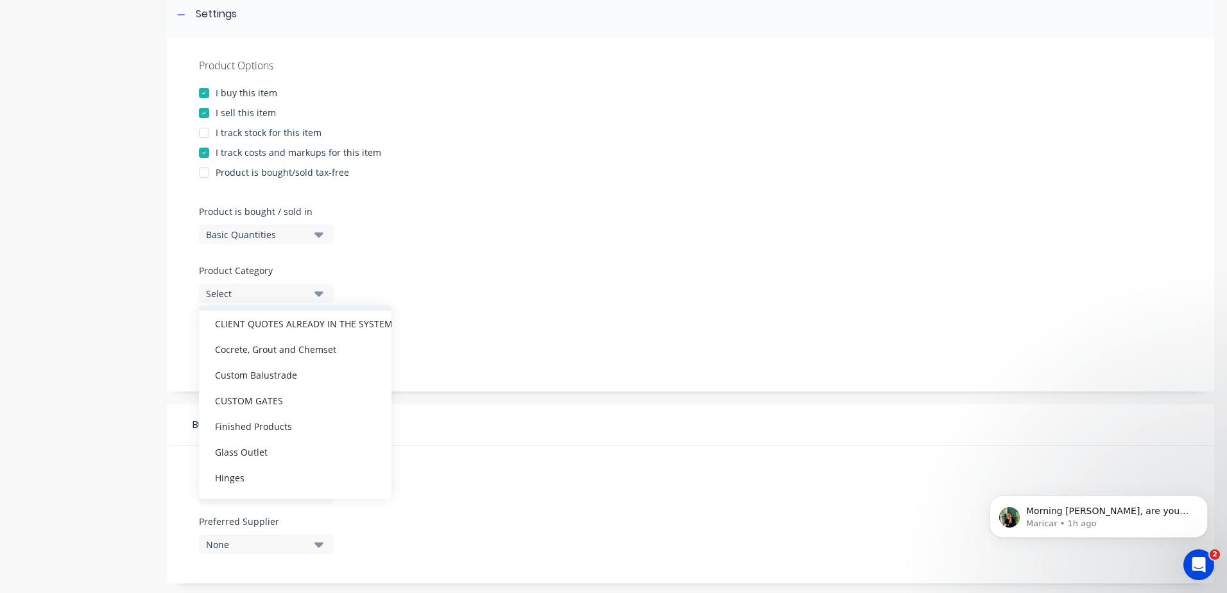
scroll to position [128, 0]
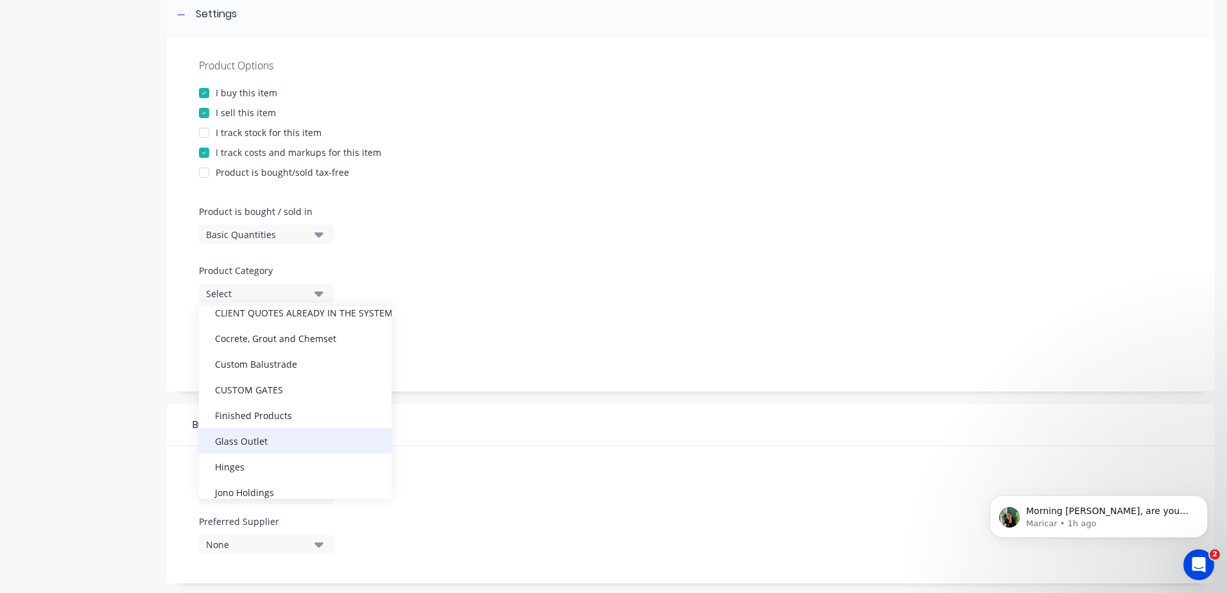
click at [255, 445] on div "Glass Outlet" at bounding box center [295, 441] width 193 height 26
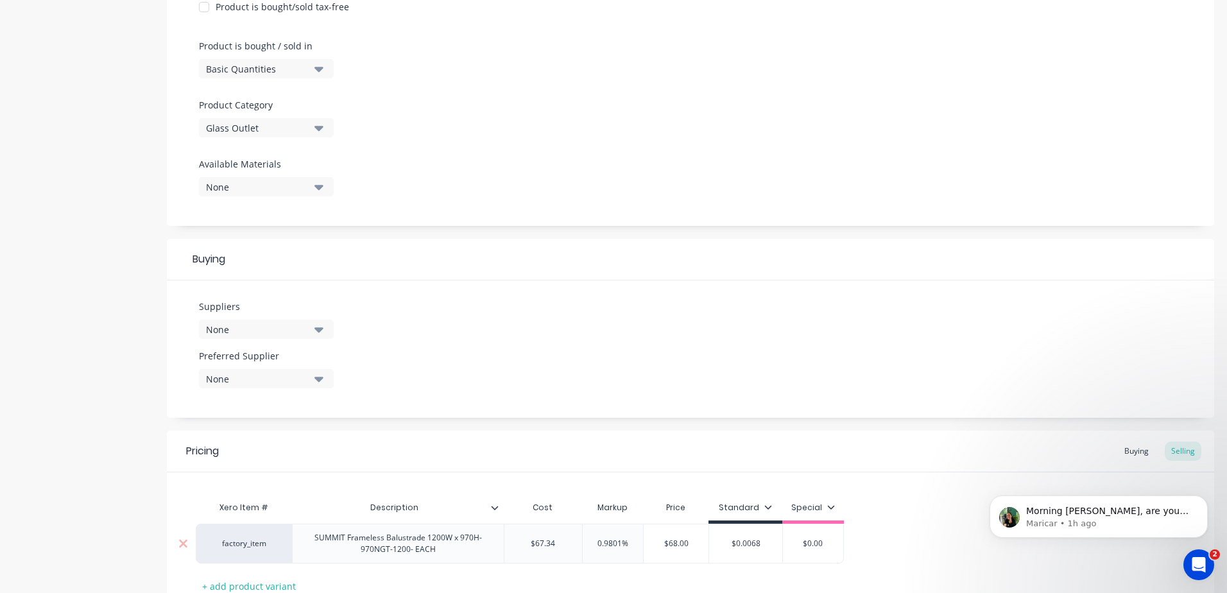
scroll to position [462, 0]
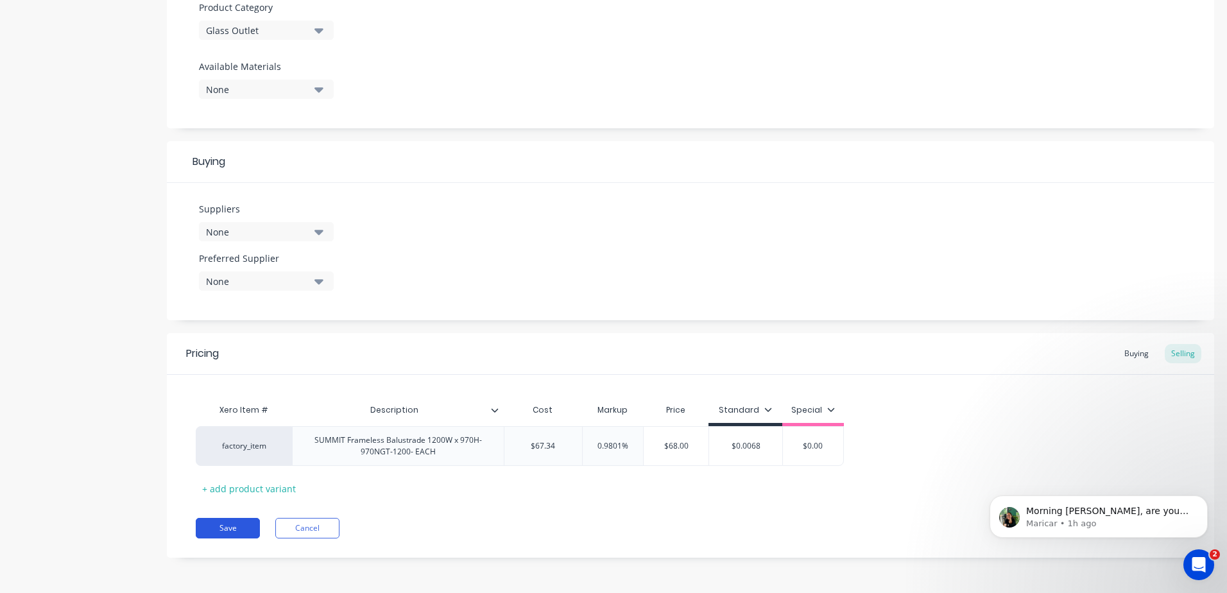
click at [225, 522] on button "Save" at bounding box center [228, 528] width 64 height 21
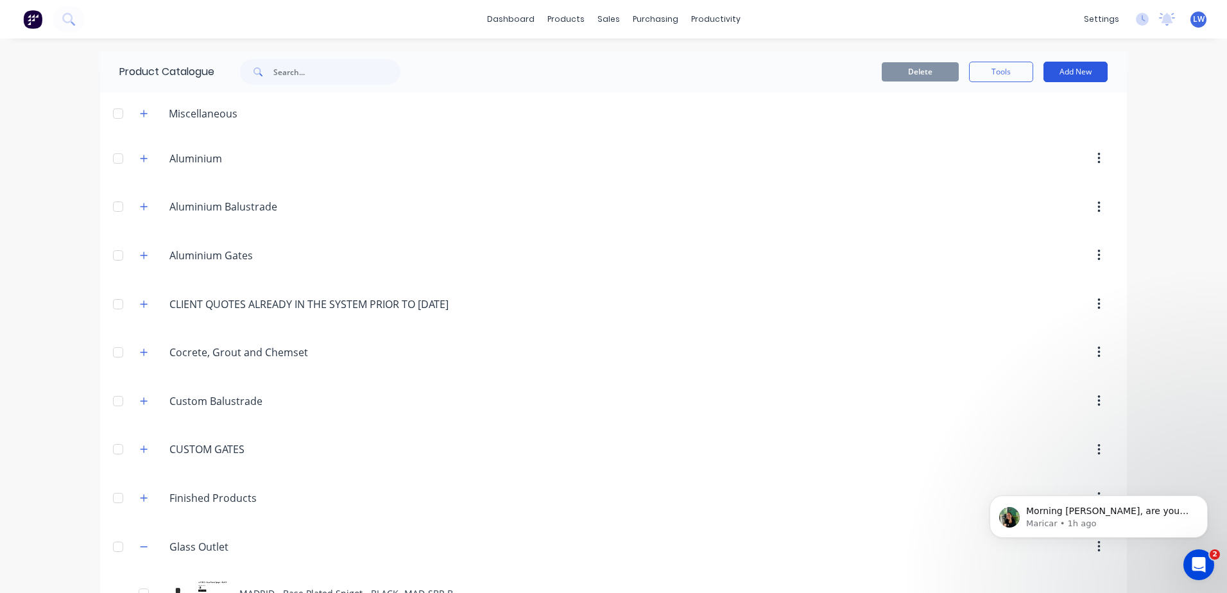
click at [1082, 71] on button "Add New" at bounding box center [1076, 72] width 64 height 21
click at [1012, 131] on div "Product" at bounding box center [1047, 130] width 99 height 19
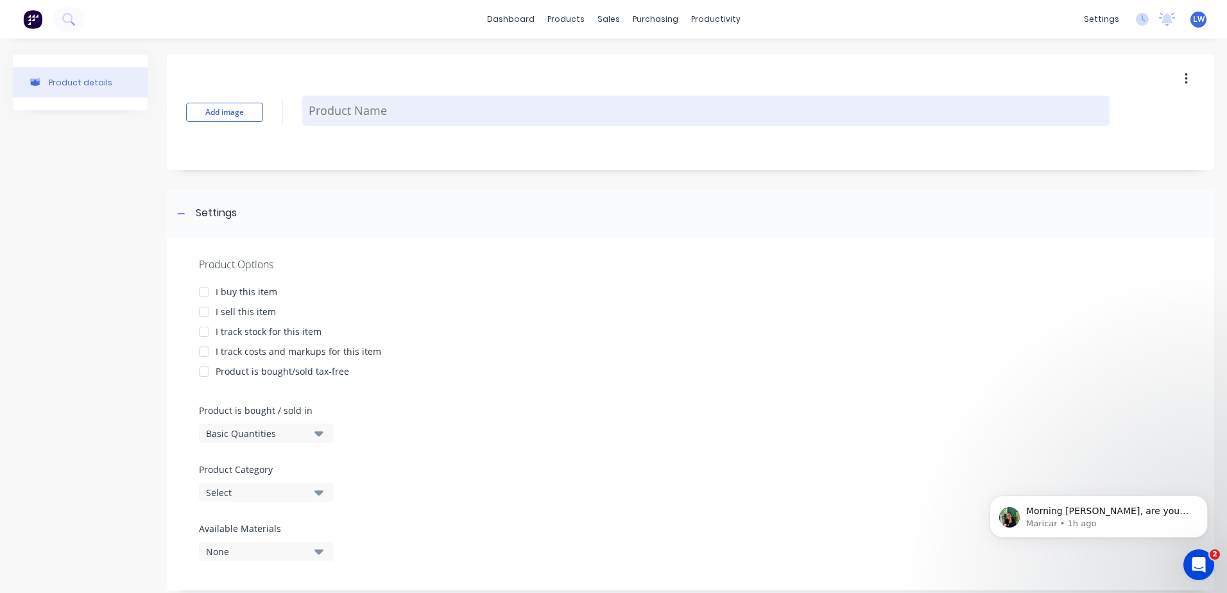
click at [314, 113] on textarea at bounding box center [706, 111] width 808 height 30
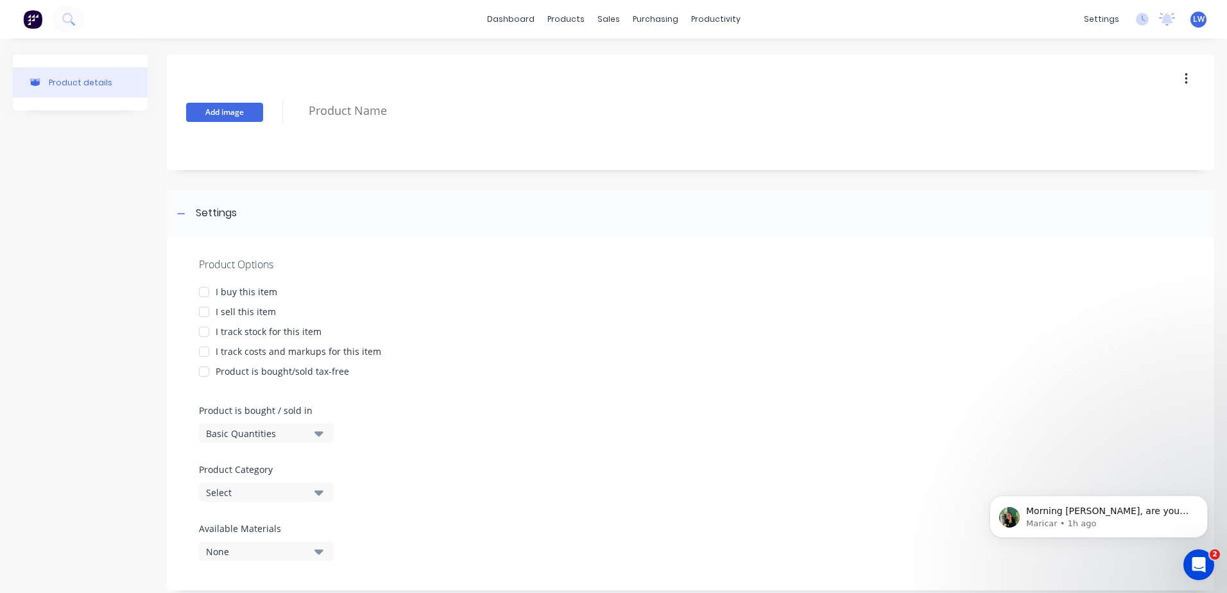
click at [216, 110] on button "Add image" at bounding box center [224, 112] width 77 height 19
click at [232, 147] on button "Change image" at bounding box center [224, 150] width 77 height 19
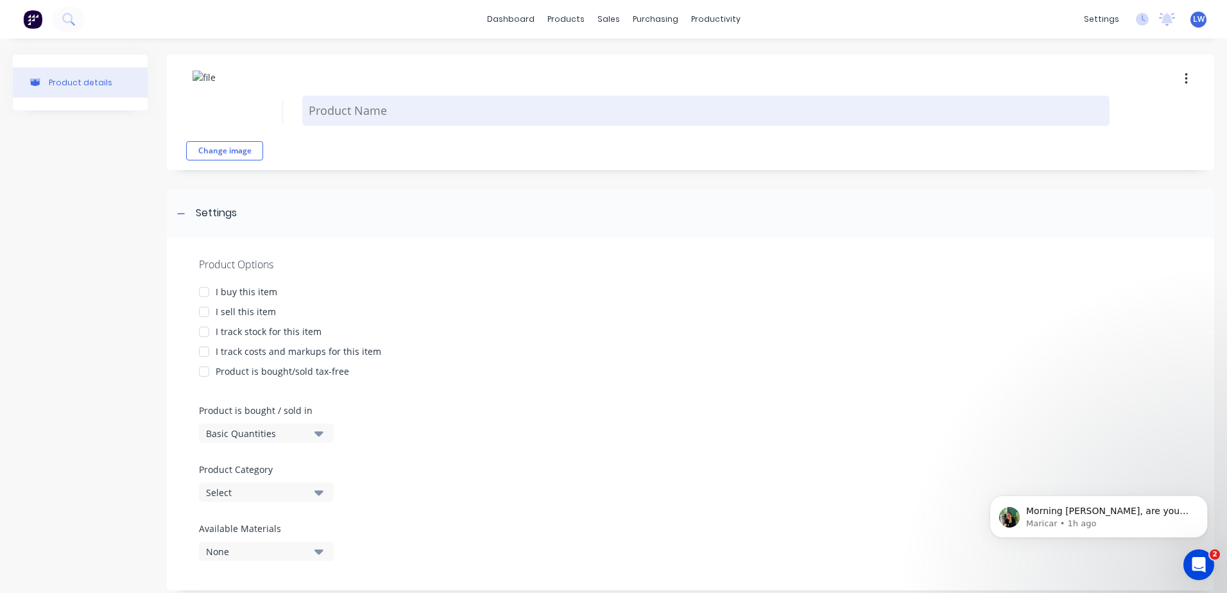
click at [402, 116] on textarea at bounding box center [706, 111] width 808 height 30
paste textarea "SQ 50x50 - 1400mm - HD POST - BLACK- SQ50-1400-HD-B"
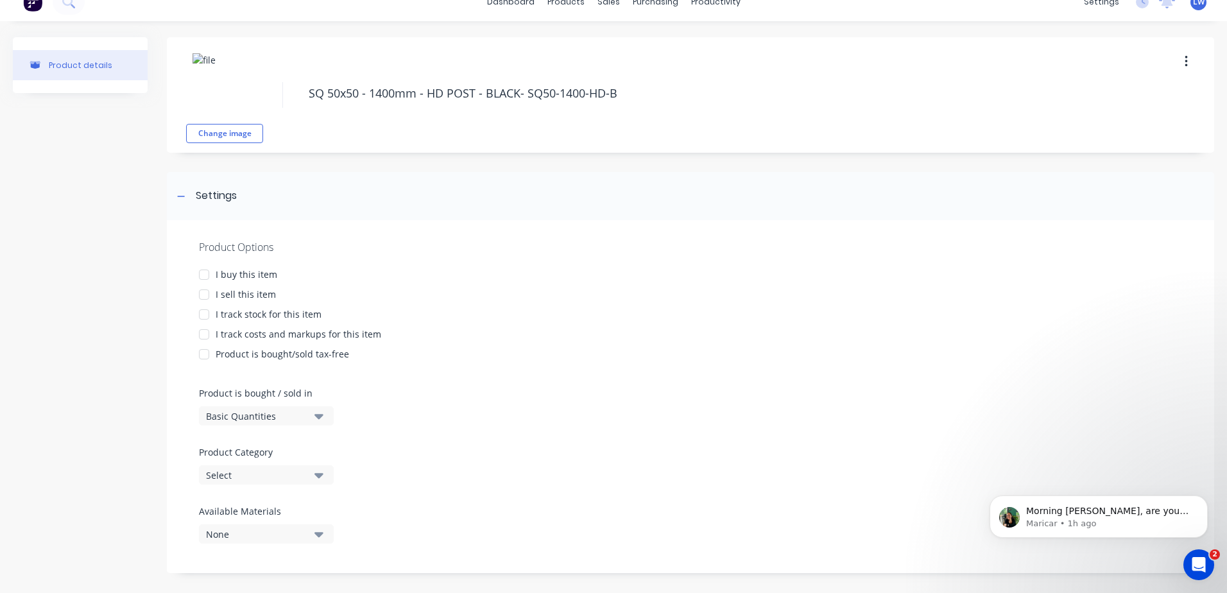
scroll to position [26, 0]
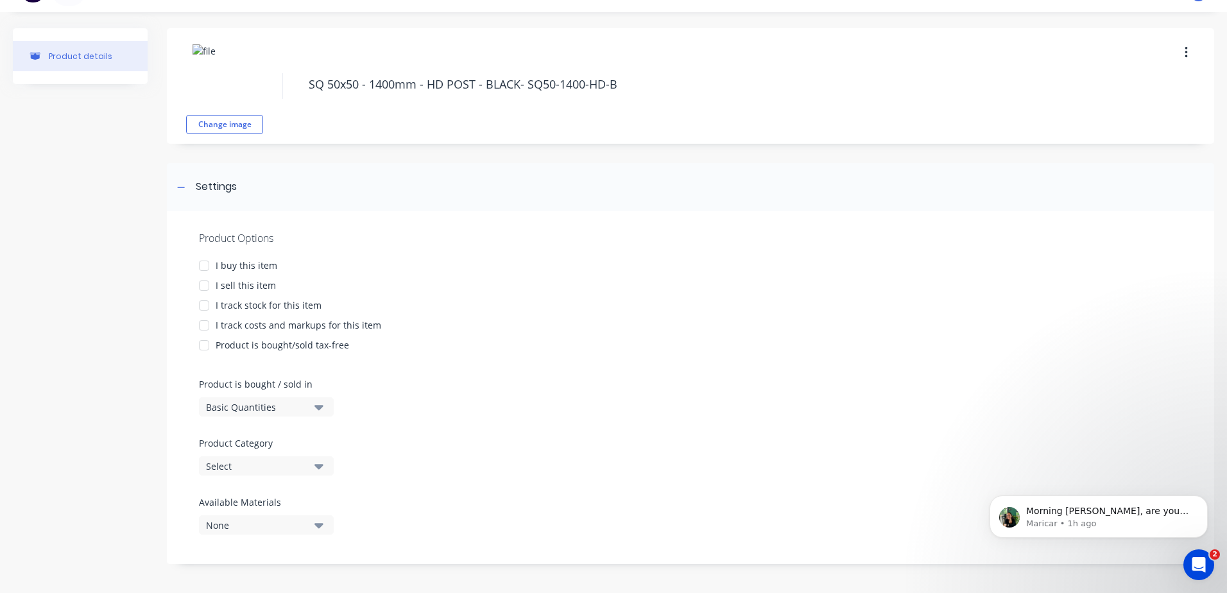
click at [204, 266] on div at bounding box center [204, 266] width 26 height 26
click at [203, 285] on div at bounding box center [204, 286] width 26 height 26
click at [209, 326] on div at bounding box center [204, 326] width 26 height 26
type textarea "SQ 50x50 - 1400mm - HD POST - BLACK- SQ50-1400-HD-B"
click at [322, 469] on icon "button" at bounding box center [319, 466] width 9 height 14
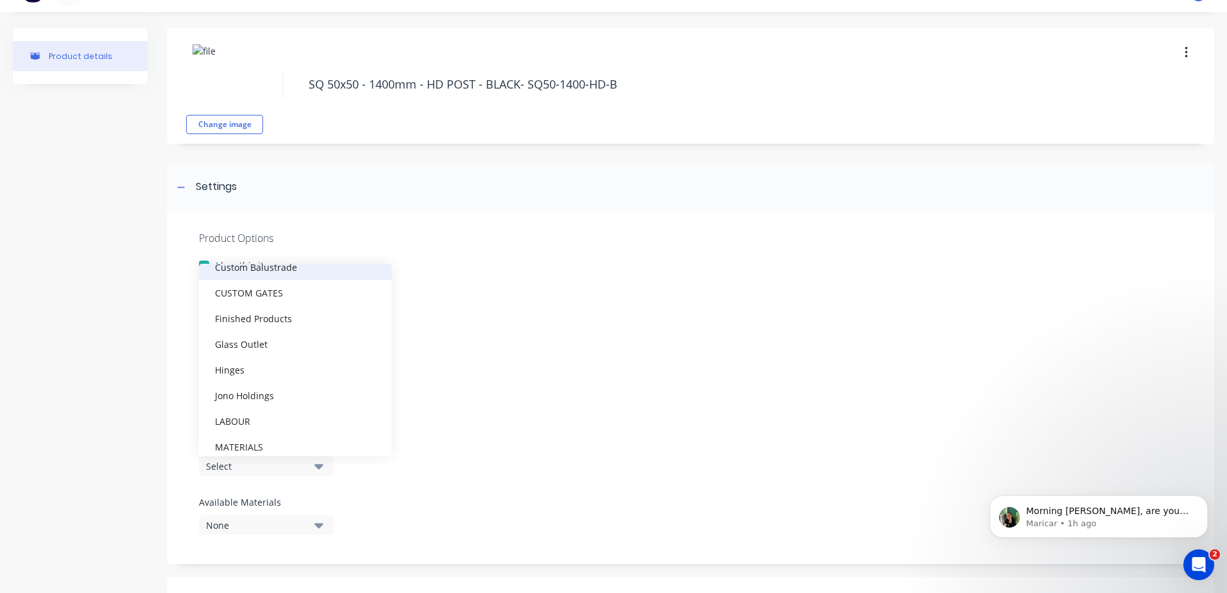
scroll to position [193, 0]
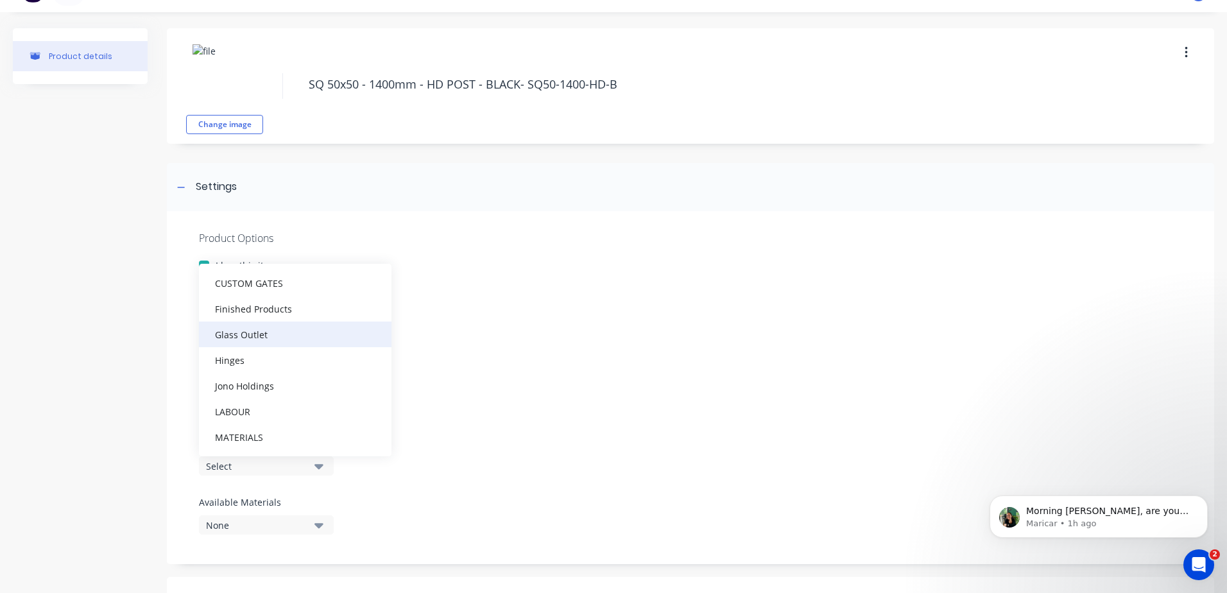
click at [245, 337] on div "Glass Outlet" at bounding box center [295, 335] width 193 height 26
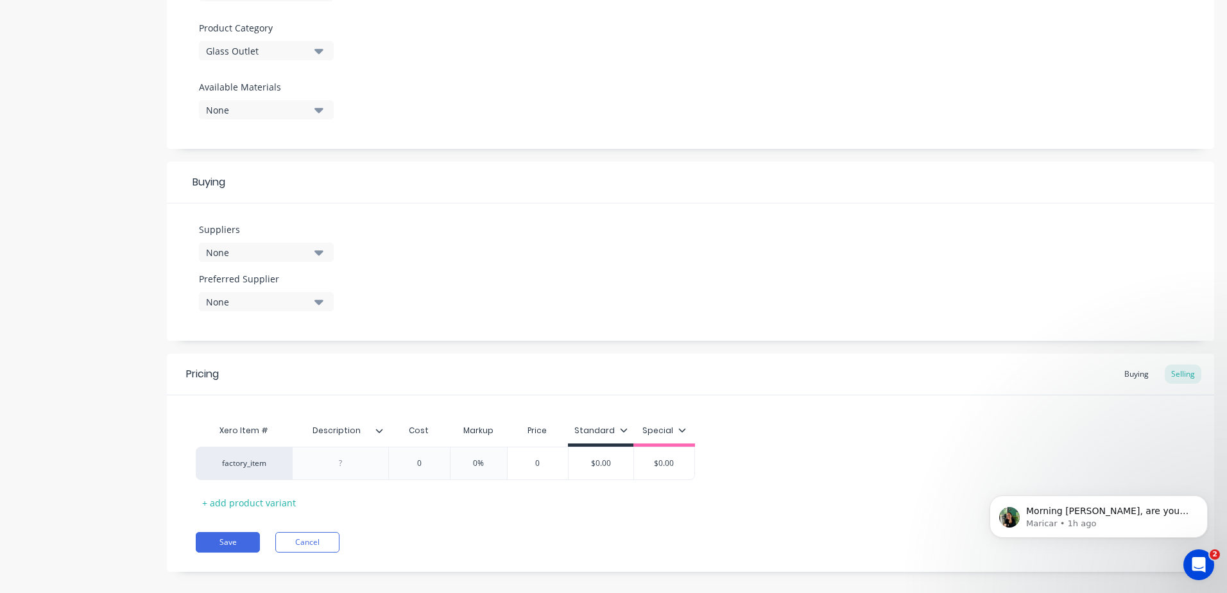
scroll to position [456, 0]
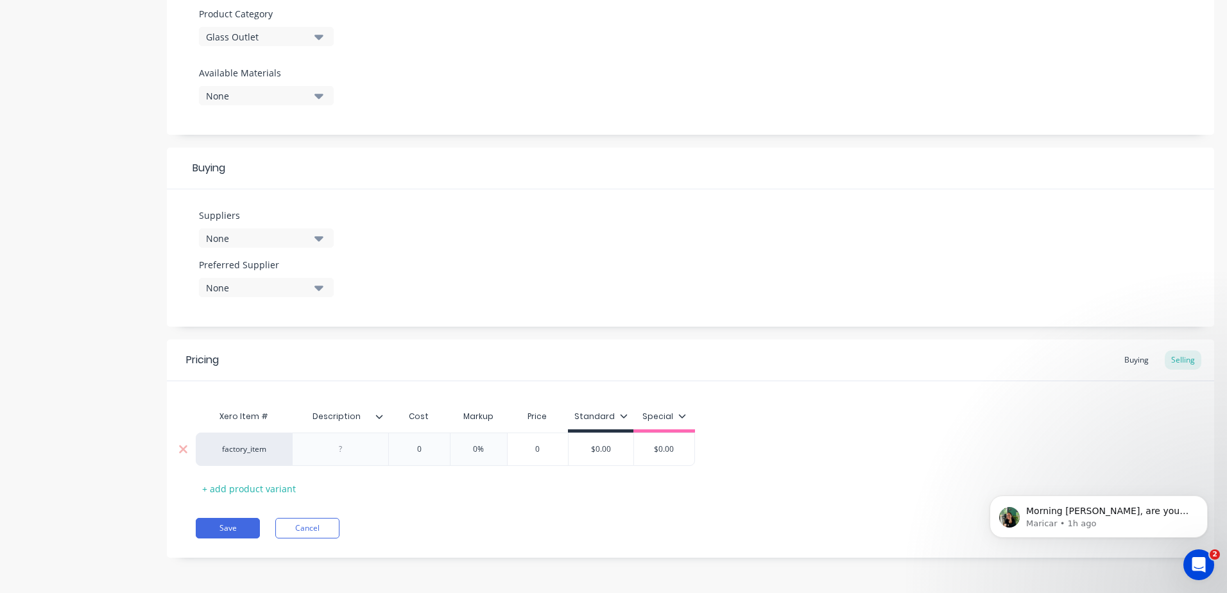
click at [345, 458] on div at bounding box center [340, 449] width 96 height 33
click at [346, 446] on div at bounding box center [341, 449] width 64 height 17
paste div
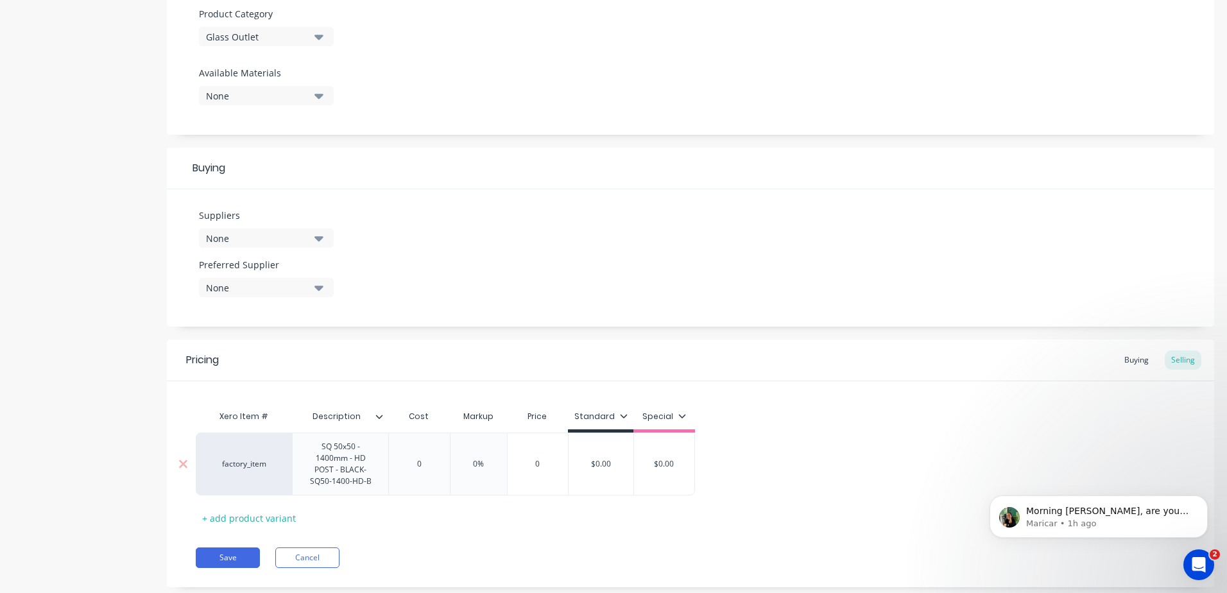
type input "0"
click at [422, 463] on div "factory_item SQ 50x50 - 1400mm - HD POST - BLACK- SQ50-1400-HD-B 0 0 0% 0 $0.00…" at bounding box center [445, 464] width 499 height 63
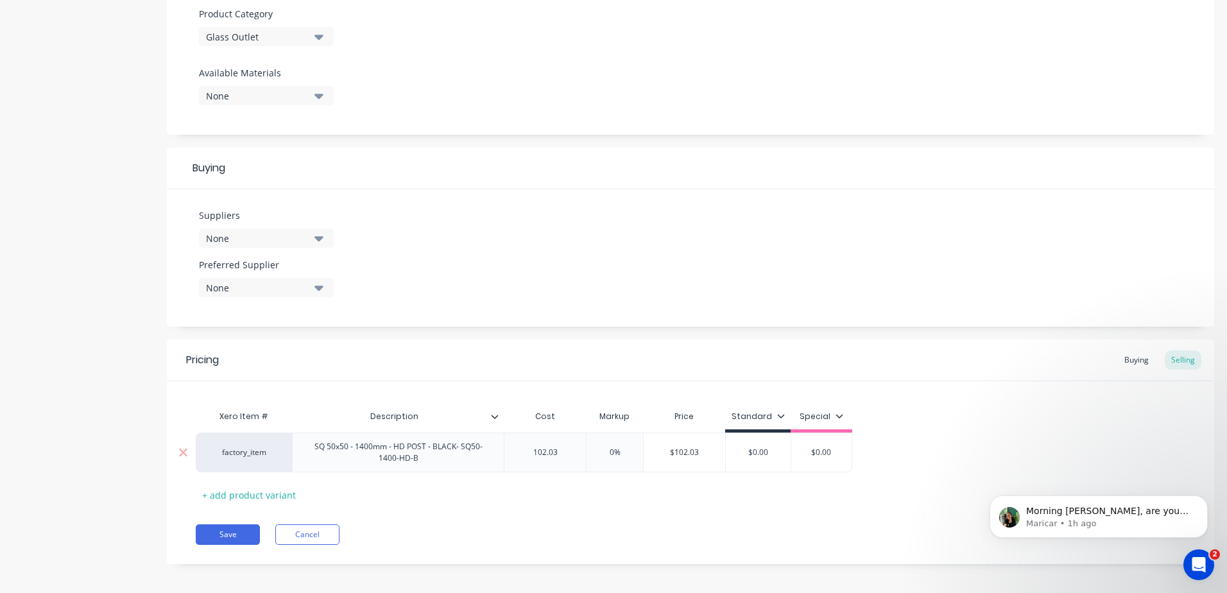
type input "102.03"
click at [698, 447] on input "$102.03" at bounding box center [685, 453] width 82 height 12
drag, startPoint x: 699, startPoint y: 447, endPoint x: 673, endPoint y: 455, distance: 26.8
click at [673, 455] on input "$102.03" at bounding box center [685, 453] width 82 height 12
type input "$103"
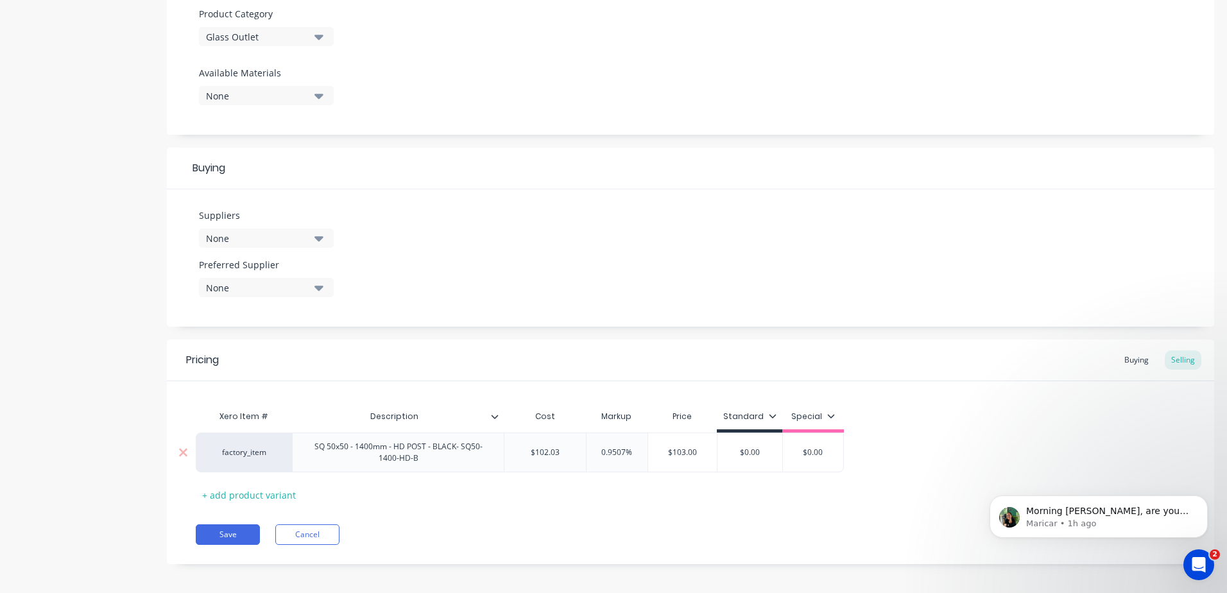
click at [766, 455] on input "$0.00" at bounding box center [750, 453] width 65 height 12
drag, startPoint x: 761, startPoint y: 456, endPoint x: 733, endPoint y: 453, distance: 28.4
click at [733, 453] on input "$0.00" at bounding box center [750, 453] width 65 height 12
type input "103"
click at [706, 499] on div "Xero Item # Description Cost Markup Price Standard Special factory_item SQ 50x5…" at bounding box center [691, 454] width 990 height 101
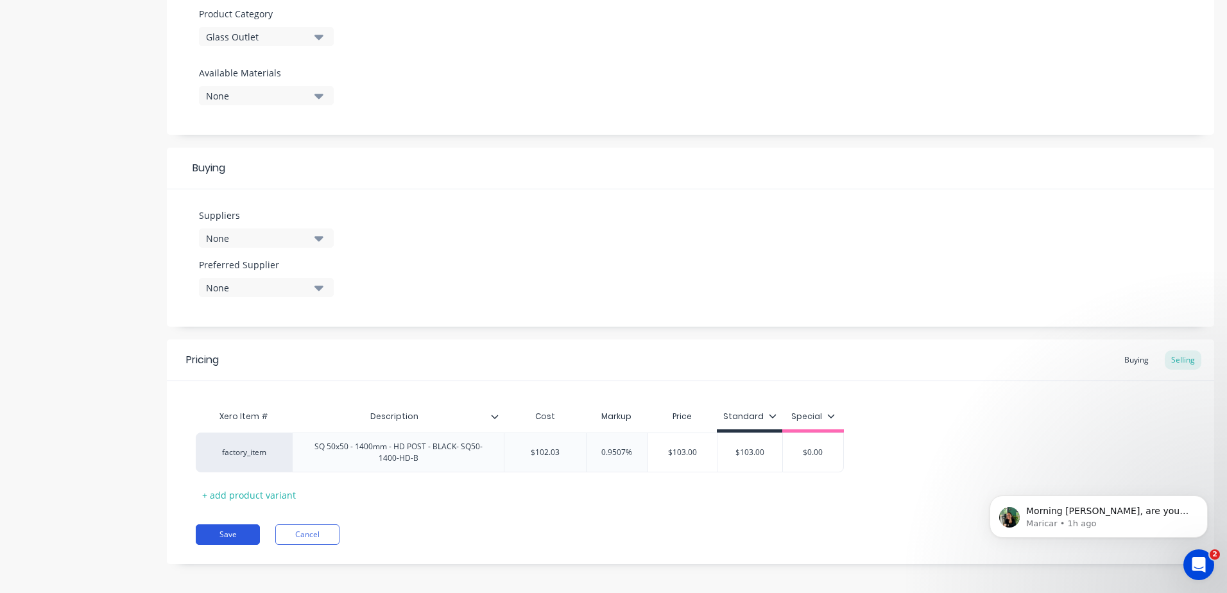
click at [239, 536] on button "Save" at bounding box center [228, 534] width 64 height 21
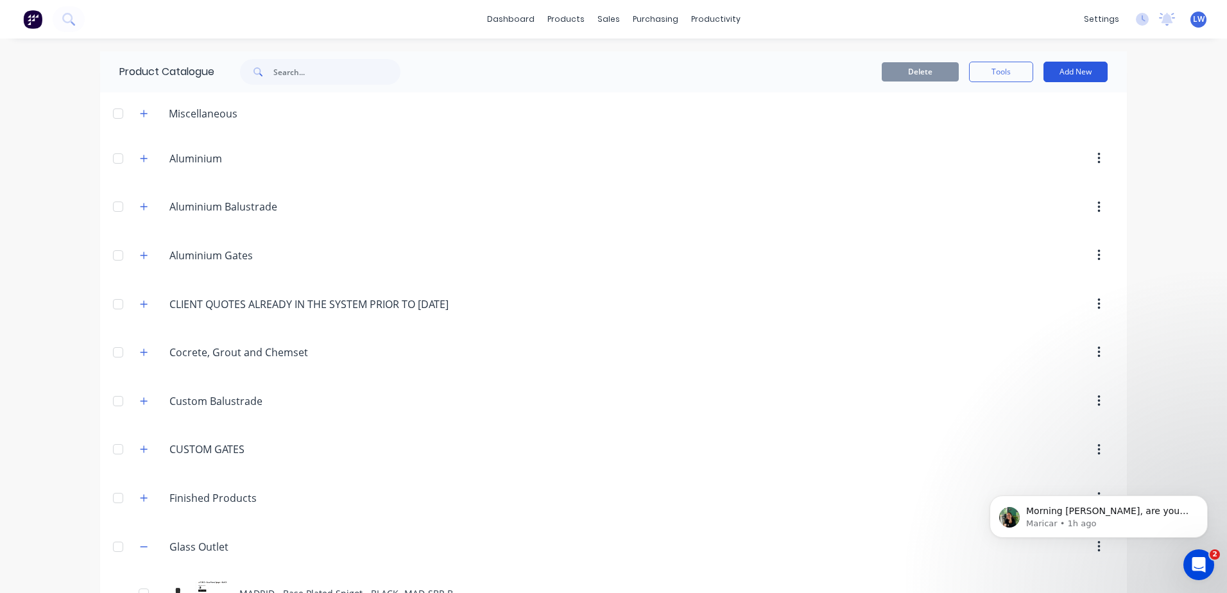
click at [1086, 72] on button "Add New" at bounding box center [1076, 72] width 64 height 21
click at [1006, 131] on div "Product" at bounding box center [1047, 130] width 99 height 19
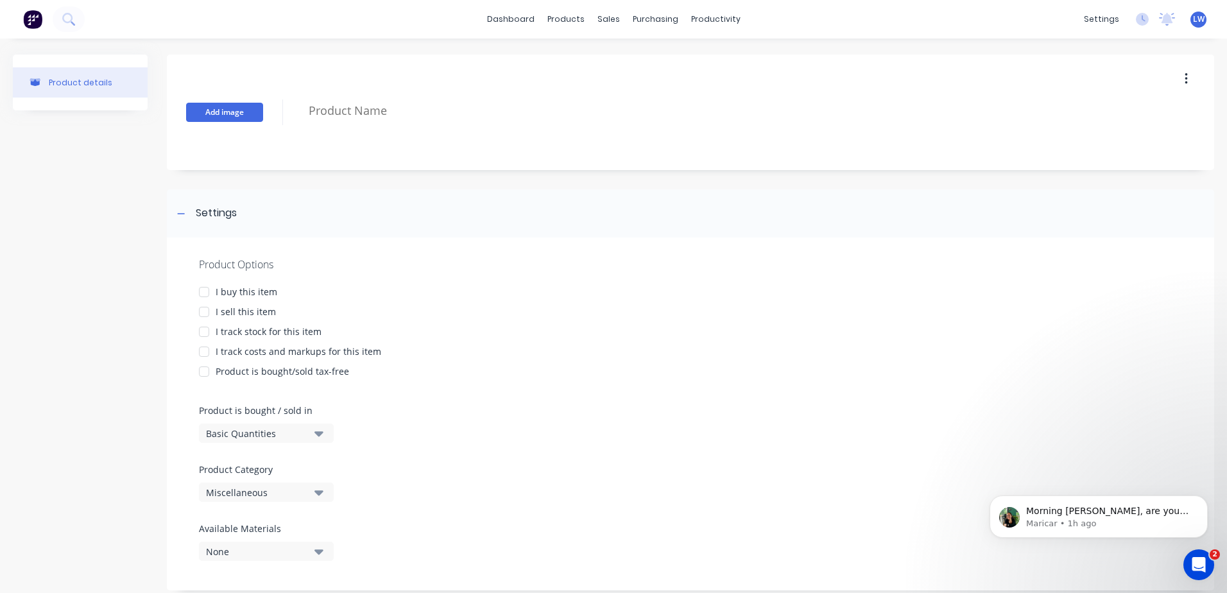
click at [218, 113] on button "Add image" at bounding box center [224, 112] width 77 height 19
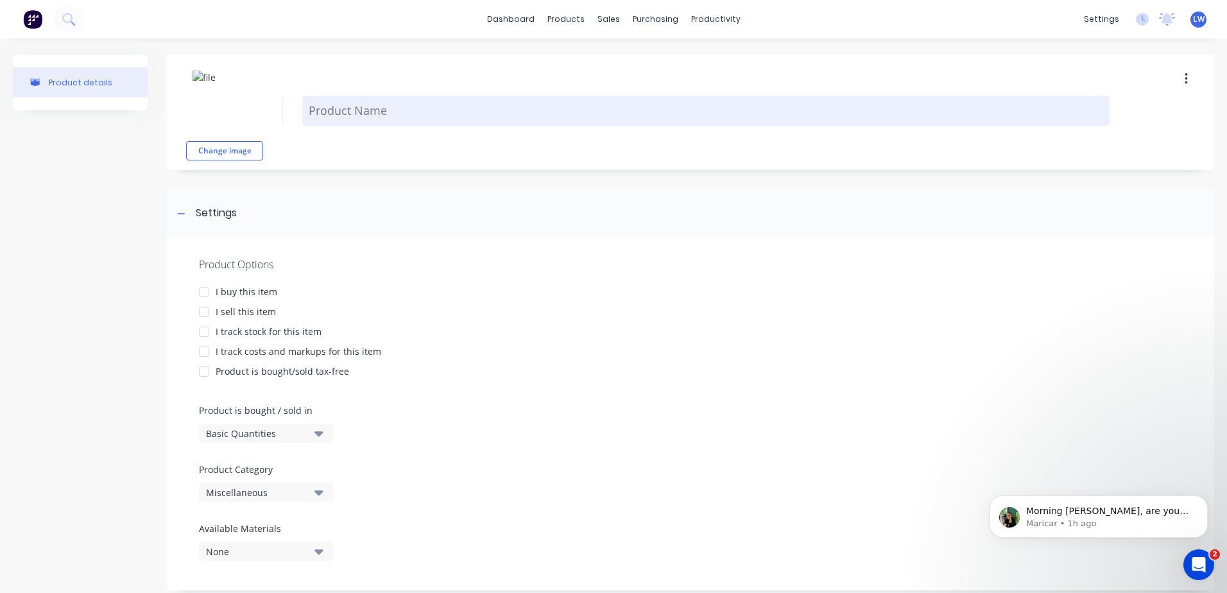
click at [336, 108] on textarea at bounding box center [706, 111] width 808 height 30
paste textarea "Polaris -125 series - Wall HINGE - BLACK- PSC-125W-B- EACH.png"
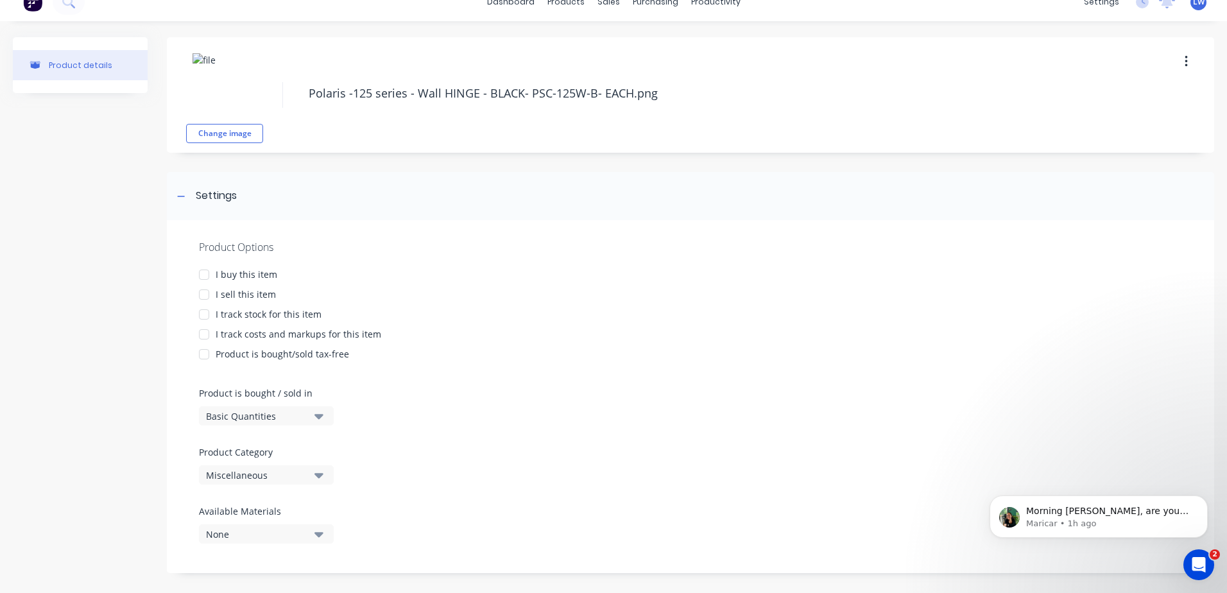
scroll to position [26, 0]
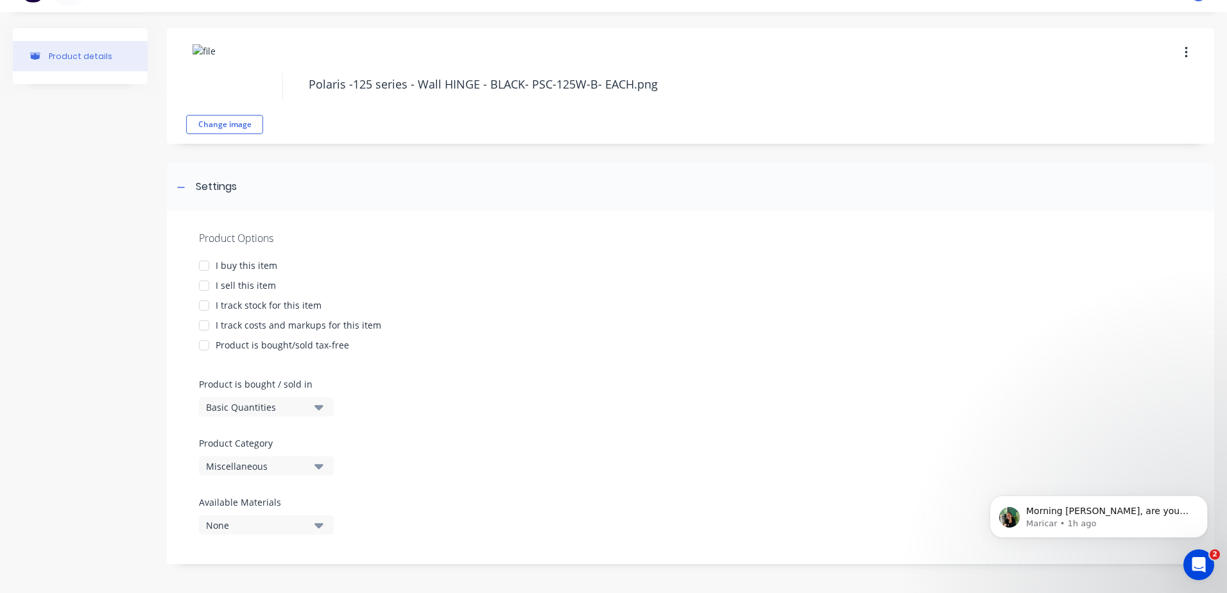
click at [207, 268] on div at bounding box center [204, 266] width 26 height 26
click at [203, 284] on div at bounding box center [204, 286] width 26 height 26
click at [205, 327] on div at bounding box center [204, 326] width 26 height 26
type textarea "Polaris -125 series - Wall HINGE - BLACK- PSC-125W-B- EACH.png"
click at [319, 463] on icon "button" at bounding box center [319, 466] width 9 height 14
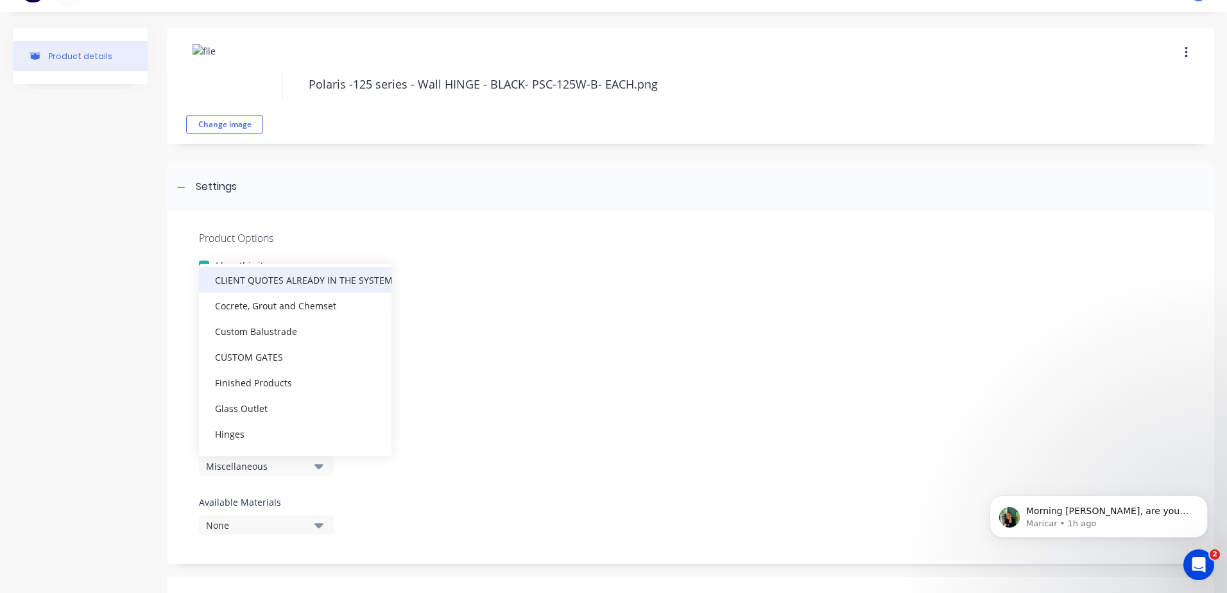
scroll to position [128, 0]
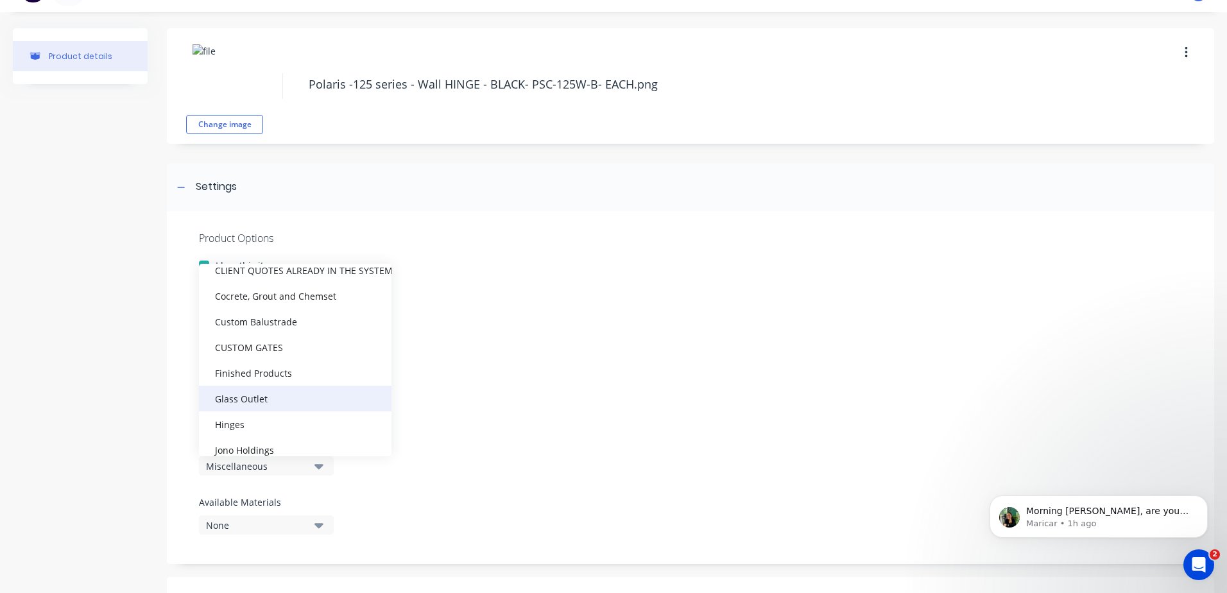
click at [250, 399] on div "Glass Outlet" at bounding box center [295, 399] width 193 height 26
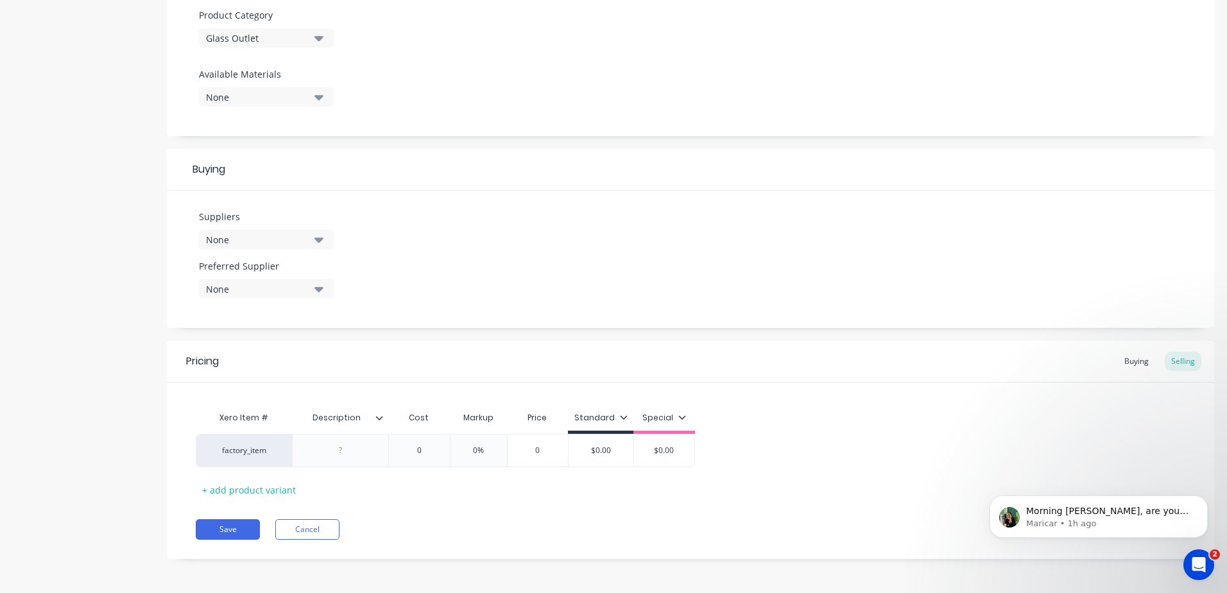
scroll to position [456, 0]
click at [342, 456] on div at bounding box center [341, 449] width 64 height 17
paste div
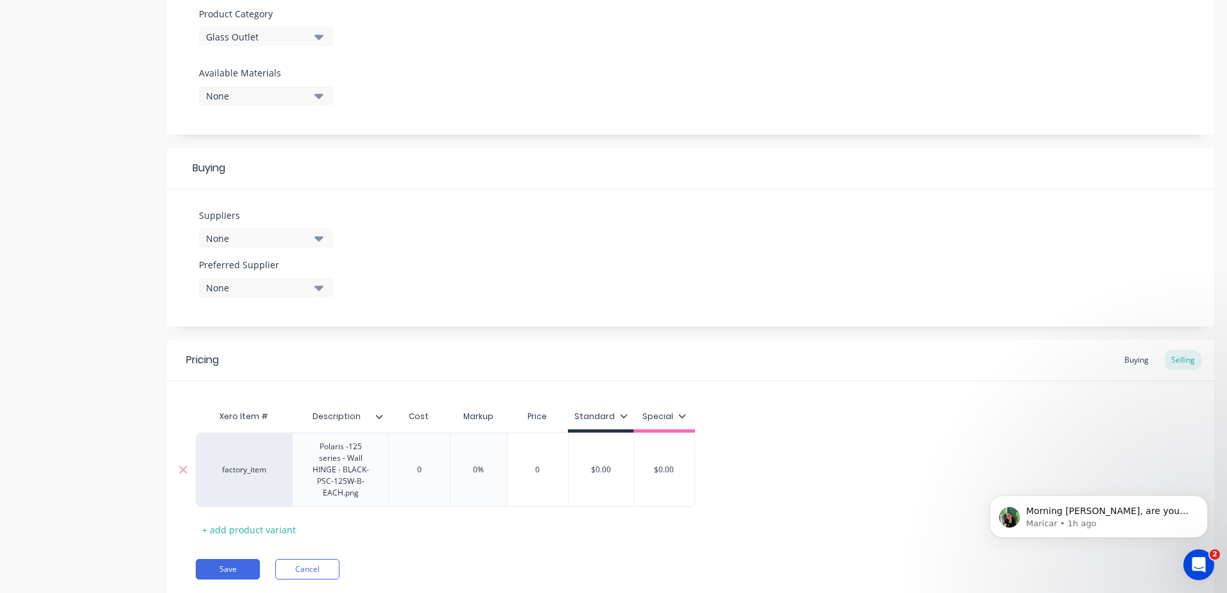
type input "0"
click at [422, 475] on div "Xero Item # Description Cost Markup Price Standard Special factory_item Polaris…" at bounding box center [691, 472] width 990 height 136
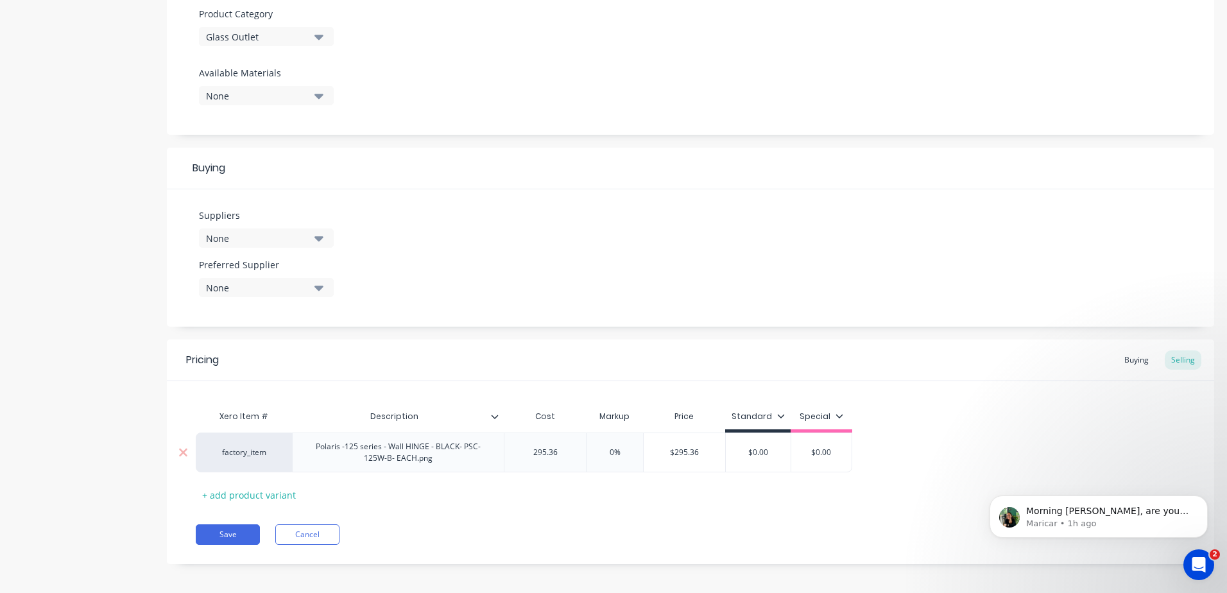
type input "295.36"
drag, startPoint x: 704, startPoint y: 452, endPoint x: 648, endPoint y: 453, distance: 55.9
click at [648, 453] on input "$295.36" at bounding box center [685, 453] width 82 height 12
type input "296"
click at [753, 447] on input "$0.00" at bounding box center [750, 453] width 65 height 12
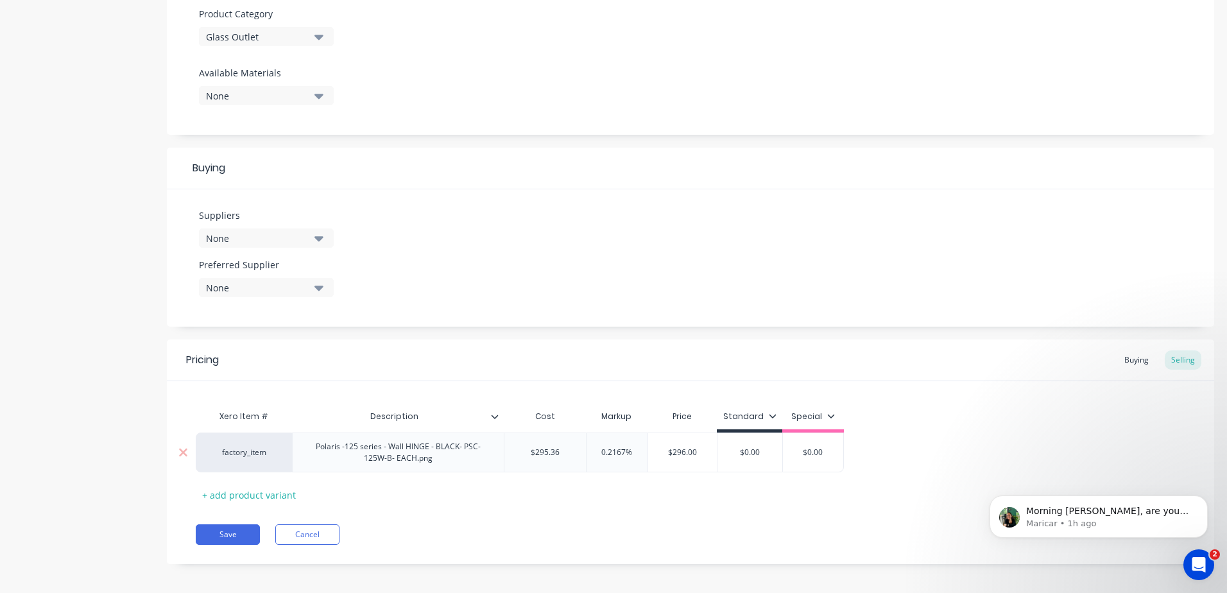
drag, startPoint x: 763, startPoint y: 453, endPoint x: 723, endPoint y: 458, distance: 40.1
click at [723, 458] on input "$0.00" at bounding box center [750, 453] width 65 height 12
type input "296"
click at [718, 501] on div "Xero Item # Description Cost Markup Price Standard Special factory_item Polaris…" at bounding box center [691, 454] width 990 height 101
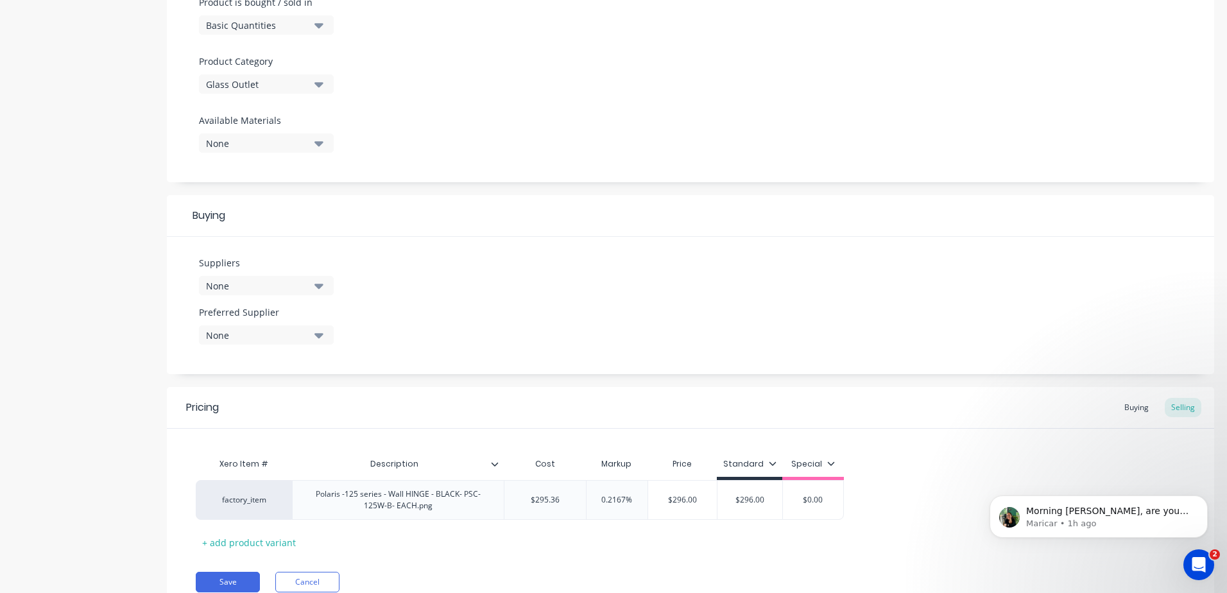
scroll to position [462, 0]
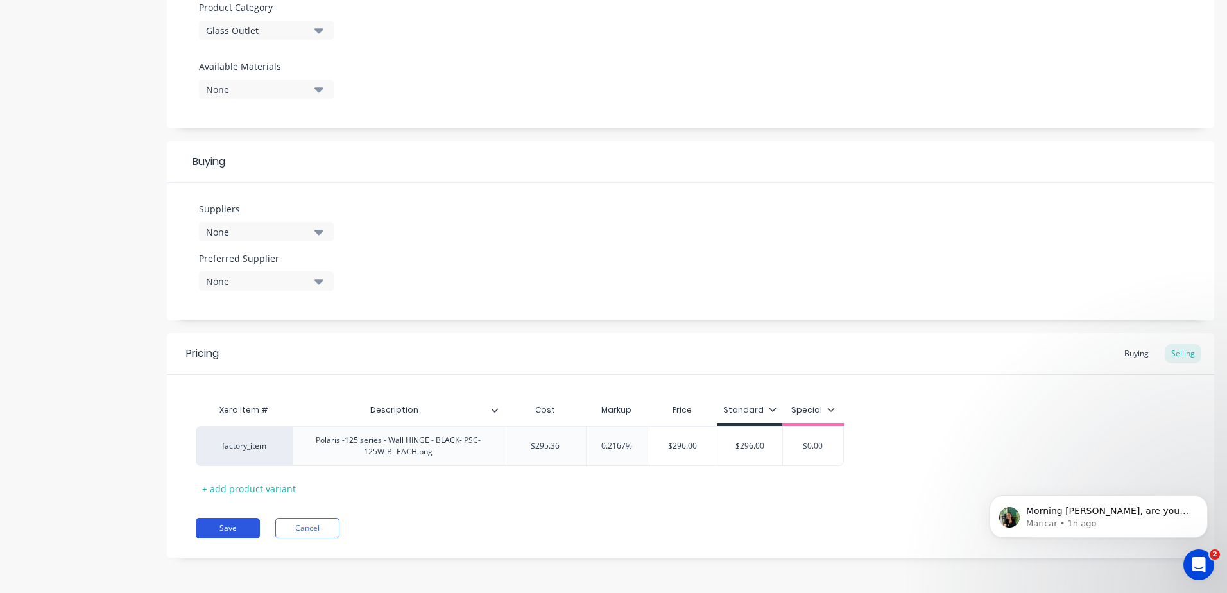
click at [225, 526] on button "Save" at bounding box center [228, 528] width 64 height 21
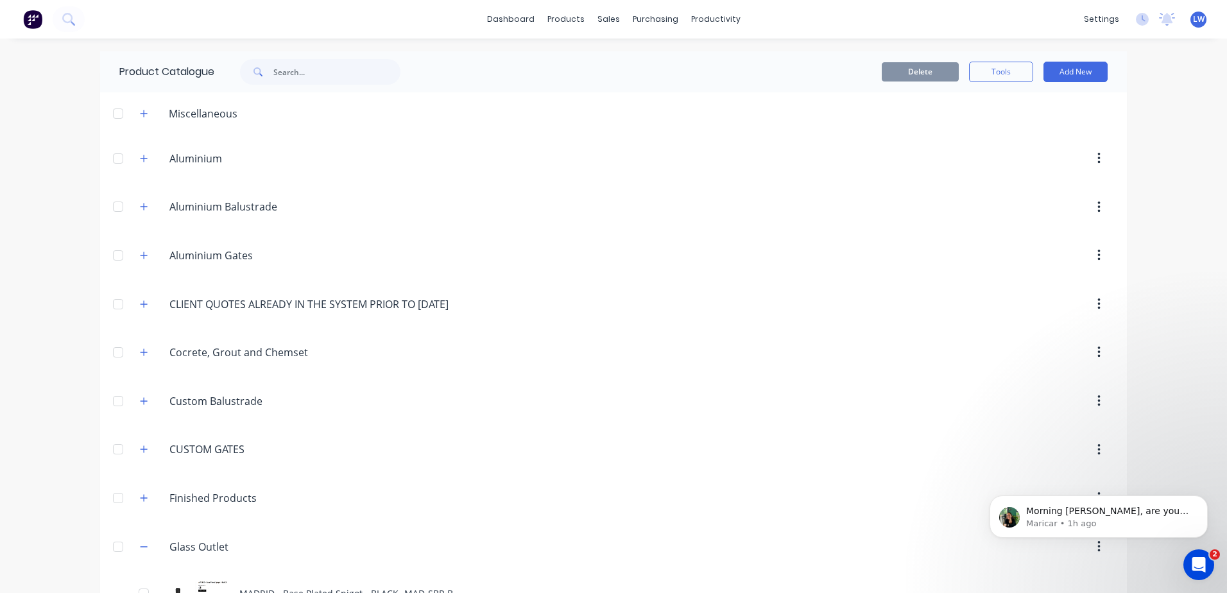
drag, startPoint x: 736, startPoint y: 210, endPoint x: 859, endPoint y: 157, distance: 134.3
click at [737, 210] on div at bounding box center [722, 207] width 783 height 23
click at [1069, 71] on button "Add New" at bounding box center [1076, 72] width 64 height 21
click at [1007, 134] on div "Product" at bounding box center [1047, 130] width 99 height 19
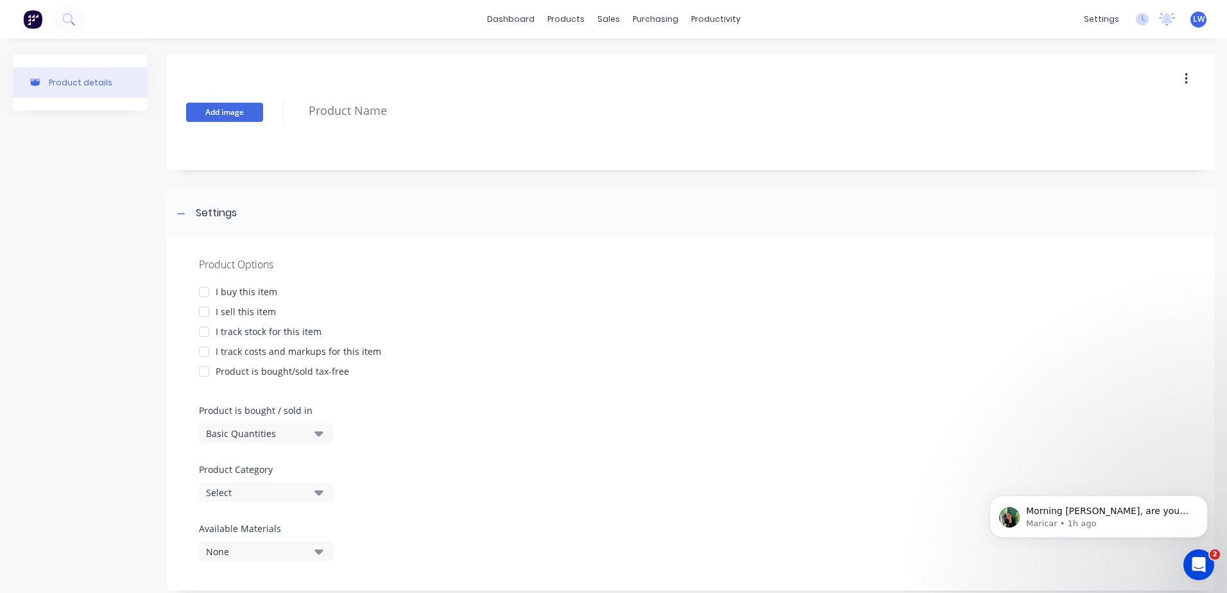
click at [220, 109] on button "Add image" at bounding box center [224, 112] width 77 height 19
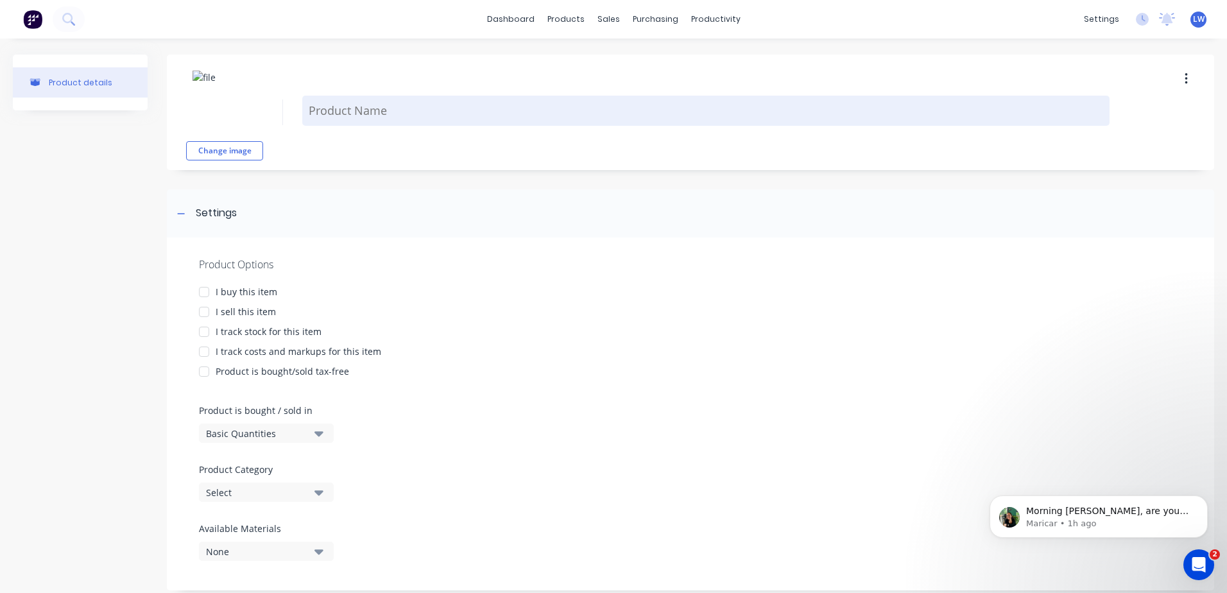
click at [354, 115] on textarea at bounding box center [706, 111] width 808 height 30
paste textarea "125 Polaris-PLATE ONLY - SQUARE - BLACK- PSC-125PLATE-SP-B- EACH.png"
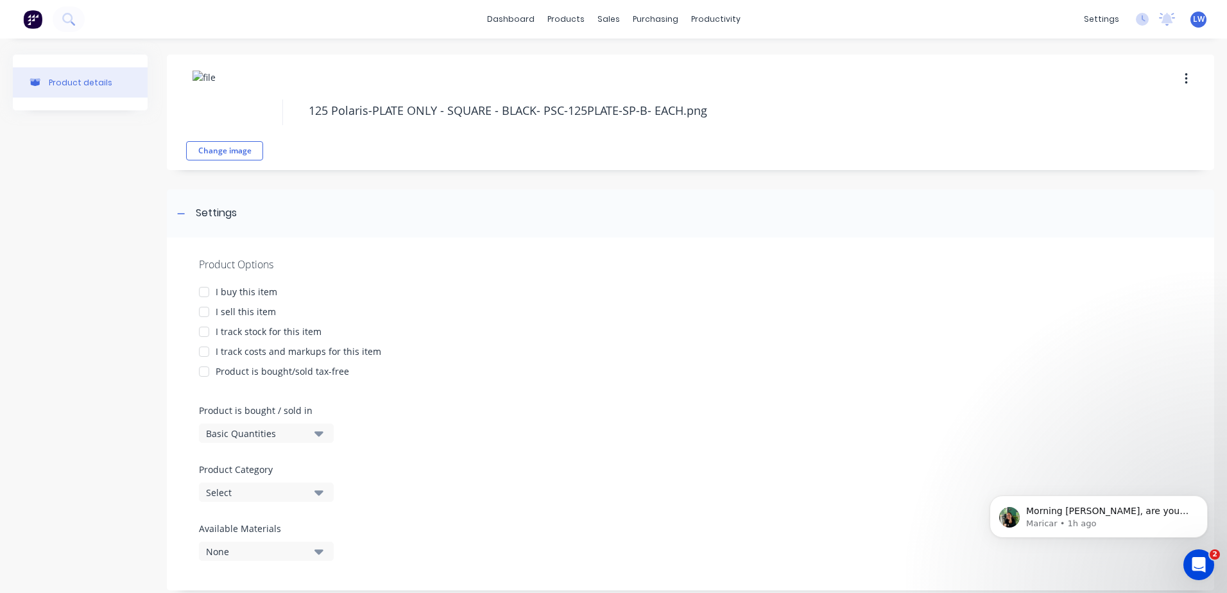
click at [205, 292] on div at bounding box center [204, 292] width 26 height 26
click at [202, 314] on div at bounding box center [204, 312] width 26 height 26
click at [202, 348] on div at bounding box center [204, 352] width 26 height 26
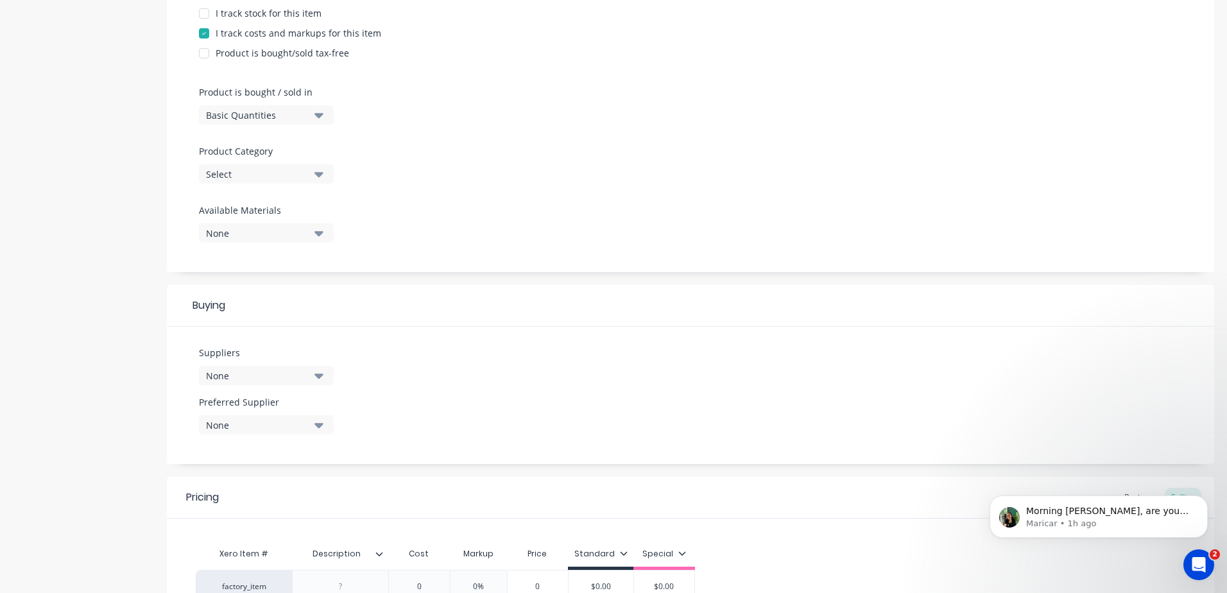
scroll to position [321, 0]
type textarea "125 Polaris-PLATE ONLY - SQUARE - BLACK- PSC-125PLATE-SP-B- EACH.png"
click at [316, 173] on icon "button" at bounding box center [319, 171] width 9 height 14
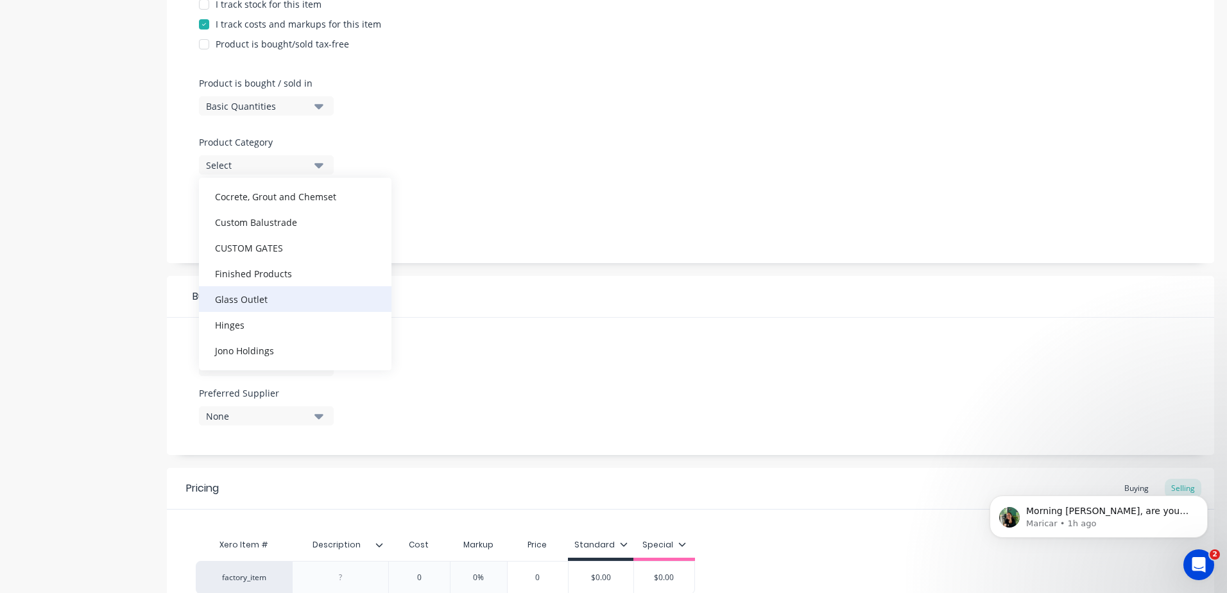
scroll to position [141, 0]
click at [248, 302] on div "Glass Outlet" at bounding box center [295, 300] width 193 height 26
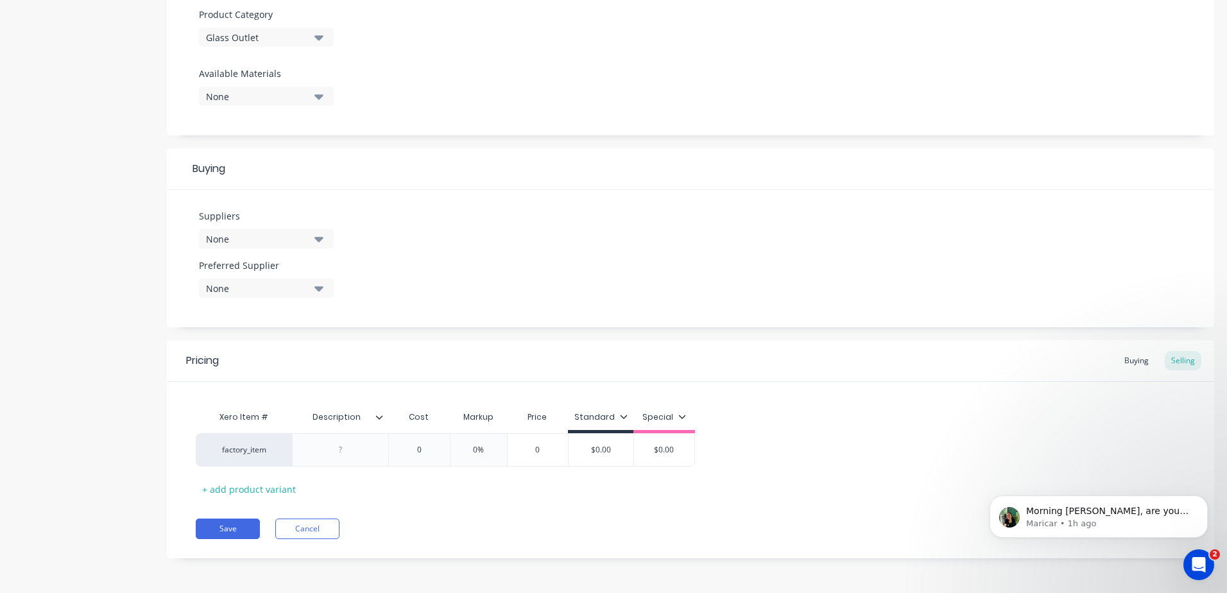
scroll to position [456, 0]
click at [340, 444] on div at bounding box center [341, 449] width 64 height 17
paste div
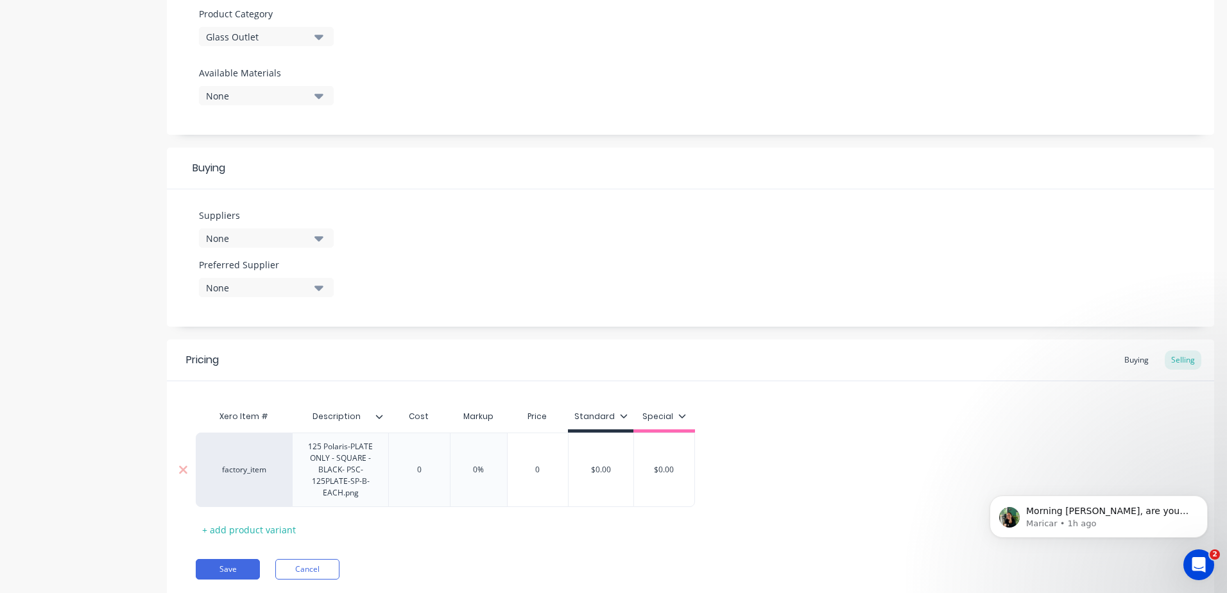
type input "0"
click at [426, 466] on div "factory_item 125 Polaris-PLATE ONLY - SQUARE - BLACK- PSC-125PLATE-SP-B- EACH.p…" at bounding box center [445, 470] width 499 height 74
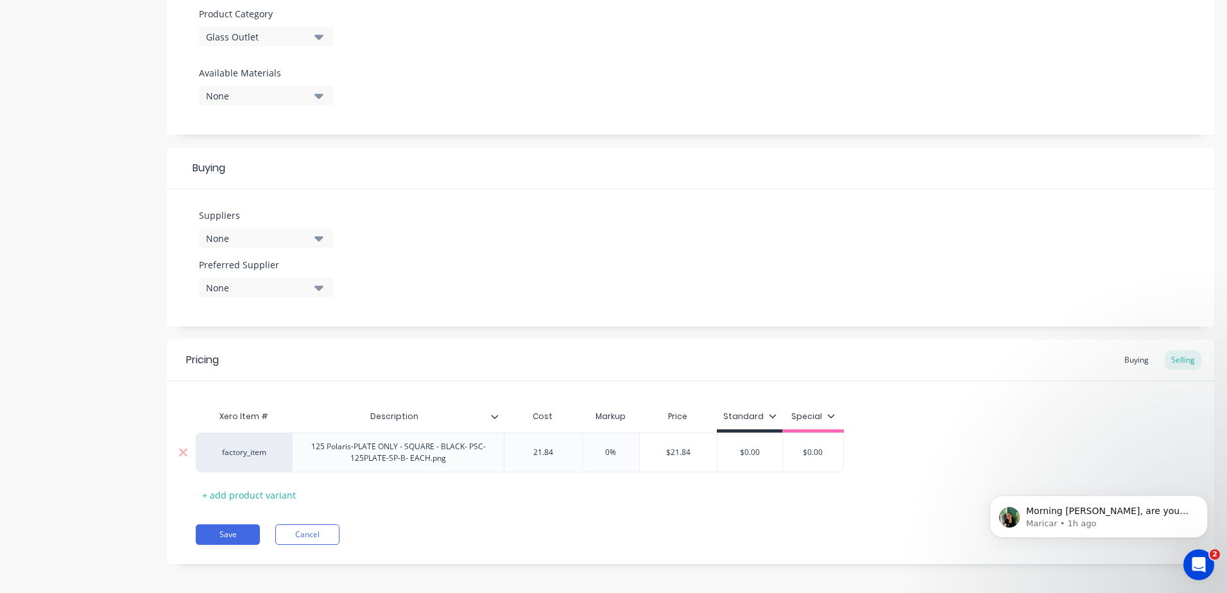
type input "21.84"
drag, startPoint x: 696, startPoint y: 448, endPoint x: 649, endPoint y: 454, distance: 47.9
click at [649, 454] on input "$21.84" at bounding box center [679, 453] width 78 height 12
type input "22"
type input "$0.00"
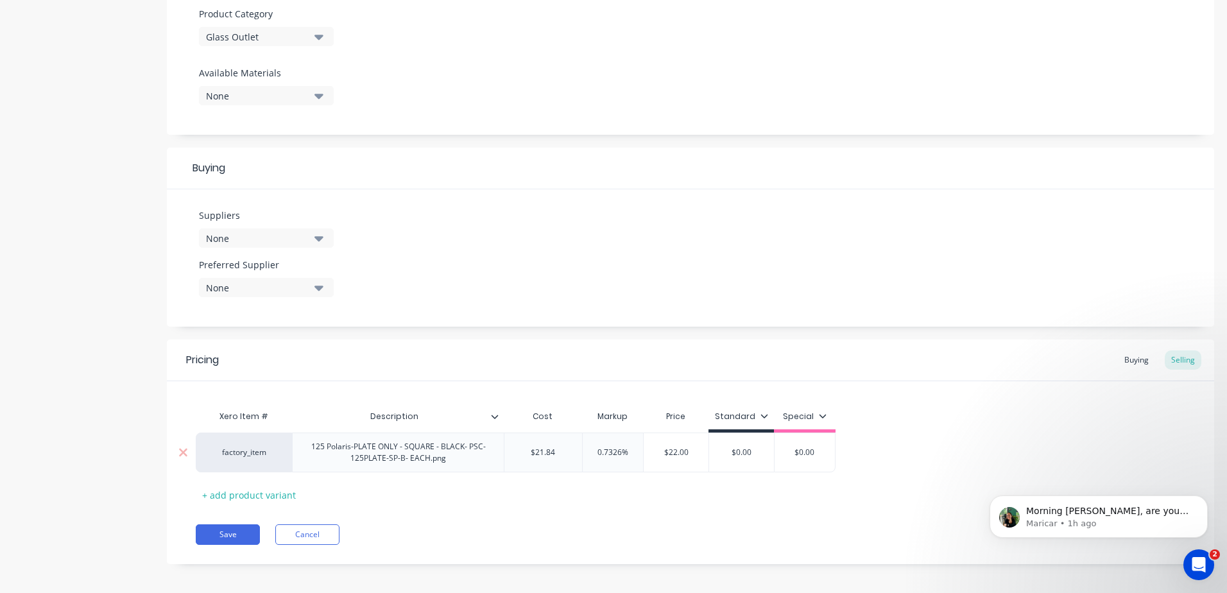
click at [732, 450] on input "$0.00" at bounding box center [741, 453] width 65 height 12
